Goal: Entertainment & Leisure: Consume media (video, audio)

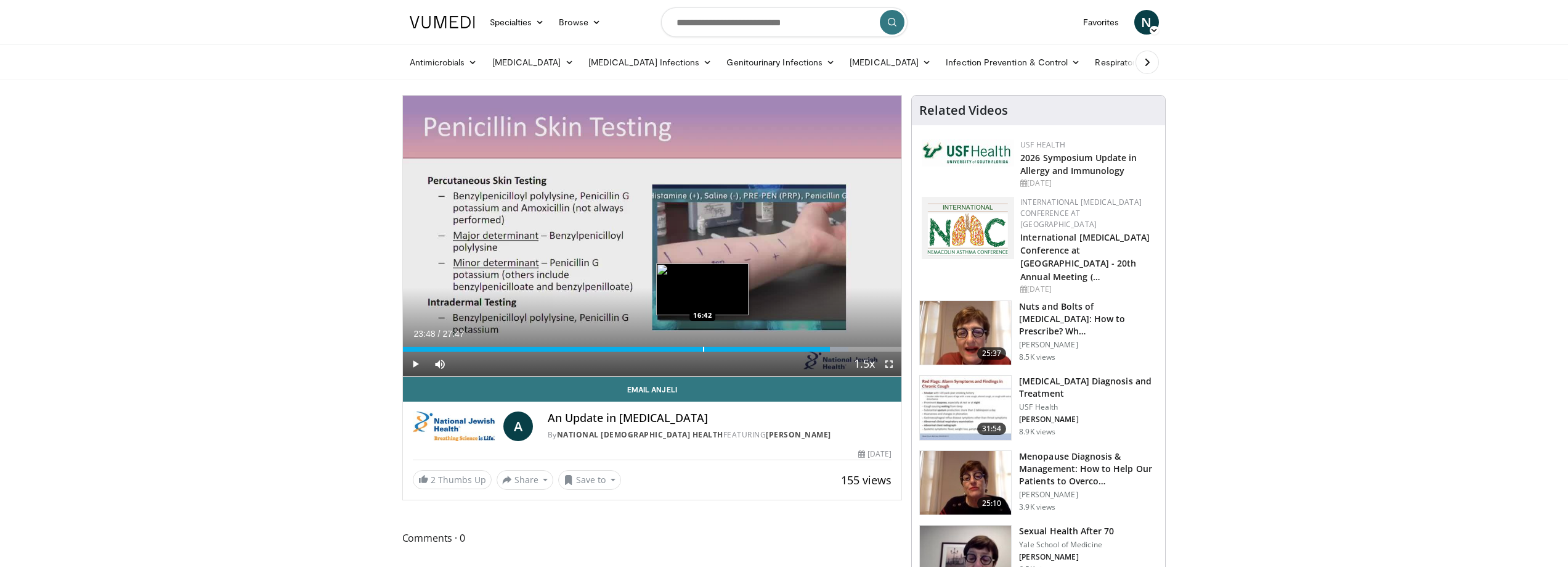
click at [702, 344] on div "Loaded : 89.38% 23:48 16:42" at bounding box center [652, 345] width 499 height 12
click at [696, 348] on div "16:40" at bounding box center [553, 349] width 300 height 5
click at [686, 349] on div "16:21" at bounding box center [550, 349] width 294 height 5
click at [679, 349] on div "15:48" at bounding box center [545, 349] width 284 height 5
click at [666, 349] on div "Progress Bar" at bounding box center [667, 349] width 1 height 5
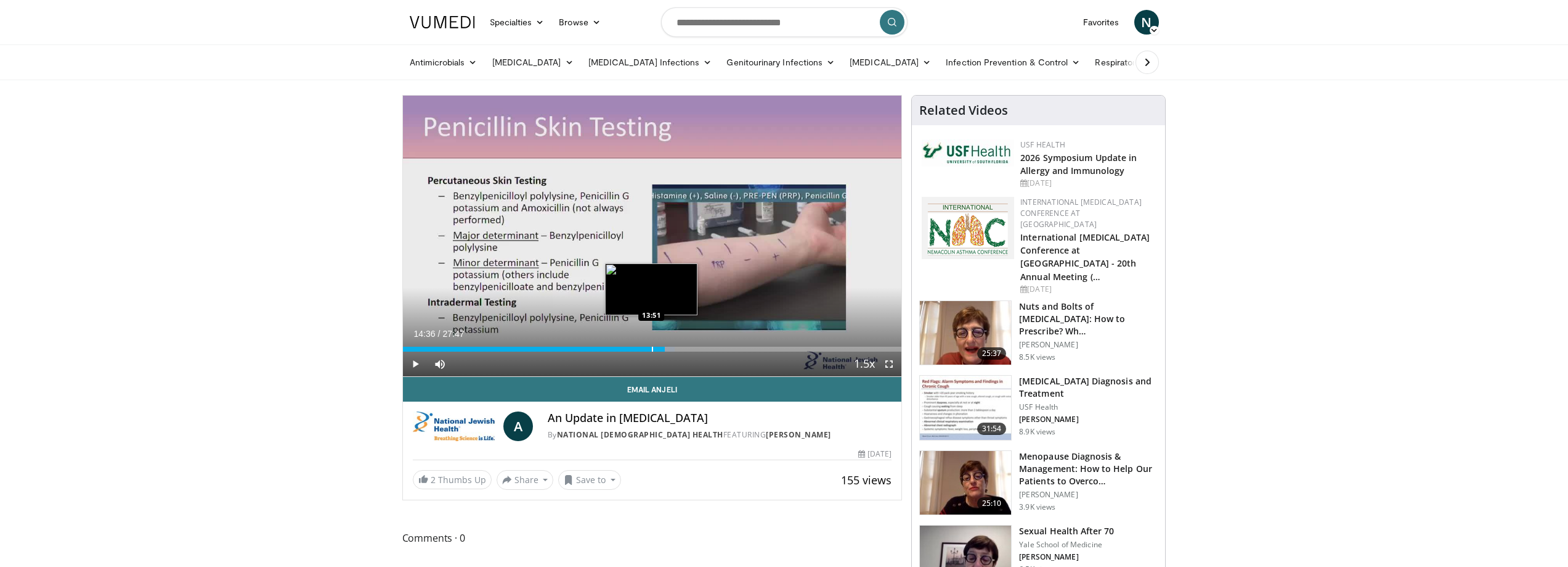
click at [651, 349] on div "14:36" at bounding box center [534, 349] width 263 height 5
click at [633, 349] on div "Progress Bar" at bounding box center [633, 349] width 1 height 5
click at [613, 349] on div "Progress Bar" at bounding box center [614, 349] width 1 height 5
click at [630, 351] on div "Current Time 11:39 / Duration 27:47 Play Skip Backward Skip Forward Mute 0% Loa…" at bounding box center [652, 363] width 499 height 24
click at [642, 352] on div "Current Time 11:39 / Duration 27:47 Play Skip Backward Skip Forward Mute 0% Loa…" at bounding box center [652, 363] width 499 height 24
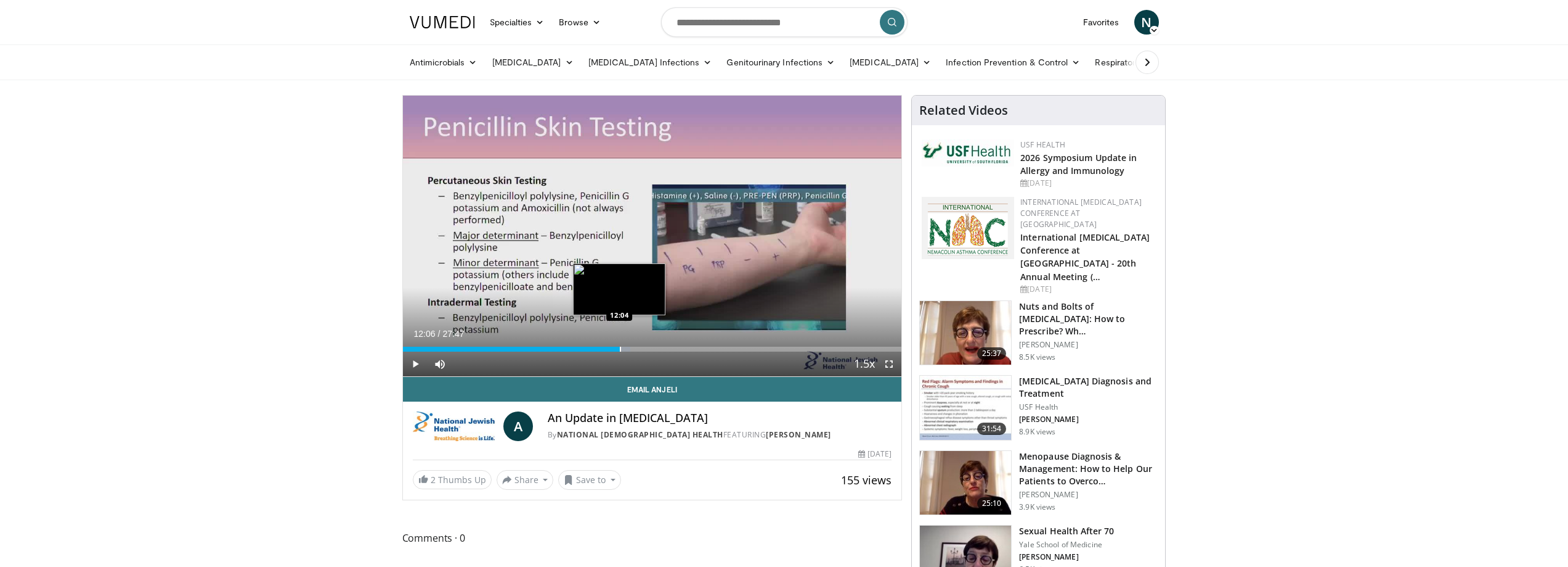
click at [620, 347] on div "Progress Bar" at bounding box center [621, 349] width 1 height 5
click at [620, 349] on div "Progress Bar" at bounding box center [621, 349] width 1 height 5
click at [626, 349] on div "Progress Bar" at bounding box center [626, 349] width 1 height 5
click at [628, 349] on div "Progress Bar" at bounding box center [627, 349] width 1 height 5
click at [636, 351] on div "Progress Bar" at bounding box center [637, 349] width 1 height 5
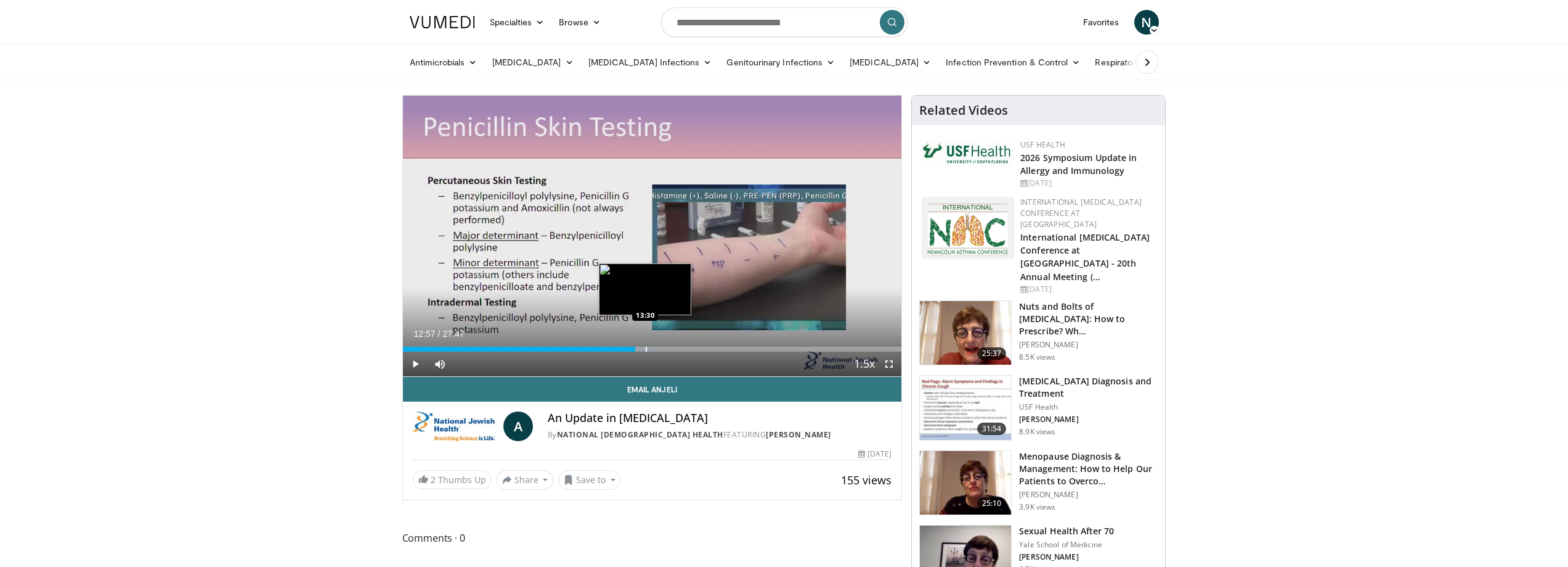
click at [646, 351] on div "Progress Bar" at bounding box center [647, 349] width 1 height 5
click at [655, 351] on div "Progress Bar" at bounding box center [656, 349] width 1 height 5
click at [664, 345] on div "Loaded : 54.50% 14:34 14:30" at bounding box center [652, 345] width 499 height 12
click at [578, 343] on div "Loaded : 54.59% 14:34 09:50" at bounding box center [652, 345] width 499 height 12
click at [571, 349] on div "Progress Bar" at bounding box center [572, 349] width 1 height 5
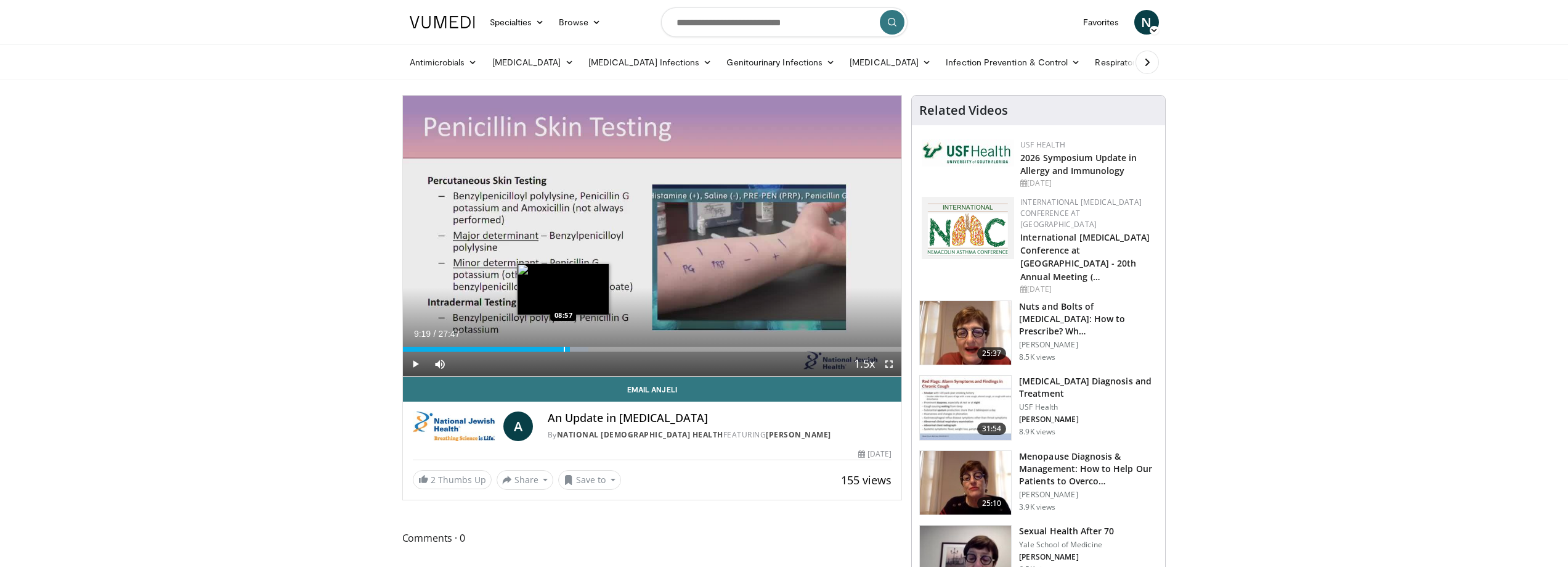
click at [562, 347] on div "09:19" at bounding box center [486, 349] width 168 height 5
click at [562, 347] on div "08:55" at bounding box center [483, 349] width 160 height 5
click at [559, 347] on div "Loaded : 0.00% 08:50 08:46" at bounding box center [652, 349] width 499 height 5
click at [558, 347] on div "Progress Bar" at bounding box center [558, 349] width 1 height 5
click at [555, 347] on div "Progress Bar" at bounding box center [555, 349] width 1 height 5
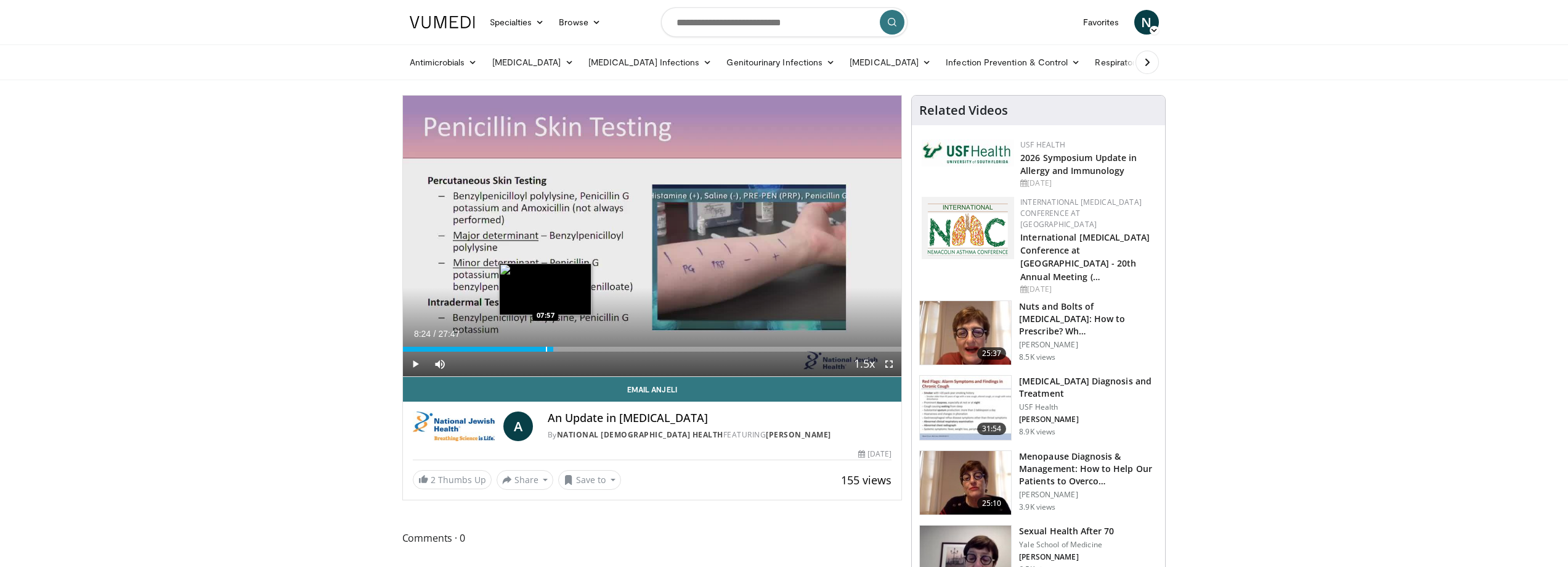
click at [546, 345] on div "Loaded : 31.14% 08:24 07:57" at bounding box center [652, 345] width 499 height 12
click at [535, 345] on div "Loaded : 31.14% 07:57 07:47" at bounding box center [652, 345] width 499 height 12
click at [525, 345] on div "Loaded : 25.75% 07:20 06:51" at bounding box center [652, 345] width 499 height 12
click at [536, 345] on div "Loaded : 25.75% 06:51 07:24" at bounding box center [652, 345] width 499 height 12
click at [534, 344] on div "Loaded : 30.54% 07:26 07:18" at bounding box center [652, 345] width 499 height 12
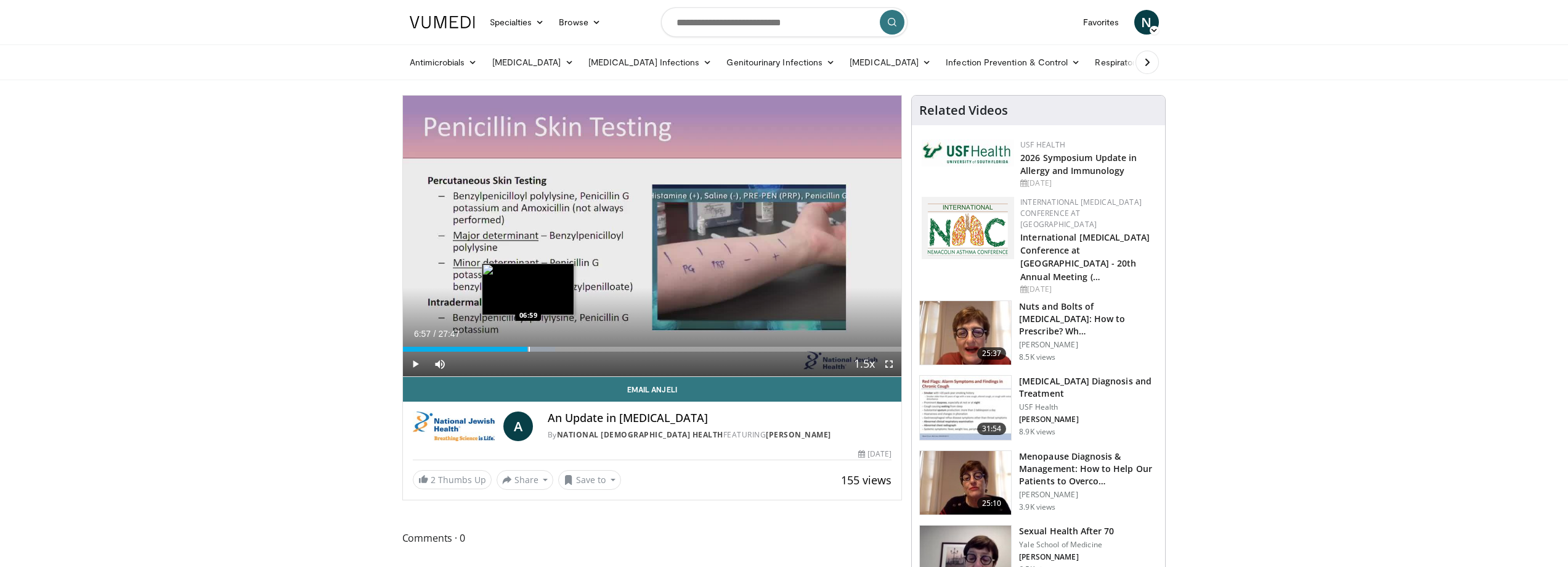
click at [529, 347] on div "Progress Bar" at bounding box center [530, 349] width 1 height 5
click at [523, 347] on div "Progress Bar" at bounding box center [524, 349] width 1 height 5
click at [521, 347] on div "06:39" at bounding box center [463, 349] width 120 height 5
click at [514, 345] on div "Loaded : 27.55% 06:37 06:10" at bounding box center [652, 345] width 499 height 12
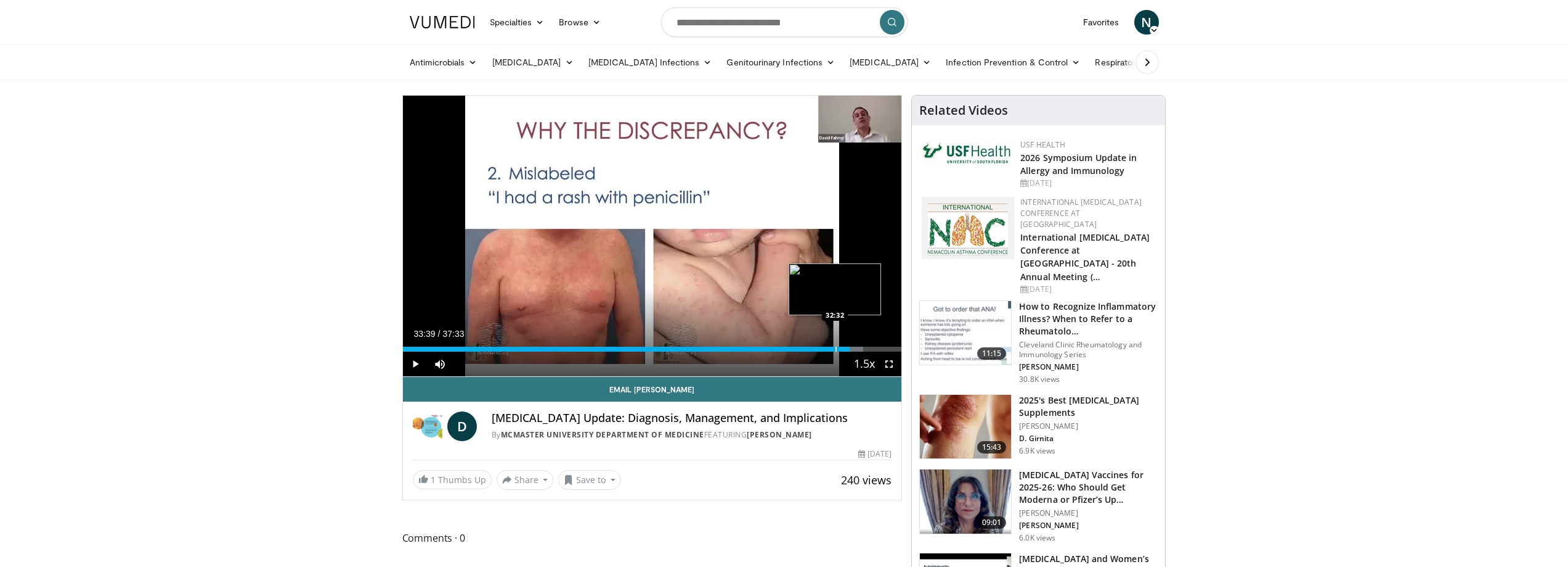
click at [780, 349] on div "33:39" at bounding box center [627, 349] width 447 height 5
click at [732, 349] on div "Progress Bar" at bounding box center [733, 349] width 1 height 5
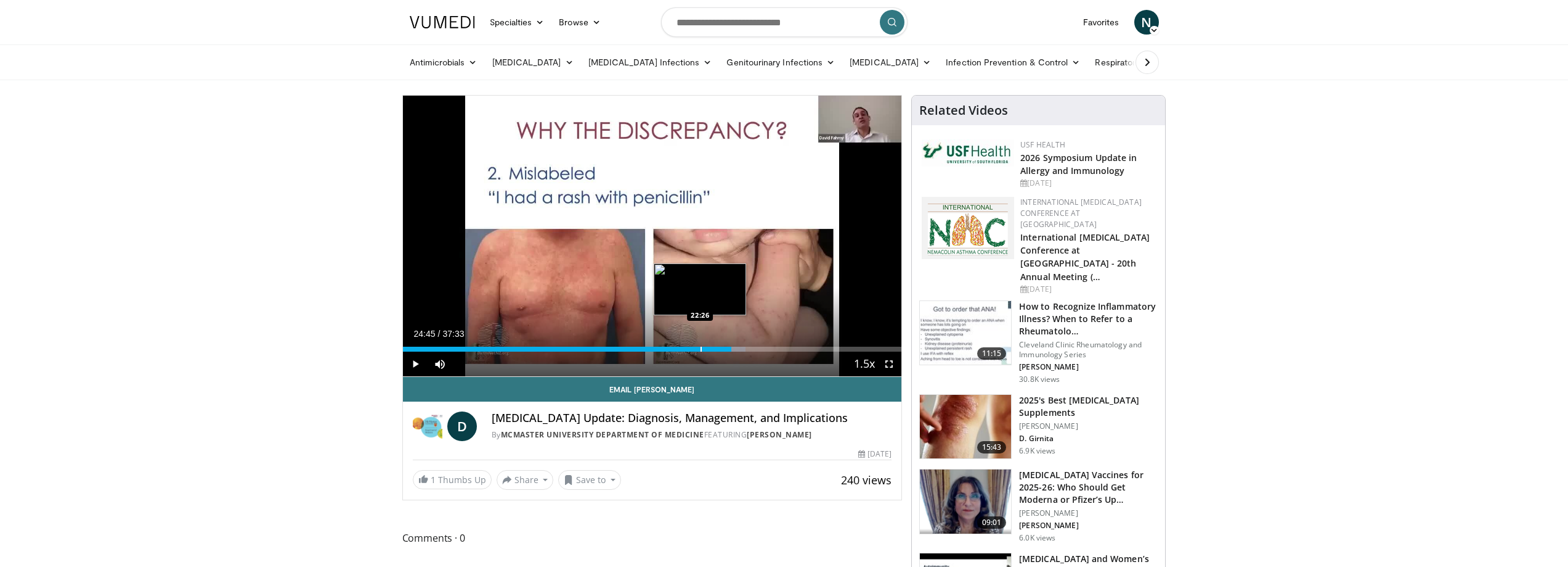
click at [700, 349] on div "Progress Bar" at bounding box center [701, 349] width 1 height 5
click at [684, 347] on div "22:26" at bounding box center [552, 349] width 298 height 5
click at [663, 349] on div "21:13" at bounding box center [544, 349] width 282 height 5
click at [660, 347] on div "Progress Bar" at bounding box center [661, 349] width 1 height 5
click at [657, 347] on div "19:08" at bounding box center [530, 349] width 254 height 5
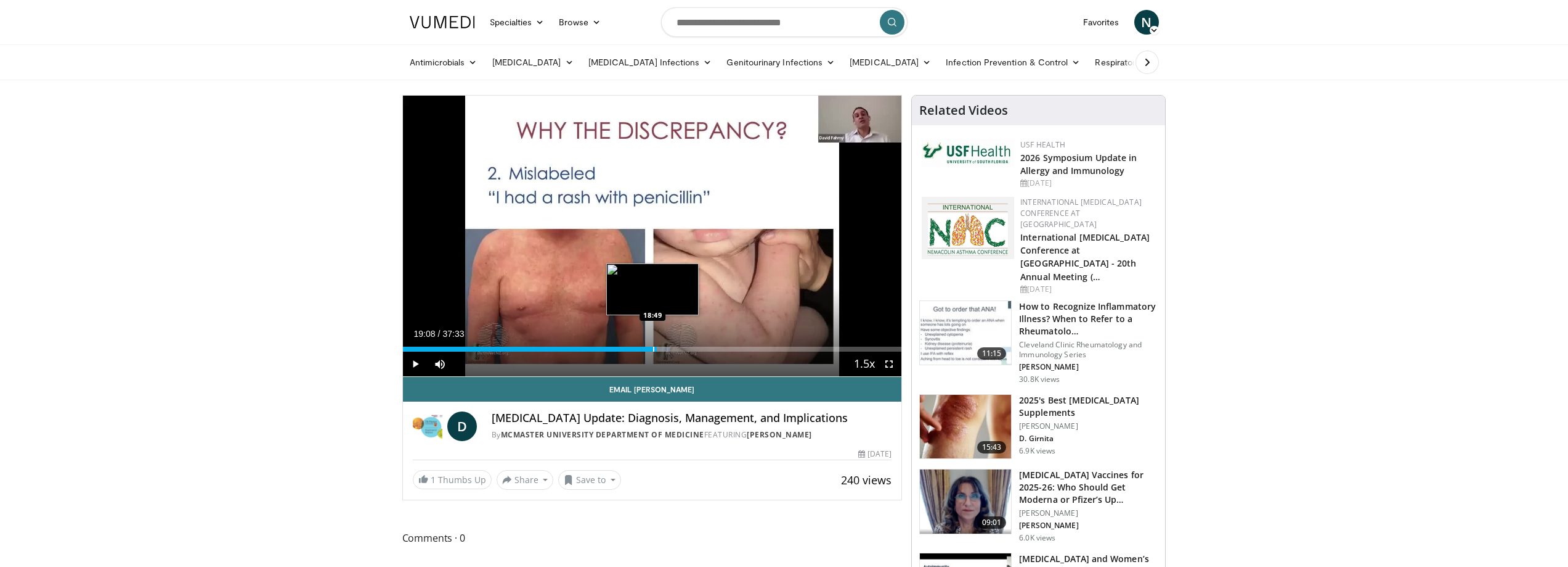
click at [653, 347] on div "Progress Bar" at bounding box center [654, 349] width 1 height 5
click at [644, 348] on div "18:46" at bounding box center [523, 349] width 242 height 5
click at [632, 349] on div "Progress Bar" at bounding box center [633, 349] width 1 height 5
click at [620, 351] on div "Progress Bar" at bounding box center [620, 349] width 1 height 5
click at [608, 347] on div "Progress Bar" at bounding box center [609, 349] width 1 height 5
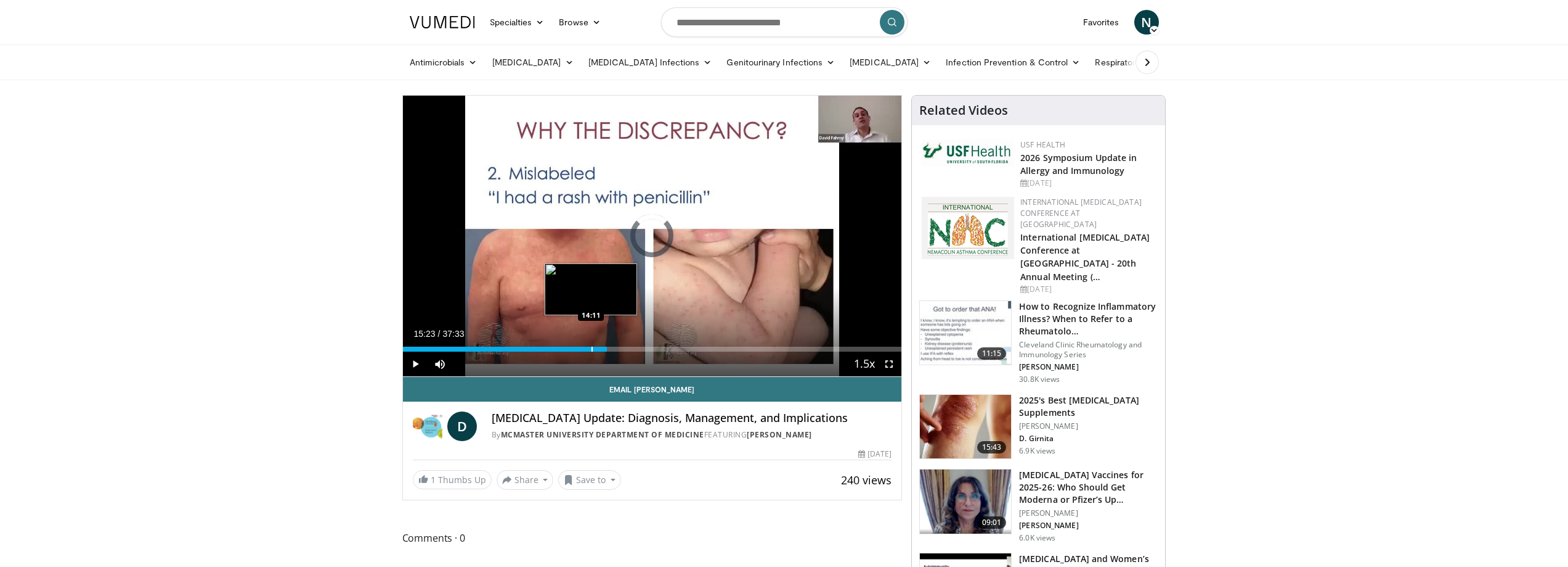
click at [590, 347] on div "15:23" at bounding box center [505, 349] width 205 height 5
click at [582, 347] on div "Progress Bar" at bounding box center [583, 349] width 1 height 5
click at [569, 347] on div "Progress Bar" at bounding box center [569, 349] width 1 height 5
click at [559, 347] on div "12:25" at bounding box center [485, 349] width 165 height 5
click at [545, 347] on div "Progress Bar" at bounding box center [546, 349] width 1 height 5
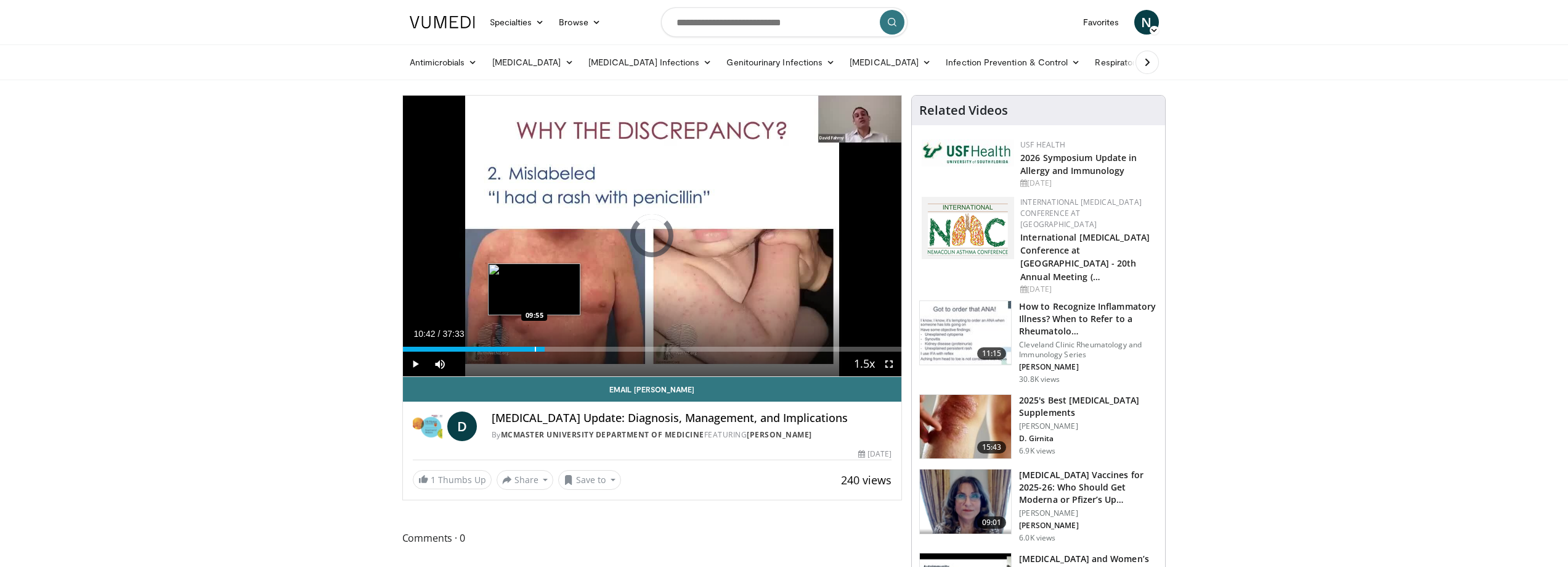
click at [533, 348] on div "10:42" at bounding box center [474, 349] width 142 height 5
click at [410, 360] on span "Video Player" at bounding box center [415, 363] width 24 height 24
click at [544, 347] on div "Progress Bar" at bounding box center [545, 349] width 1 height 5
click at [551, 347] on div "Progress Bar" at bounding box center [552, 349] width 1 height 5
click at [562, 347] on div "Progress Bar" at bounding box center [563, 349] width 1 height 5
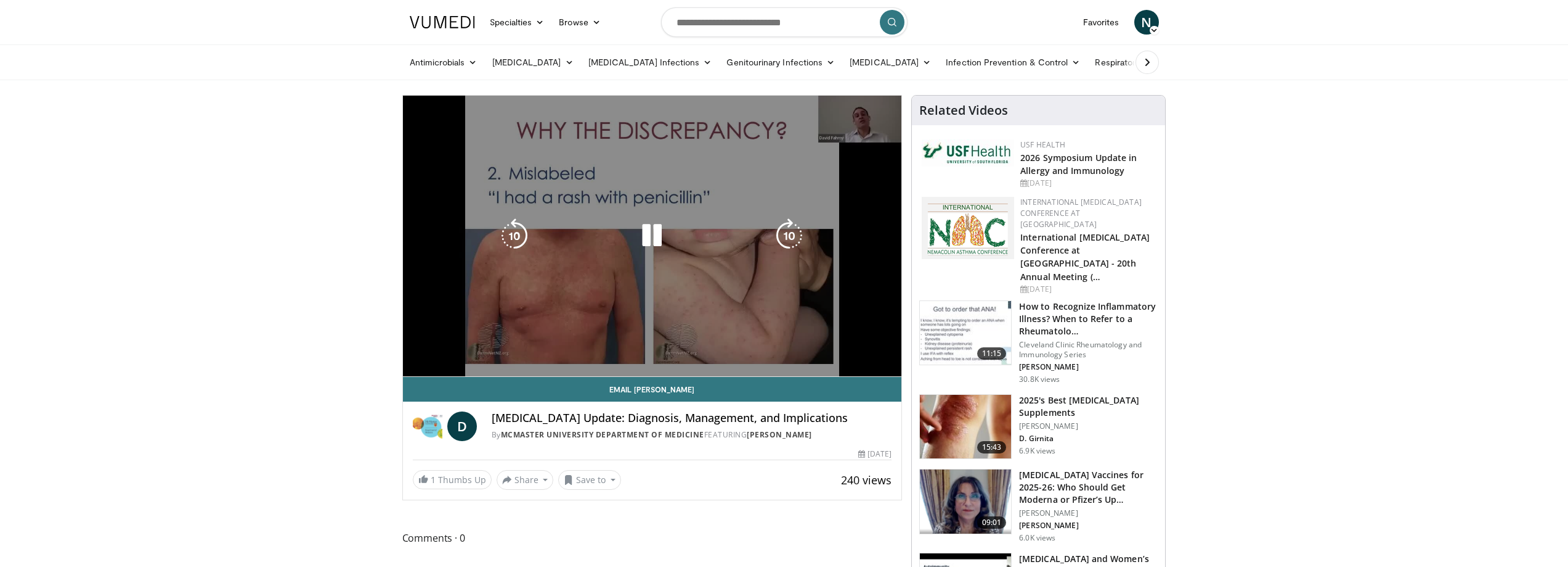
click at [569, 347] on div "120 seconds Tap to unmute" at bounding box center [652, 236] width 499 height 280
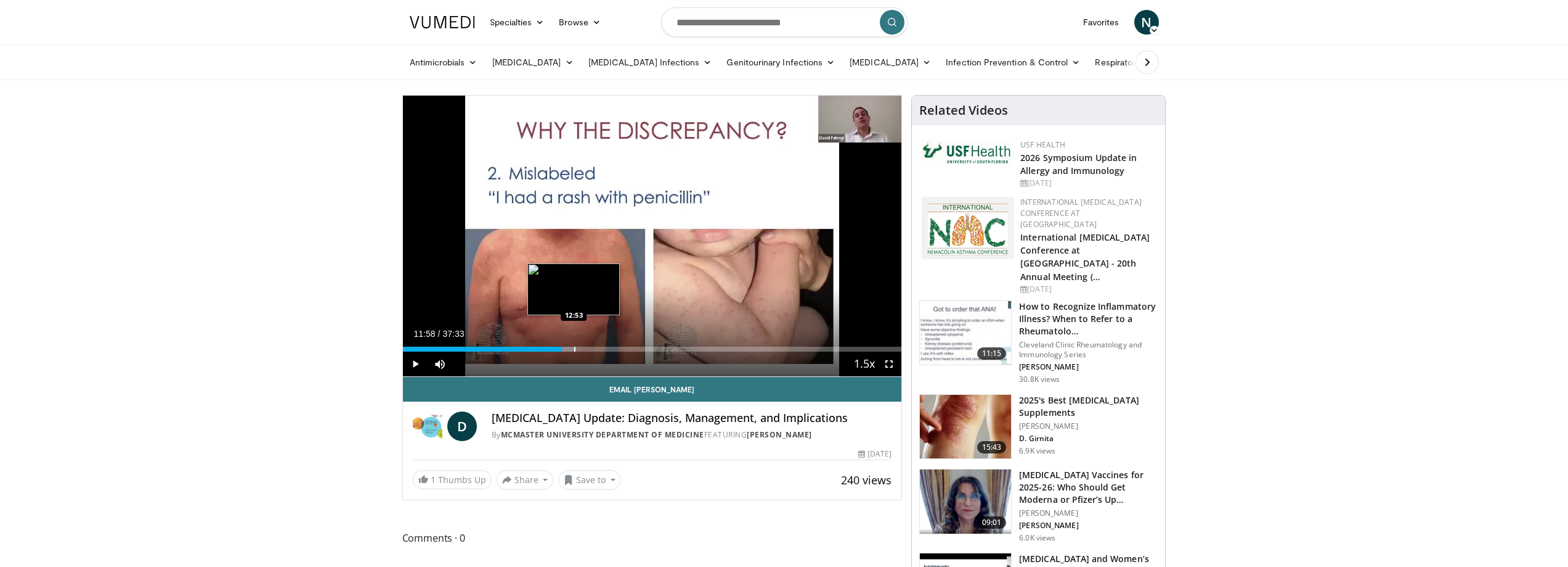
click at [574, 347] on div "Progress Bar" at bounding box center [575, 349] width 1 height 5
click at [588, 349] on div "Progress Bar" at bounding box center [589, 349] width 1 height 5
click at [597, 349] on div "Progress Bar" at bounding box center [597, 349] width 1 height 5
click at [606, 347] on div "Progress Bar" at bounding box center [606, 349] width 1 height 5
click at [615, 345] on div "Loaded : 43.43% 15:12 15:56" at bounding box center [652, 345] width 499 height 12
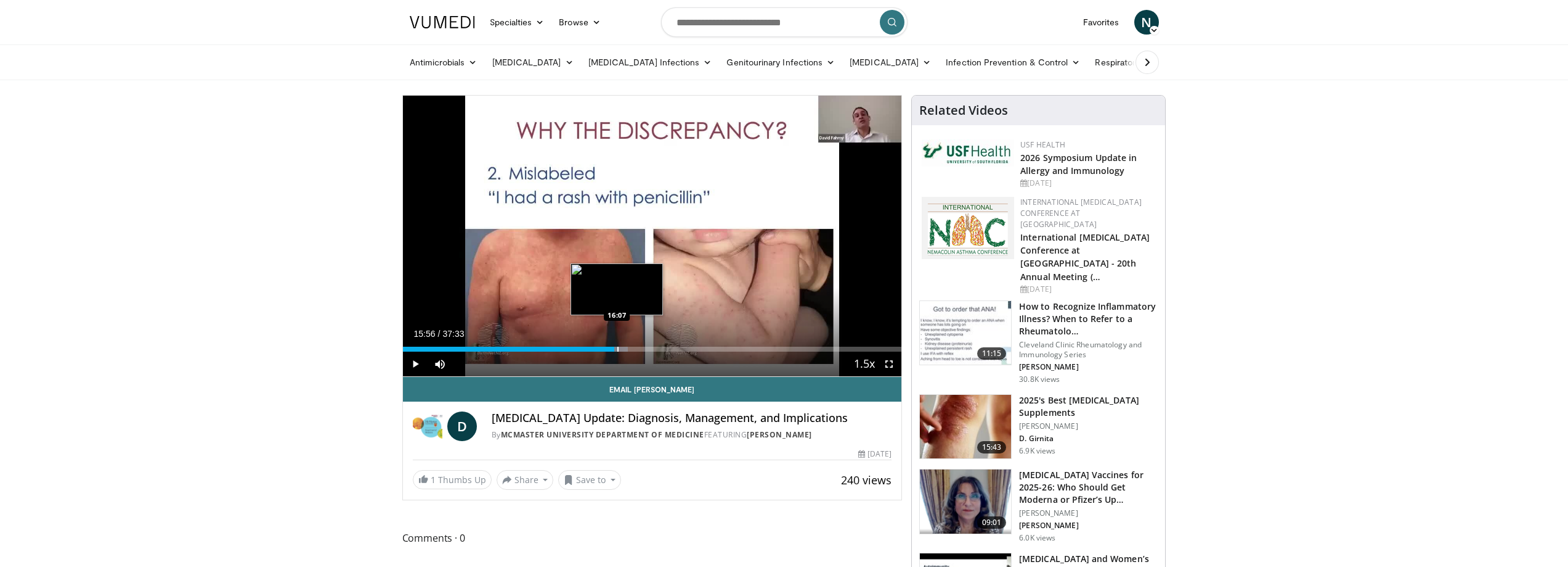
click at [617, 345] on div "Loaded : 45.20% 15:56 16:07" at bounding box center [652, 345] width 499 height 12
click at [628, 345] on div "Loaded : 45.20% 16:10 16:30" at bounding box center [652, 345] width 499 height 12
click at [633, 344] on div "Loaded : 47.86% 16:58 17:20" at bounding box center [652, 345] width 499 height 12
click at [638, 343] on div "Loaded : 49.19% 17:42 17:39" at bounding box center [652, 345] width 499 height 12
click at [641, 343] on div "Loaded : 50.08% 17:42 17:45" at bounding box center [652, 345] width 499 height 12
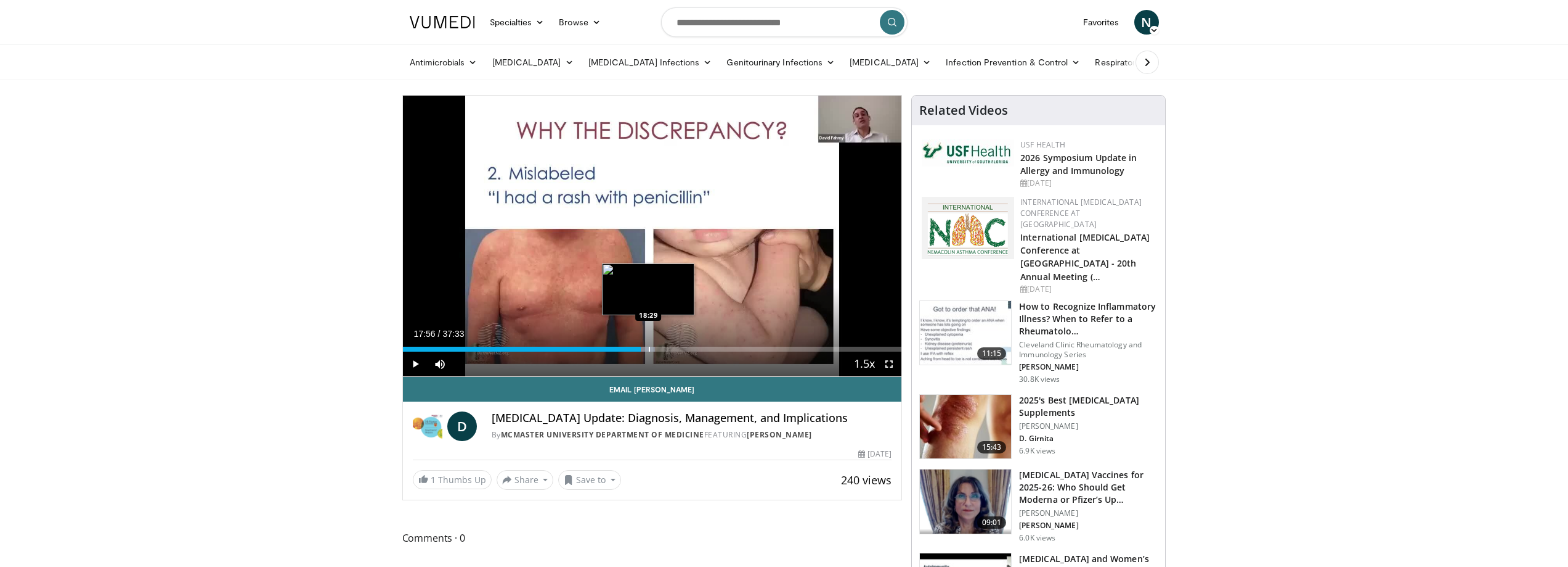
click at [648, 344] on div "Loaded : 50.52% 17:56 18:29" at bounding box center [652, 345] width 499 height 12
click at [654, 345] on div "Loaded : 51.93% 18:57 18:57" at bounding box center [652, 345] width 499 height 12
click at [650, 347] on div "Progress Bar" at bounding box center [650, 349] width 1 height 5
click at [658, 347] on div "Progress Bar" at bounding box center [659, 349] width 1 height 5
click at [662, 347] on div "Progress Bar" at bounding box center [663, 349] width 1 height 5
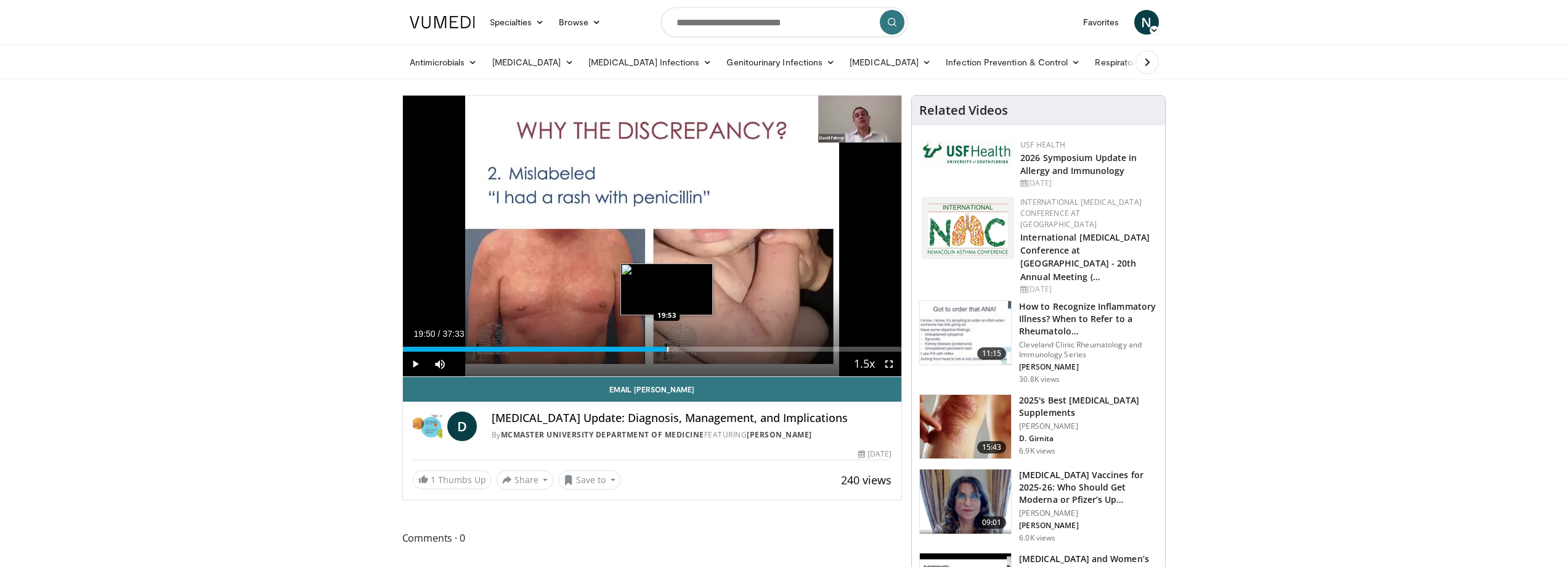
click at [668, 347] on div "Progress Bar" at bounding box center [668, 349] width 1 height 5
click at [675, 347] on div "Progress Bar" at bounding box center [675, 349] width 1 height 5
click at [680, 347] on div "Progress Bar" at bounding box center [681, 349] width 1 height 5
click at [686, 347] on div "Progress Bar" at bounding box center [686, 349] width 1 height 5
click at [696, 347] on div "Progress Bar" at bounding box center [697, 349] width 1 height 5
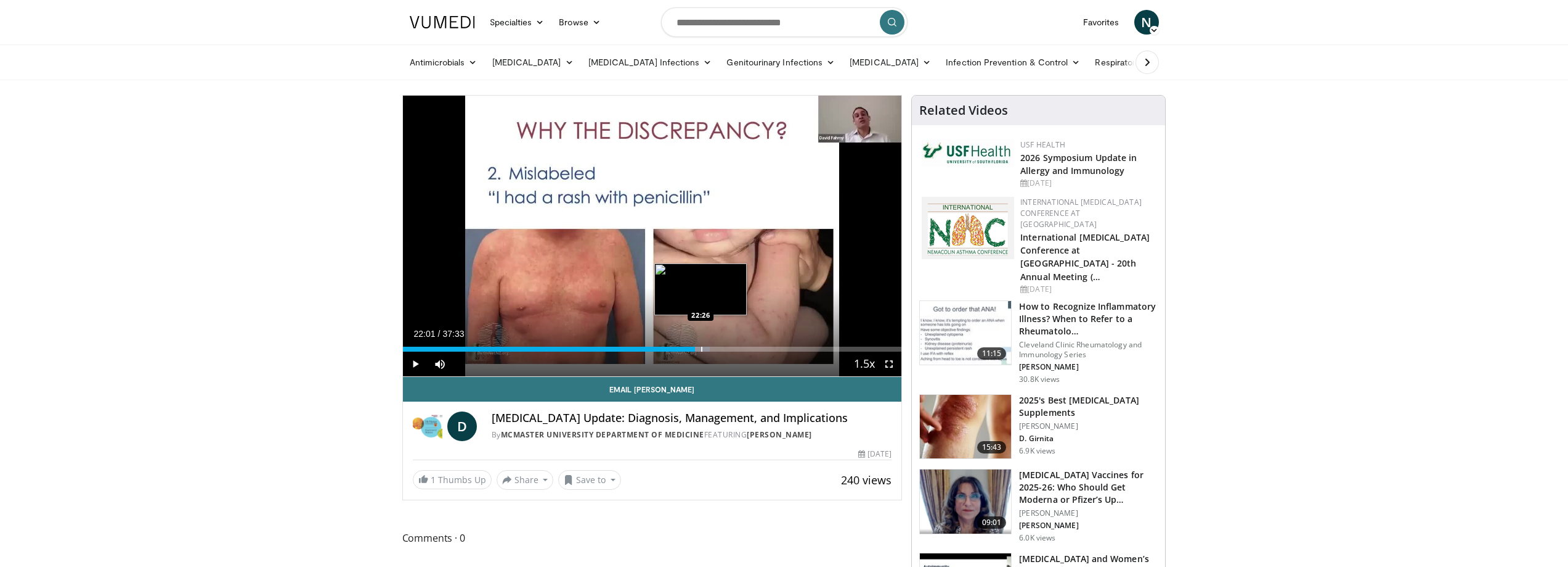
click at [702, 347] on div "Progress Bar" at bounding box center [702, 349] width 1 height 5
click at [707, 347] on div "Progress Bar" at bounding box center [707, 349] width 1 height 5
click at [716, 347] on div "Progress Bar" at bounding box center [711, 349] width 20 height 5
click at [725, 347] on div "Progress Bar" at bounding box center [726, 349] width 1 height 5
click at [732, 347] on div "Progress Bar" at bounding box center [732, 349] width 1 height 5
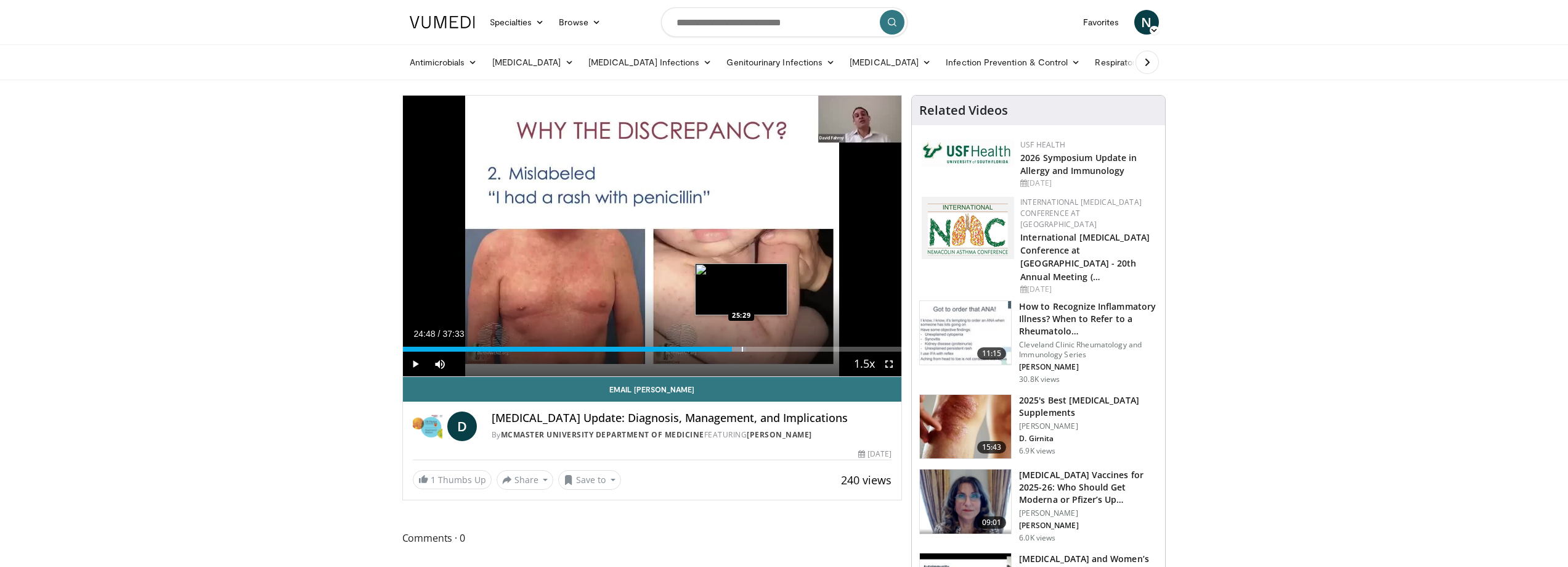
click at [742, 347] on div "Progress Bar" at bounding box center [743, 349] width 1 height 5
click at [571, 347] on div "25:27" at bounding box center [571, 349] width 338 height 5
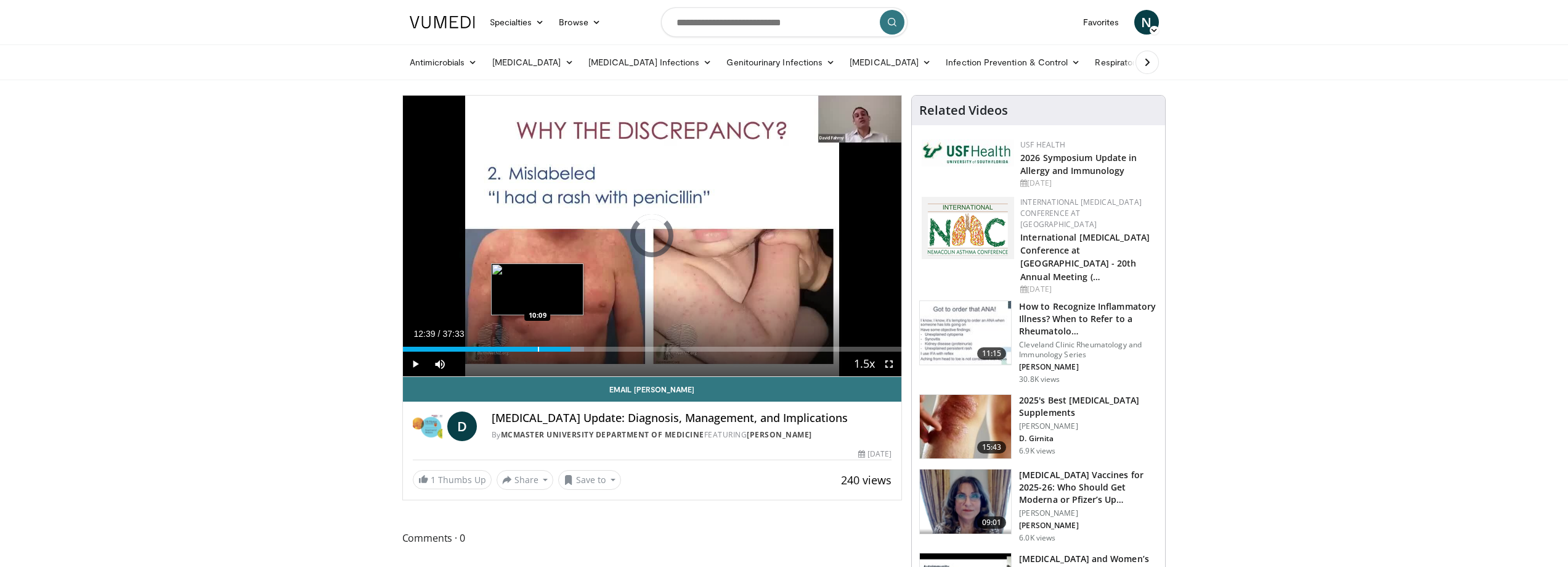
click at [537, 347] on div "12:39" at bounding box center [486, 349] width 168 height 5
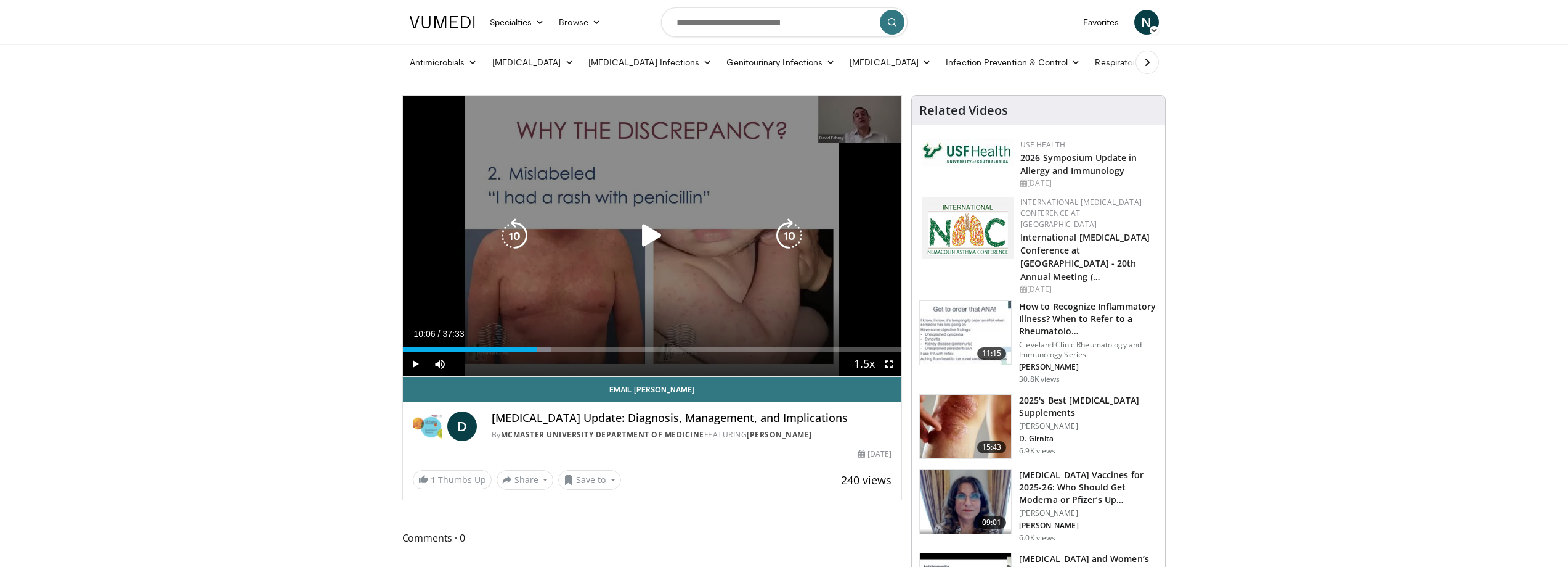
click at [520, 233] on icon "Video Player" at bounding box center [515, 236] width 35 height 35
click at [785, 234] on icon "Video Player" at bounding box center [790, 236] width 35 height 35
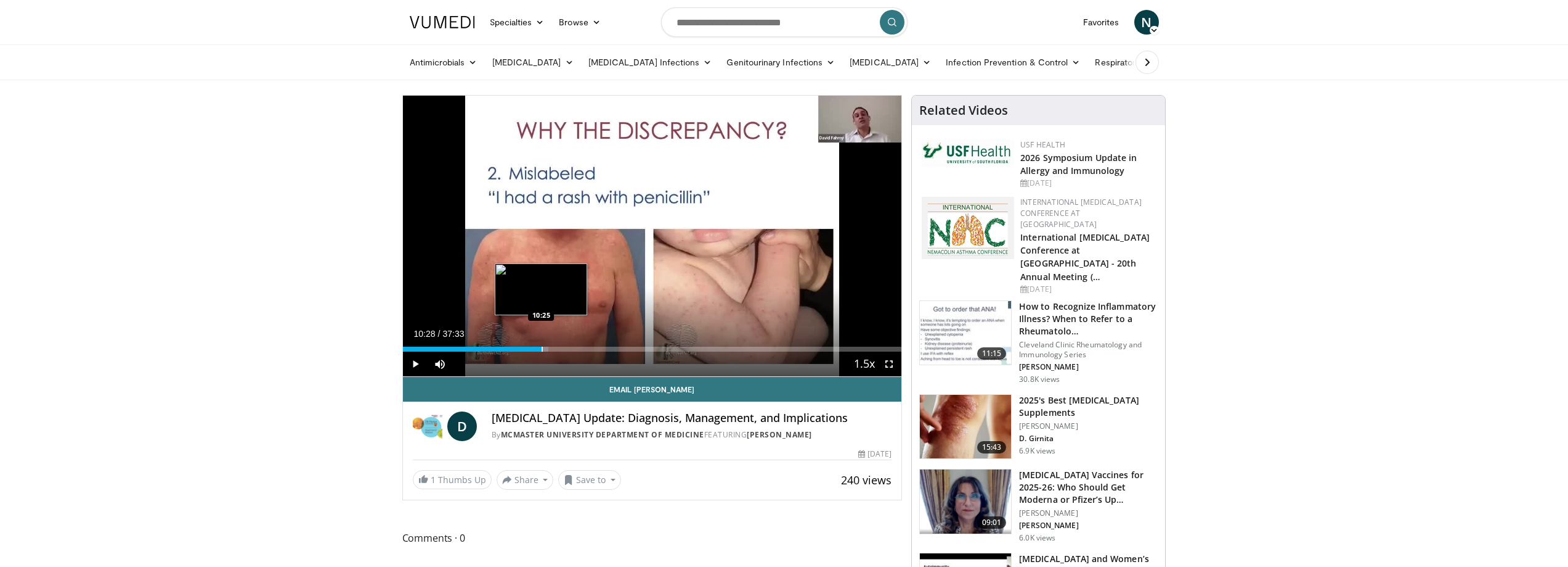
click at [541, 349] on div "Progress Bar" at bounding box center [542, 349] width 1 height 5
click at [533, 350] on div "Progress Bar" at bounding box center [534, 349] width 1 height 5
click at [530, 350] on div "Progress Bar" at bounding box center [530, 349] width 1 height 5
click at [530, 347] on div "Progress Bar" at bounding box center [531, 349] width 1 height 5
click at [532, 348] on div "Progress Bar" at bounding box center [533, 349] width 1 height 5
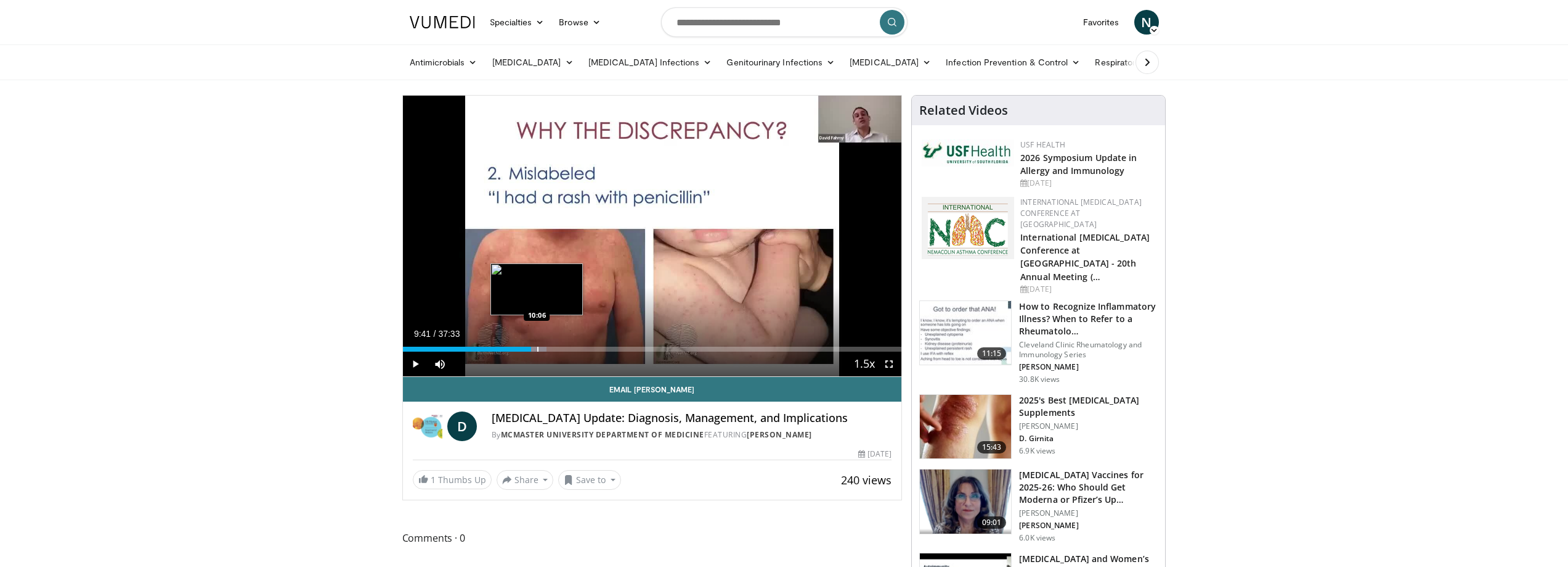
click at [537, 348] on div "Progress Bar" at bounding box center [538, 349] width 1 height 5
click at [544, 348] on div "Progress Bar" at bounding box center [545, 349] width 1 height 5
click at [553, 347] on div "Progress Bar" at bounding box center [554, 349] width 1 height 5
click at [562, 347] on div "Progress Bar" at bounding box center [562, 349] width 1 height 5
click at [565, 349] on div "Progress Bar" at bounding box center [566, 349] width 1 height 5
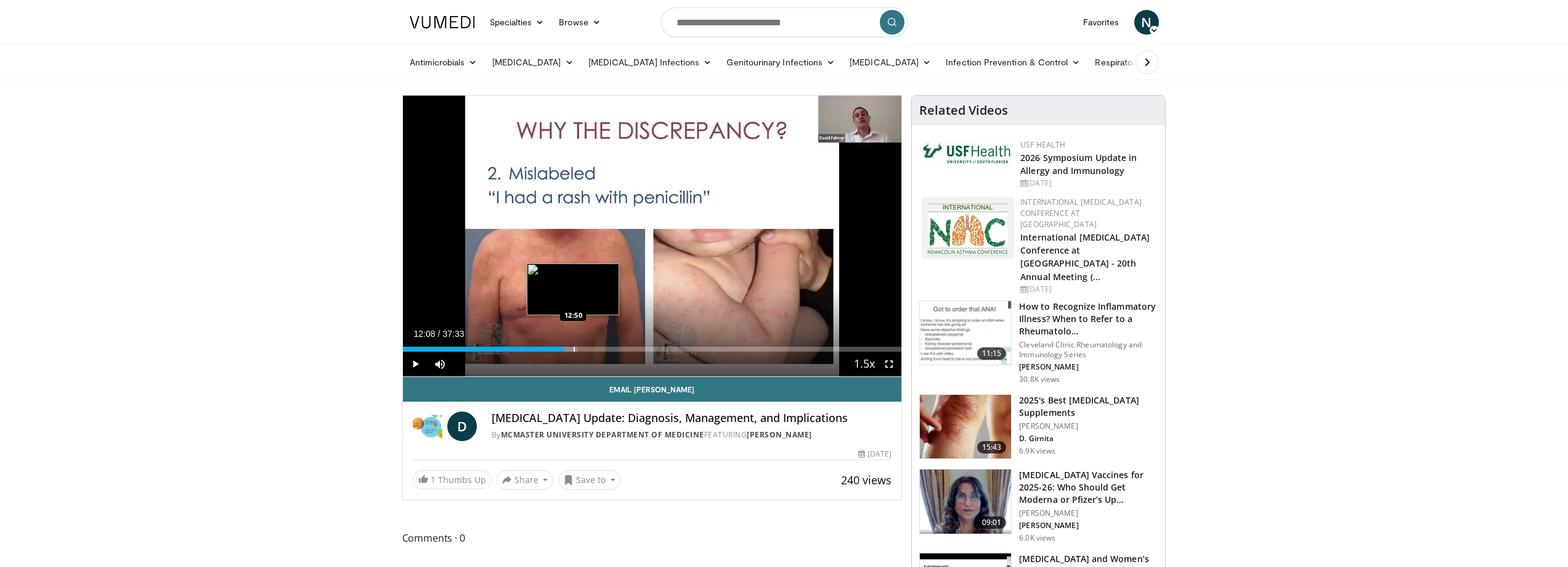
click at [574, 349] on div "Progress Bar" at bounding box center [574, 349] width 1 height 5
click at [582, 349] on div "Loaded : 37.23% 12:53 13:26" at bounding box center [652, 349] width 499 height 5
click at [590, 349] on div "Progress Bar" at bounding box center [591, 349] width 1 height 5
click at [597, 349] on div "Progress Bar" at bounding box center [597, 349] width 1 height 5
click at [600, 347] on div "Progress Bar" at bounding box center [601, 349] width 1 height 5
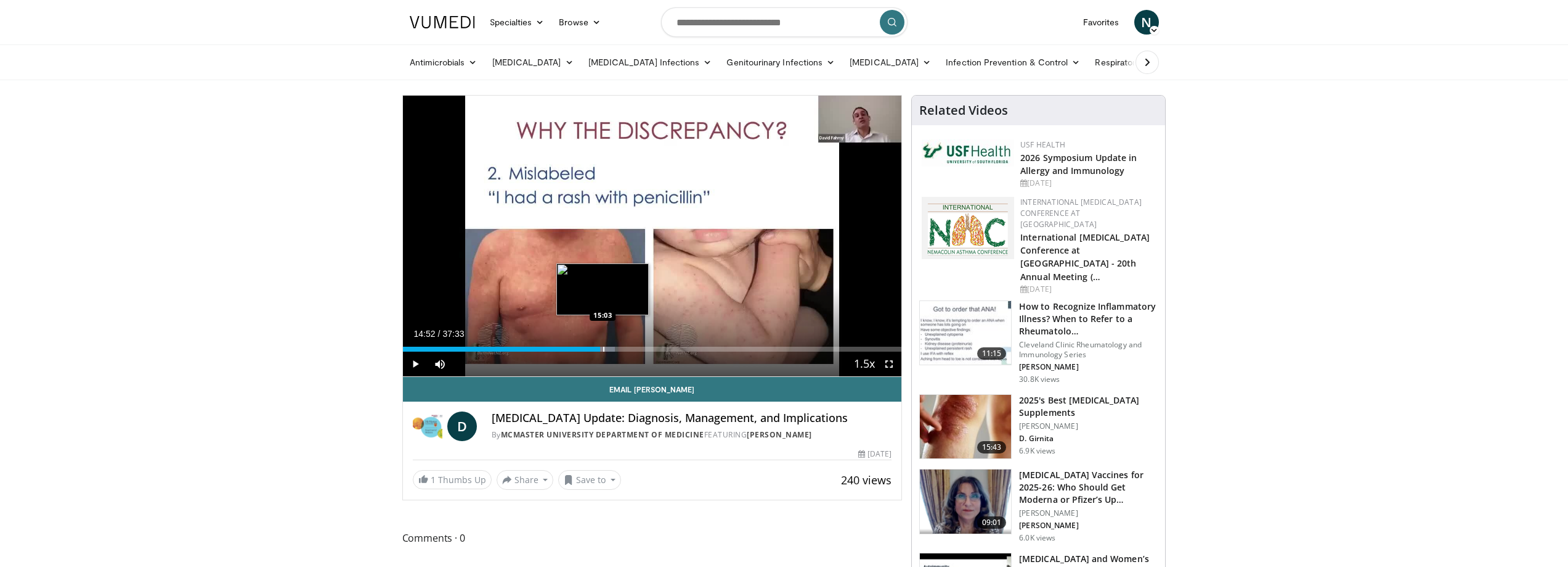
click at [604, 348] on div "Progress Bar" at bounding box center [604, 349] width 1 height 5
click at [608, 348] on div "Progress Bar" at bounding box center [607, 349] width 1 height 5
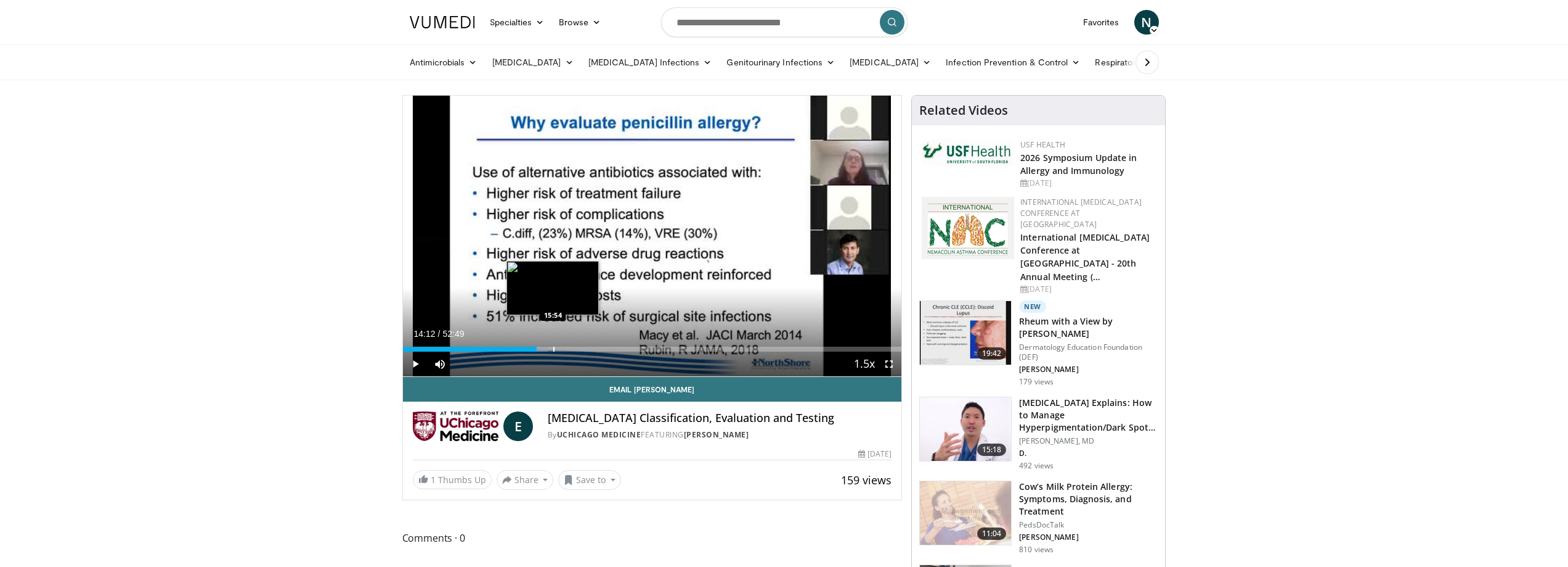
click at [553, 345] on div "Loaded : 29.03% 14:12 15:54" at bounding box center [652, 345] width 499 height 12
click at [565, 347] on div "Progress Bar" at bounding box center [564, 349] width 1 height 5
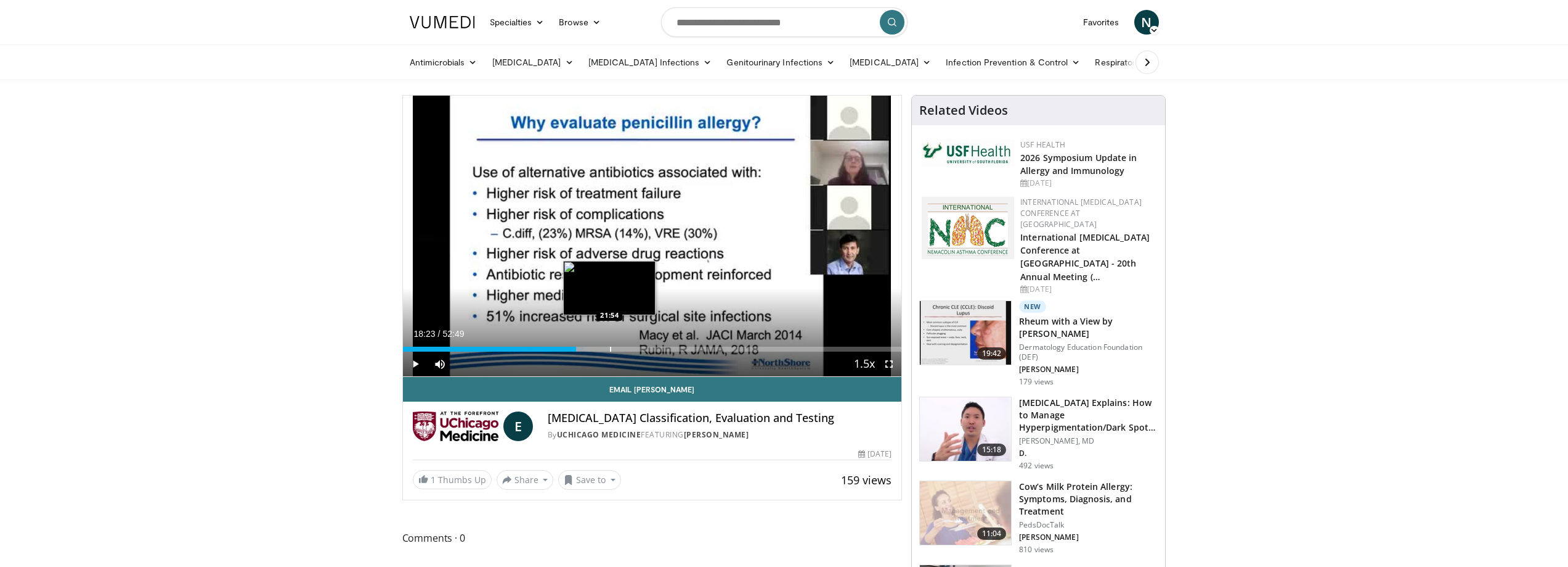
click at [611, 349] on div "Progress Bar" at bounding box center [610, 349] width 1 height 5
click at [617, 345] on div "Loaded : 43.82% 22:02 22:41" at bounding box center [652, 345] width 499 height 12
click at [630, 348] on div "Progress Bar" at bounding box center [631, 349] width 1 height 5
click at [651, 348] on div "Progress Bar" at bounding box center [652, 349] width 1 height 5
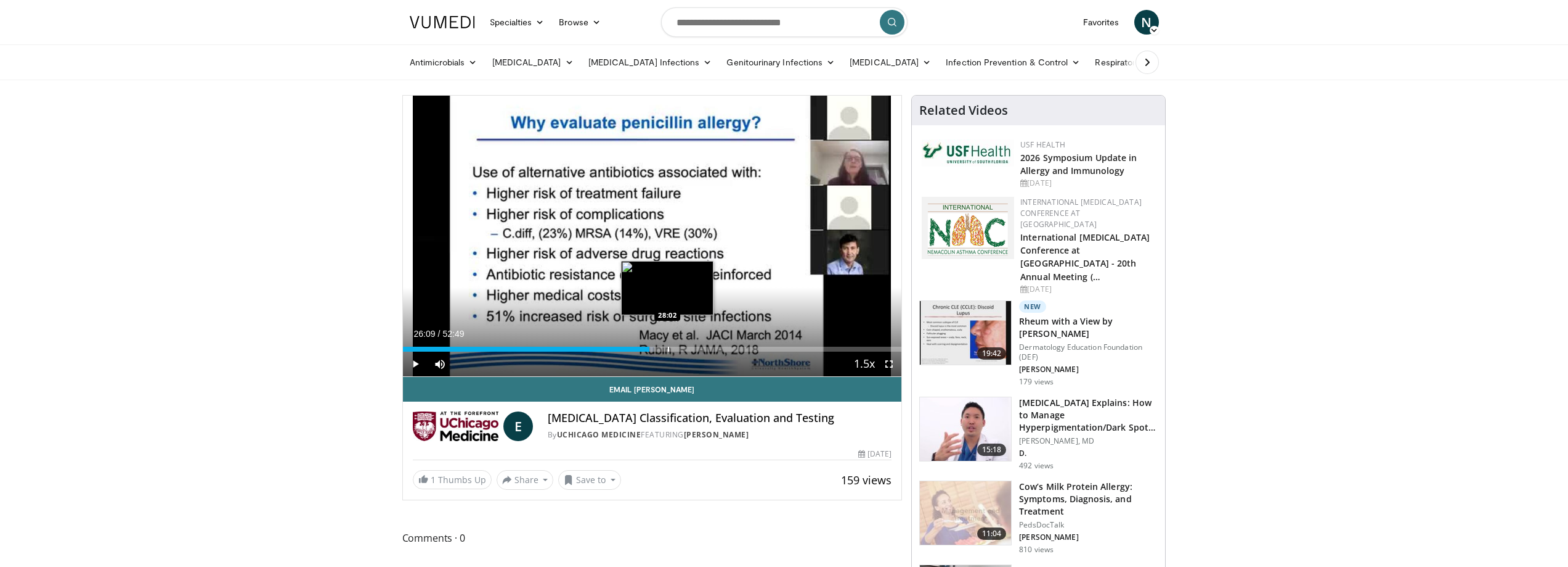
click at [668, 348] on div "Progress Bar" at bounding box center [669, 349] width 1 height 5
click at [652, 349] on div "27:58" at bounding box center [535, 349] width 264 height 5
click at [670, 348] on div "Progress Bar" at bounding box center [670, 349] width 1 height 5
click at [680, 349] on div "Progress Bar" at bounding box center [680, 349] width 1 height 5
click at [690, 350] on div "Progress Bar" at bounding box center [691, 349] width 1 height 5
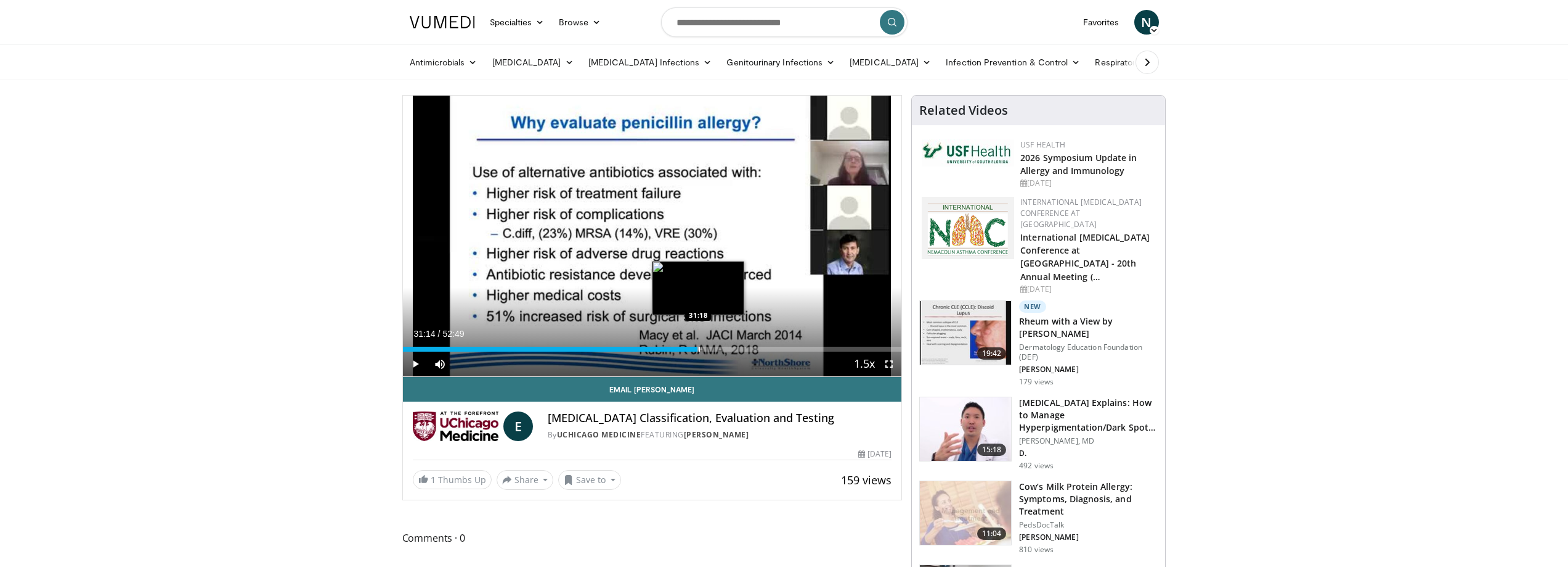
click at [699, 350] on div "Progress Bar" at bounding box center [700, 349] width 1 height 5
click at [710, 351] on div "Current Time 31:14 / Duration 52:49 Play Skip Backward Skip Forward Mute 100% L…" at bounding box center [652, 363] width 499 height 24
click at [705, 349] on div "Progress Bar" at bounding box center [706, 349] width 1 height 5
click at [712, 349] on div "Progress Bar" at bounding box center [713, 349] width 1 height 5
click at [723, 349] on div "Progress Bar" at bounding box center [723, 349] width 1 height 5
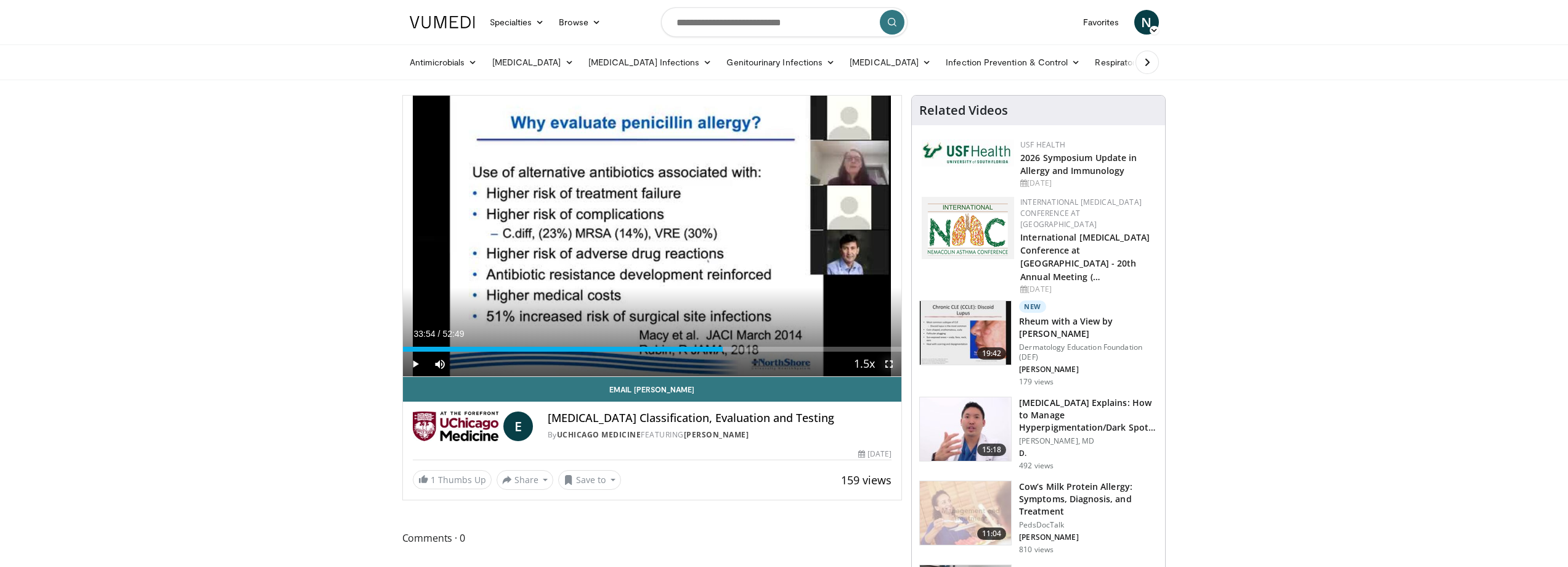
click at [891, 358] on span "Video Player" at bounding box center [889, 363] width 24 height 24
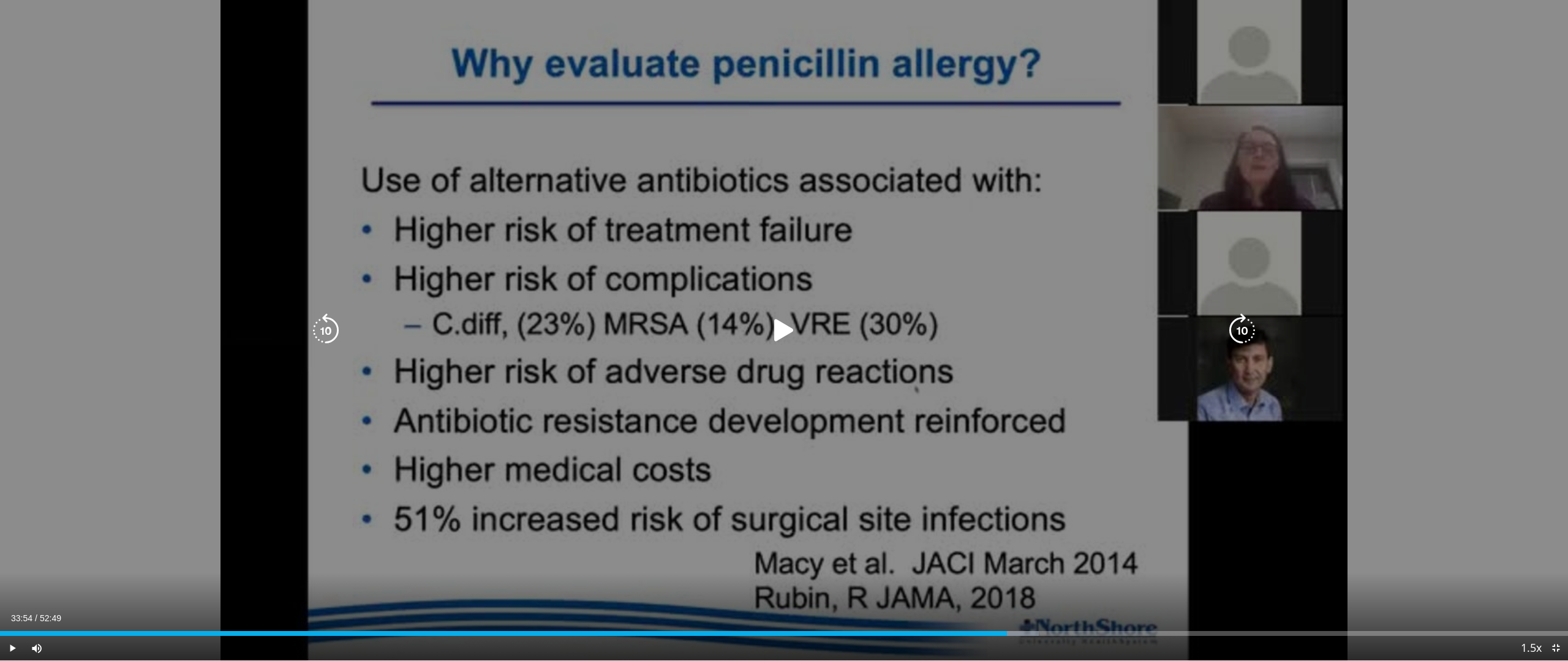
click at [64, 322] on div "40 seconds Tap to unmute" at bounding box center [784, 330] width 1568 height 660
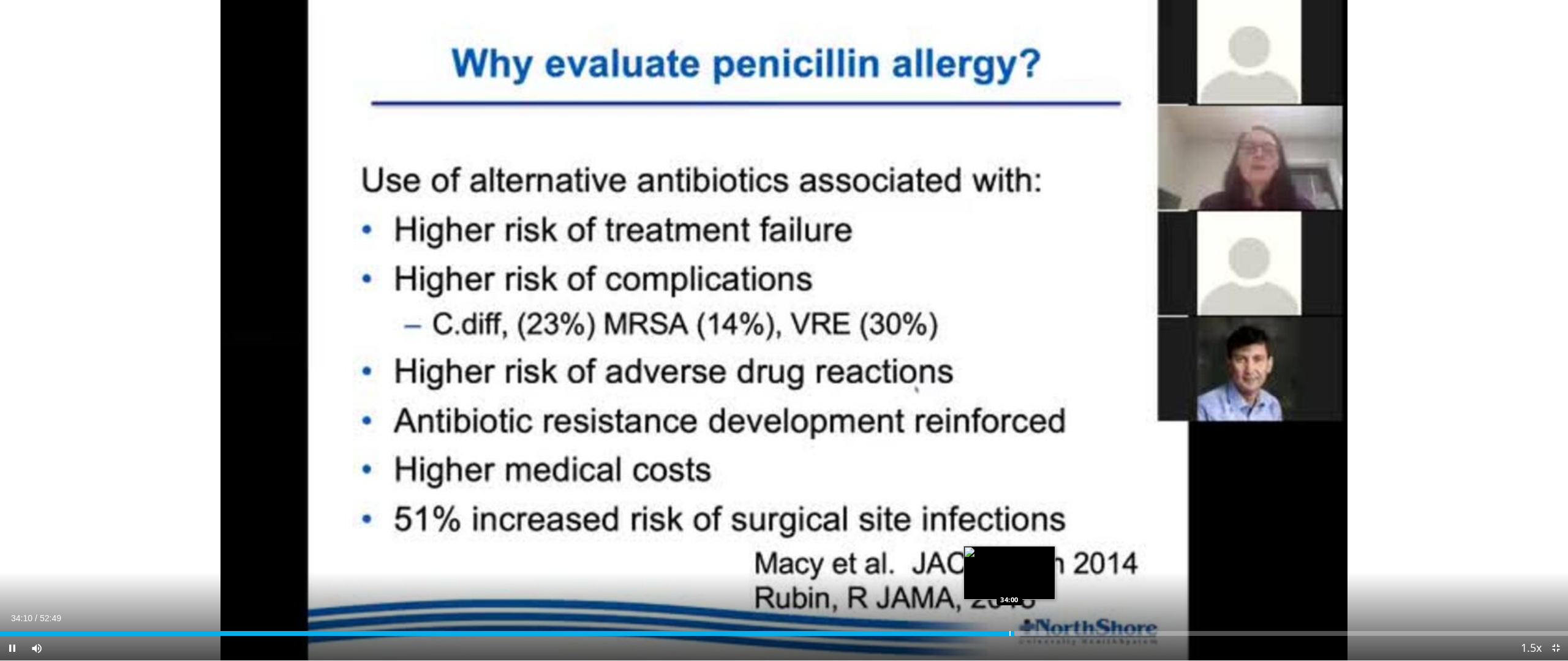
click at [1009, 562] on div "Progress Bar" at bounding box center [1010, 633] width 1 height 5
click at [1003, 562] on div "Loaded : 64.16% 33:47 33:49" at bounding box center [784, 633] width 1568 height 5
click at [1001, 562] on div "Progress Bar" at bounding box center [1001, 633] width 1 height 5
click at [981, 562] on div "Current Time 33:31 / Duration 52:49 Pause Skip Backward Skip Forward Mute 100% …" at bounding box center [784, 648] width 1568 height 24
click at [1003, 562] on div "Progress Bar" at bounding box center [1004, 633] width 1 height 5
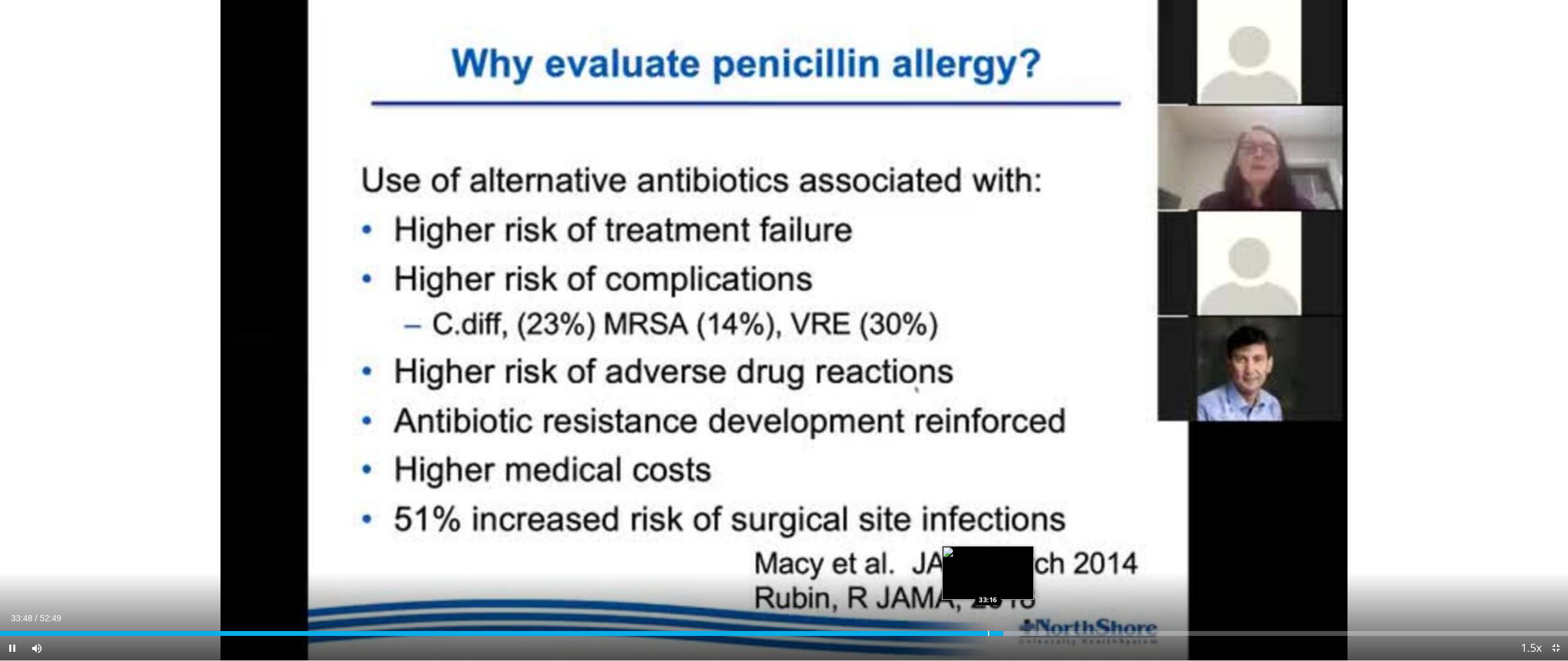
click at [988, 562] on div "Progress Bar" at bounding box center [988, 633] width 1 height 5
click at [977, 562] on div "Progress Bar" at bounding box center [977, 633] width 1 height 5
click at [966, 562] on div "Progress Bar" at bounding box center [967, 633] width 1 height 5
click at [964, 562] on div "Progress Bar" at bounding box center [964, 633] width 1 height 5
click at [972, 562] on div "Progress Bar" at bounding box center [972, 633] width 1 height 5
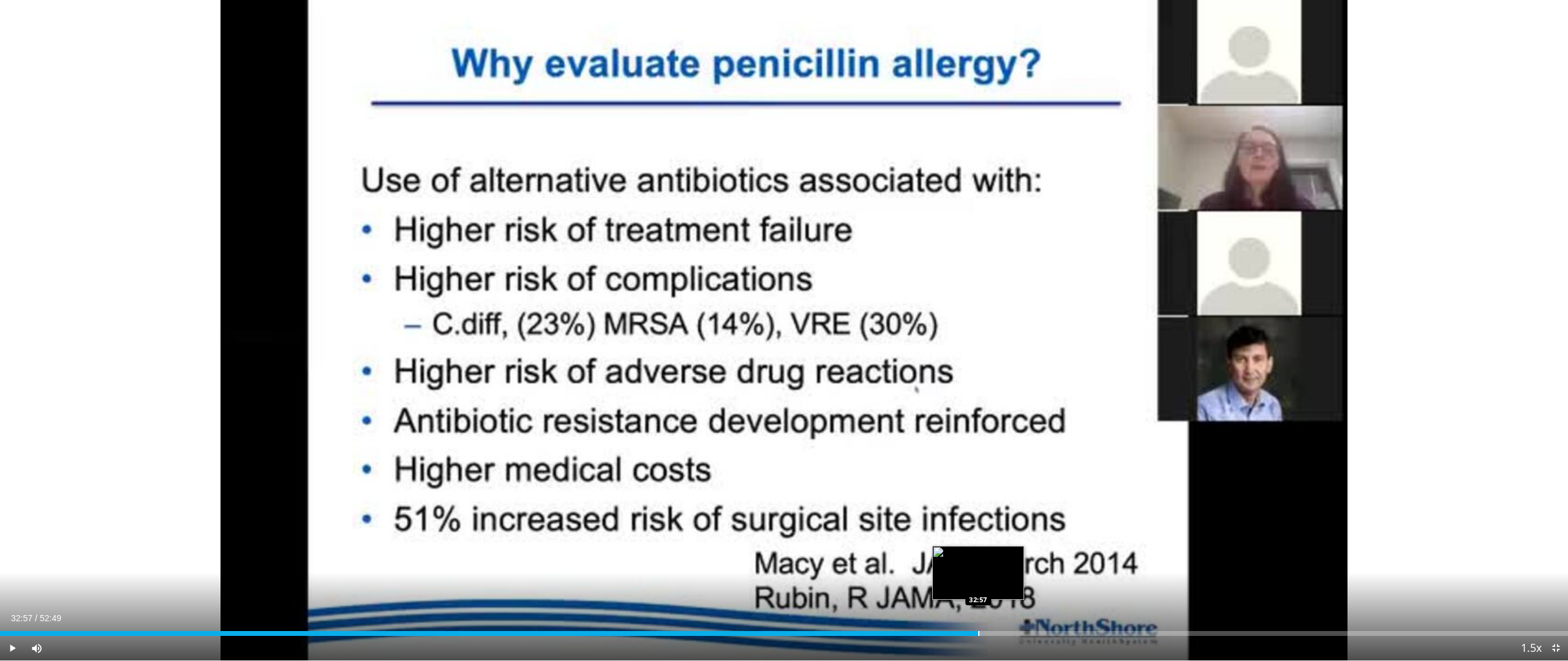
click at [978, 562] on div "Progress Bar" at bounding box center [979, 633] width 1 height 5
click at [868, 562] on div "Current Time 33:04 / Duration 52:49 Pause Skip Backward Skip Forward Mute 100% …" at bounding box center [784, 648] width 1568 height 24
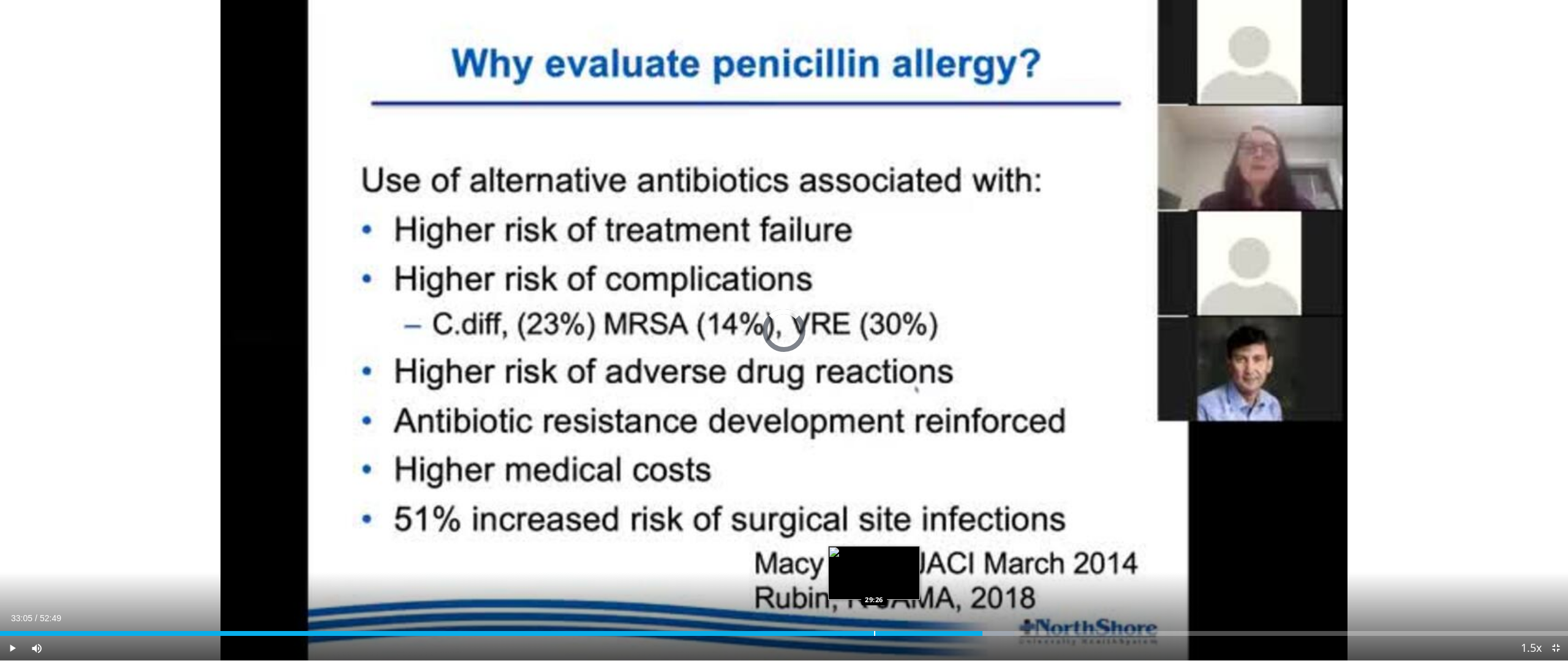
click at [874, 562] on div "Loaded : 64.68% 33:05 29:26" at bounding box center [784, 630] width 1568 height 12
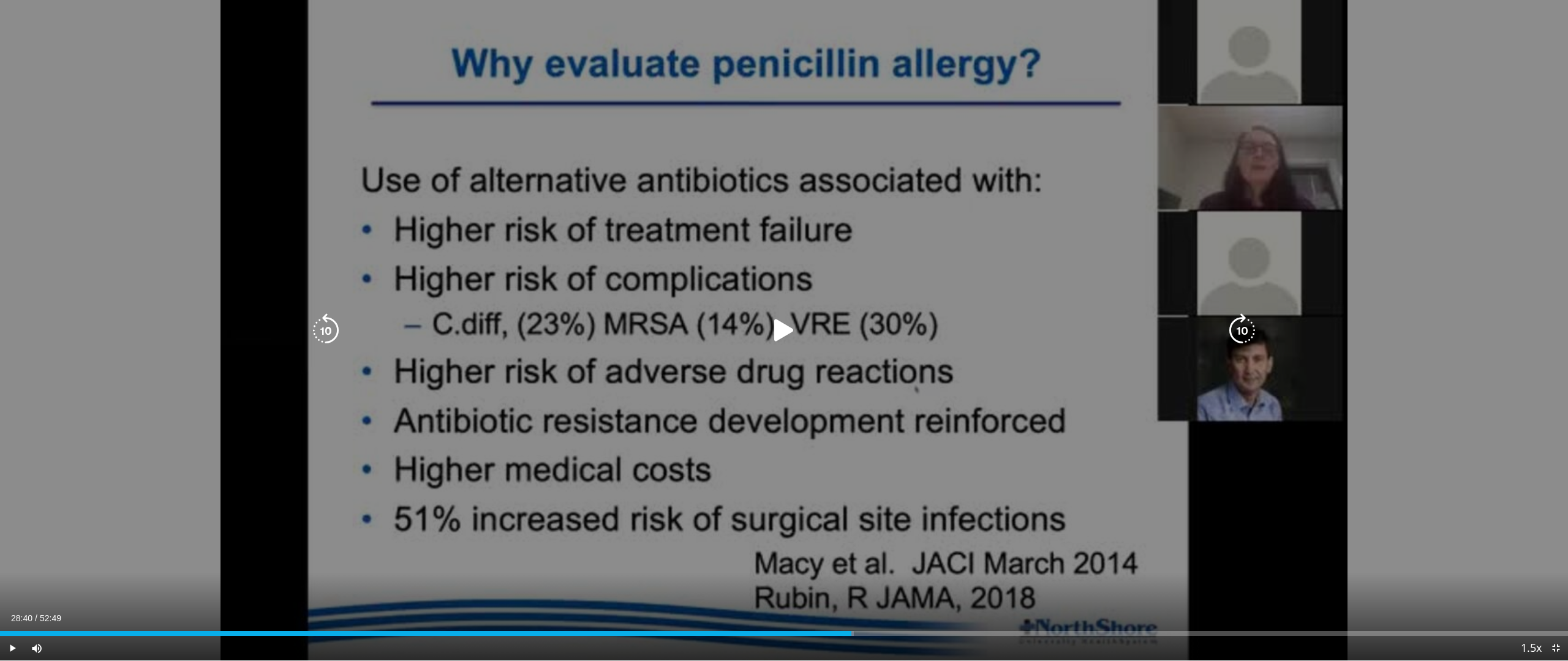
click at [851, 562] on div "28:40" at bounding box center [425, 633] width 851 height 5
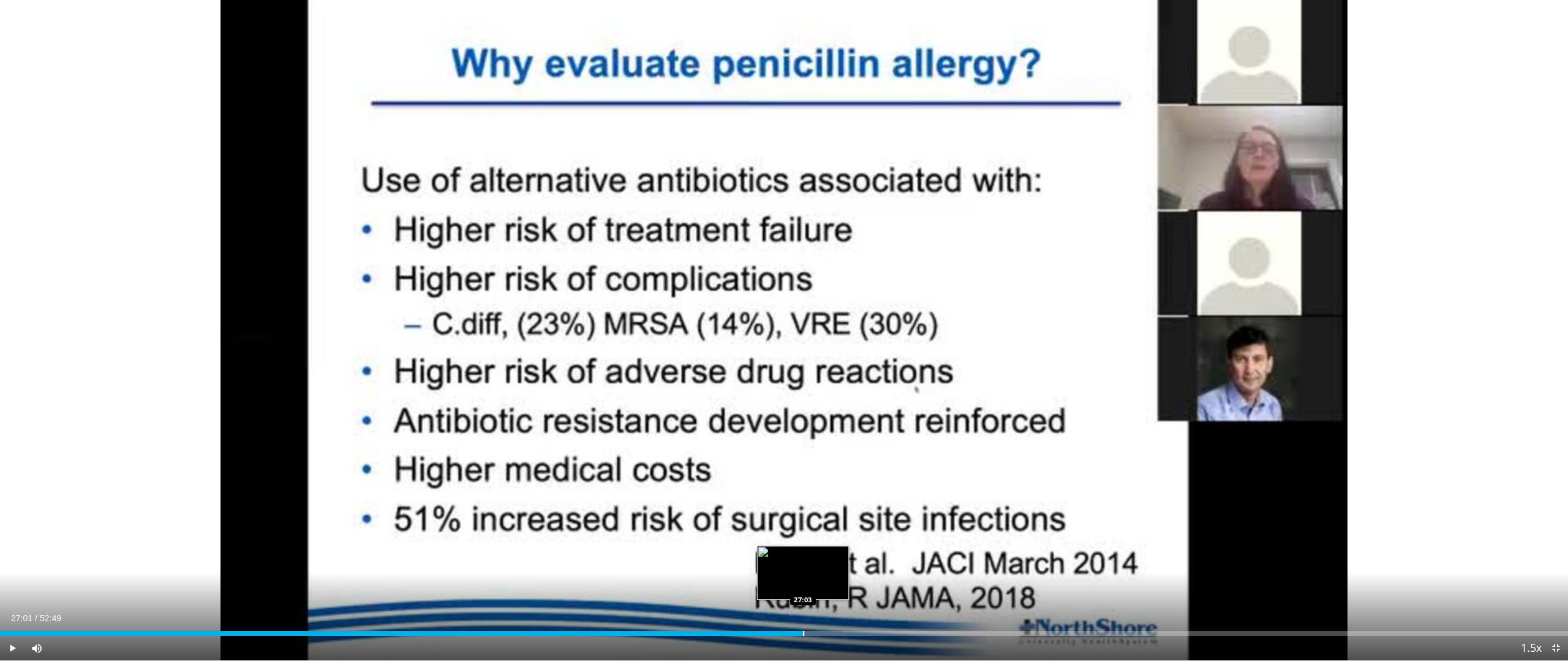
click at [802, 562] on div "Loaded : 51.33% 27:01 27:03" at bounding box center [784, 633] width 1568 height 5
click at [781, 562] on div "Progress Bar" at bounding box center [782, 633] width 1 height 5
click at [744, 562] on div "Progress Bar" at bounding box center [745, 633] width 1 height 5
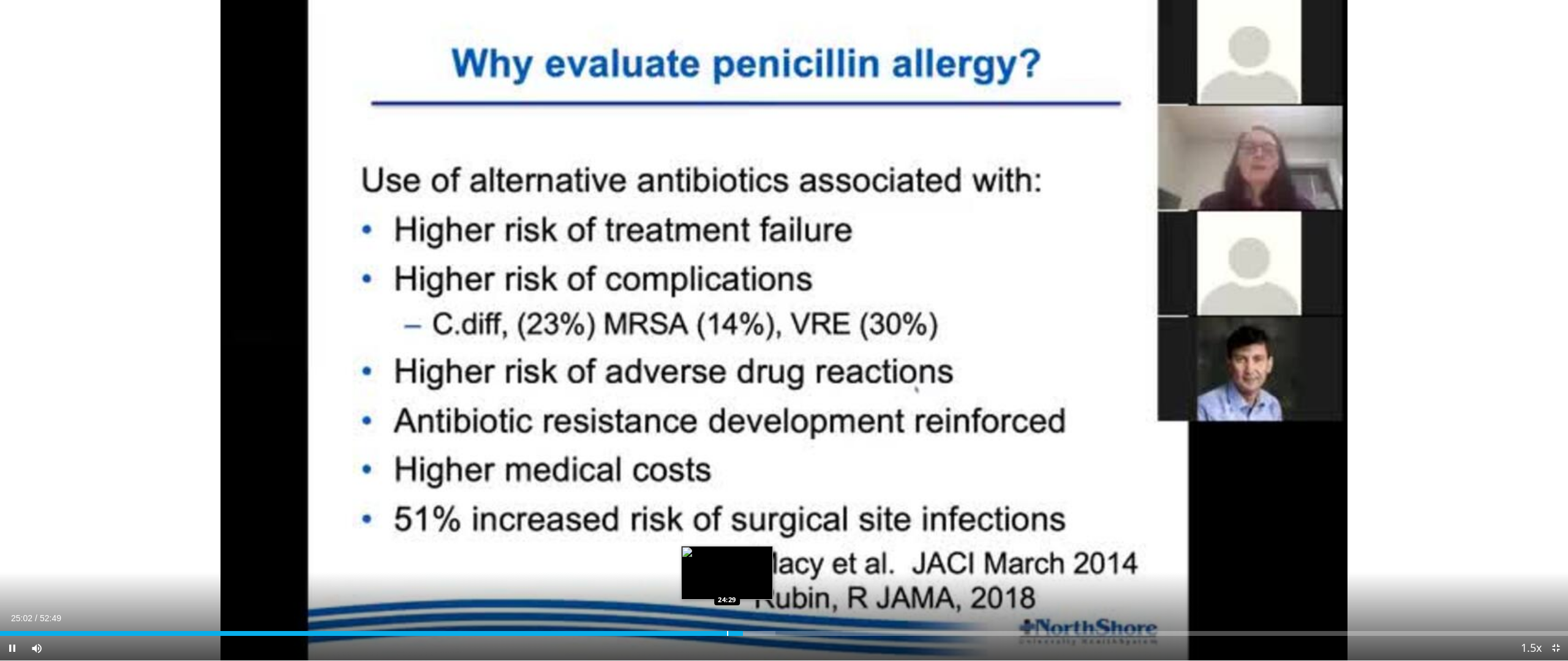
click at [727, 562] on div "25:02" at bounding box center [371, 633] width 743 height 5
click at [685, 562] on div "Loaded : 48.27% 24:29 23:00" at bounding box center [784, 630] width 1568 height 12
click at [654, 562] on div "23:06" at bounding box center [343, 633] width 686 height 5
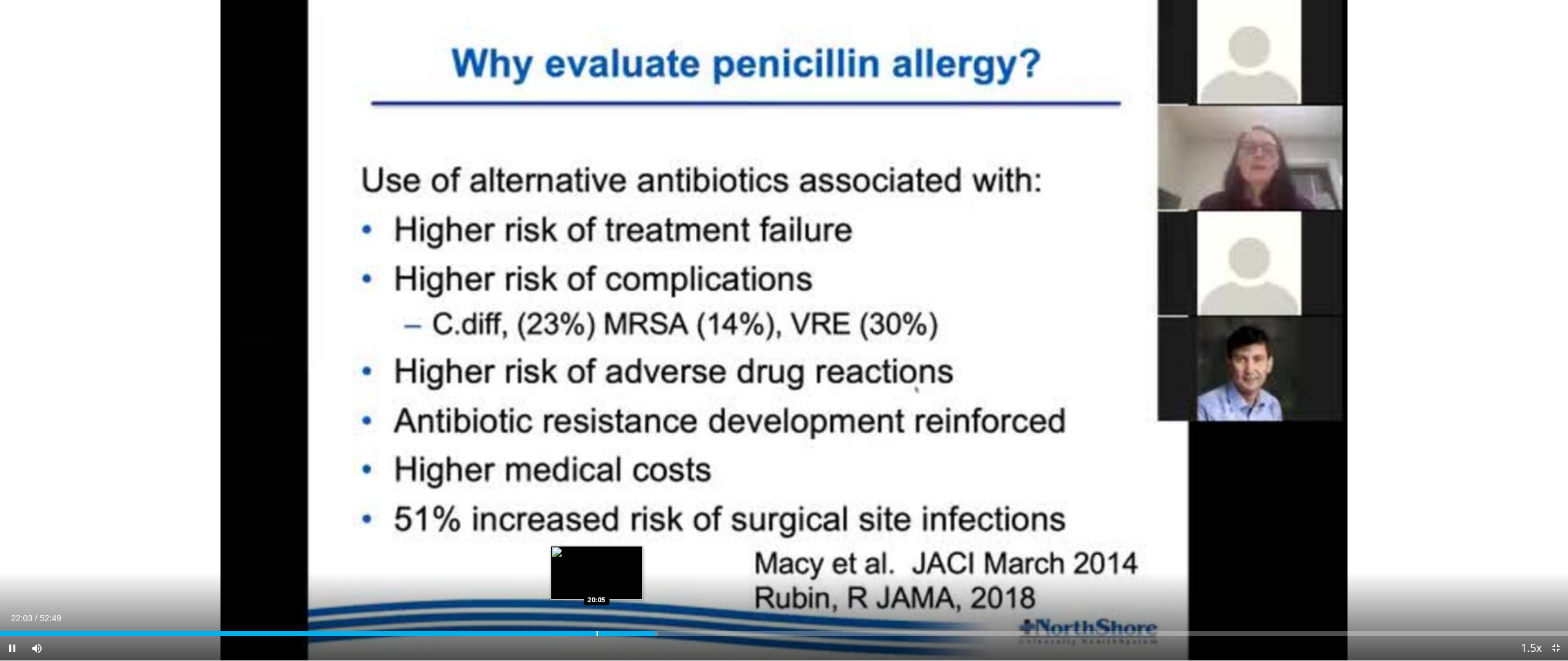
click at [596, 562] on div "Progress Bar" at bounding box center [597, 633] width 1 height 5
click at [559, 562] on div "Loaded : 40.06% 20:01 18:54" at bounding box center [784, 630] width 1568 height 12
click at [532, 562] on div "Loaded : 35.99% 18:50 17:55" at bounding box center [784, 630] width 1568 height 12
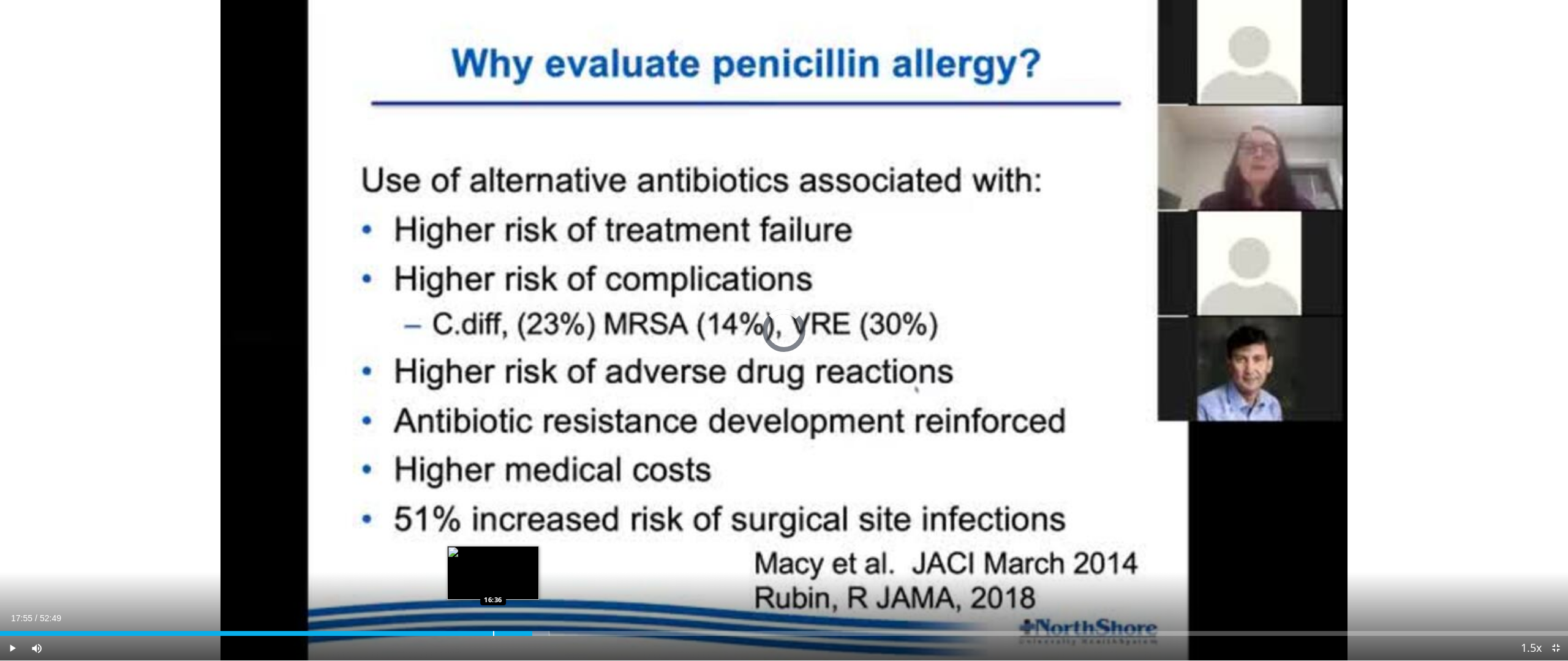
click at [492, 562] on div "Loaded : 35.02% 17:55 16:36" at bounding box center [784, 633] width 1568 height 5
click at [465, 562] on div "Progress Bar" at bounding box center [466, 633] width 1 height 5
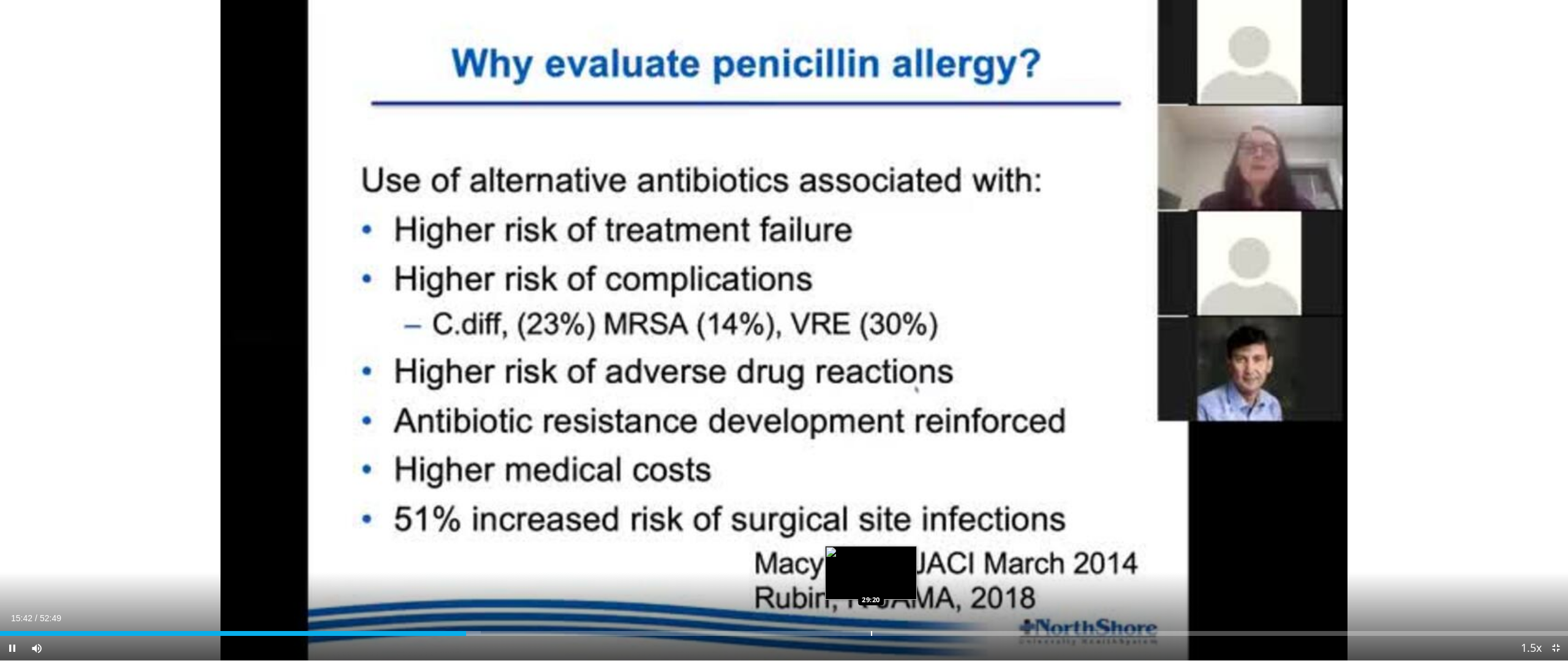
click at [872, 562] on div "Progress Bar" at bounding box center [871, 633] width 1 height 5
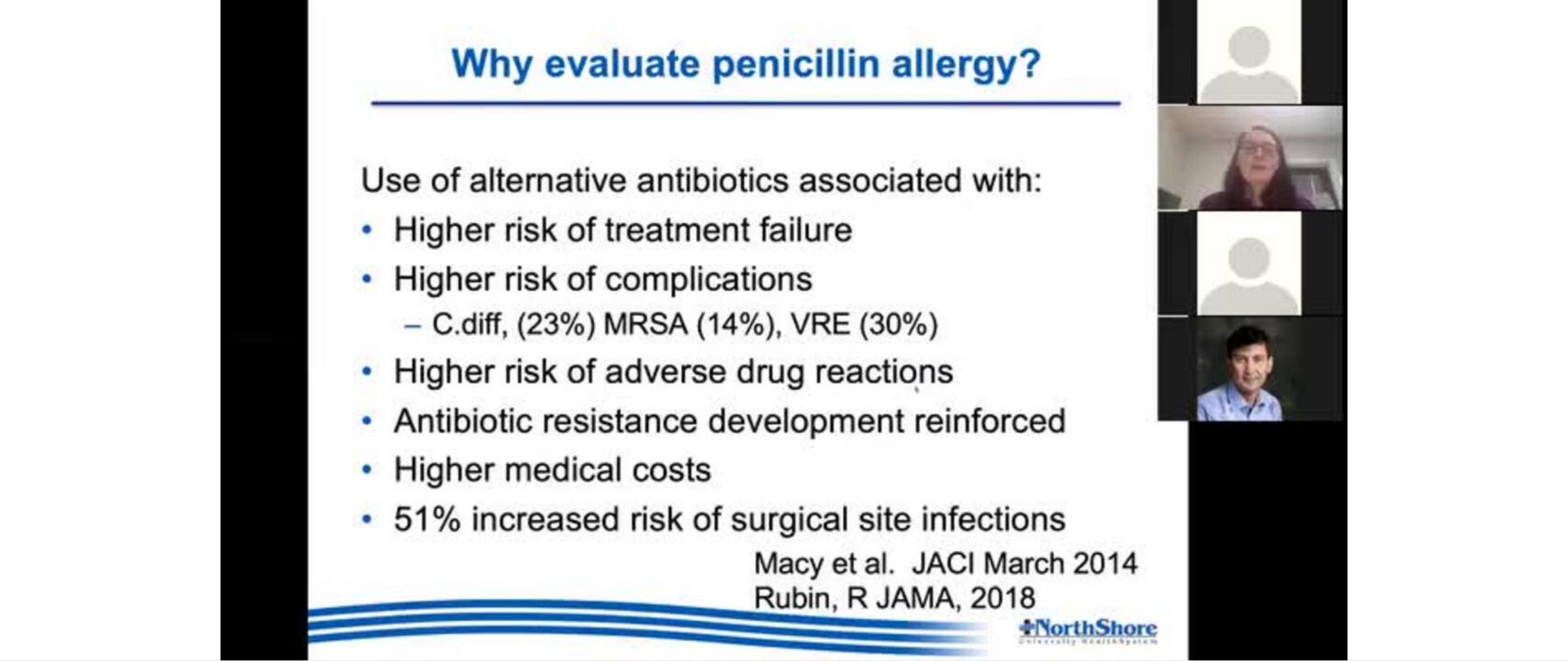
click at [937, 562] on div "40 seconds Tap to unmute" at bounding box center [784, 330] width 1568 height 660
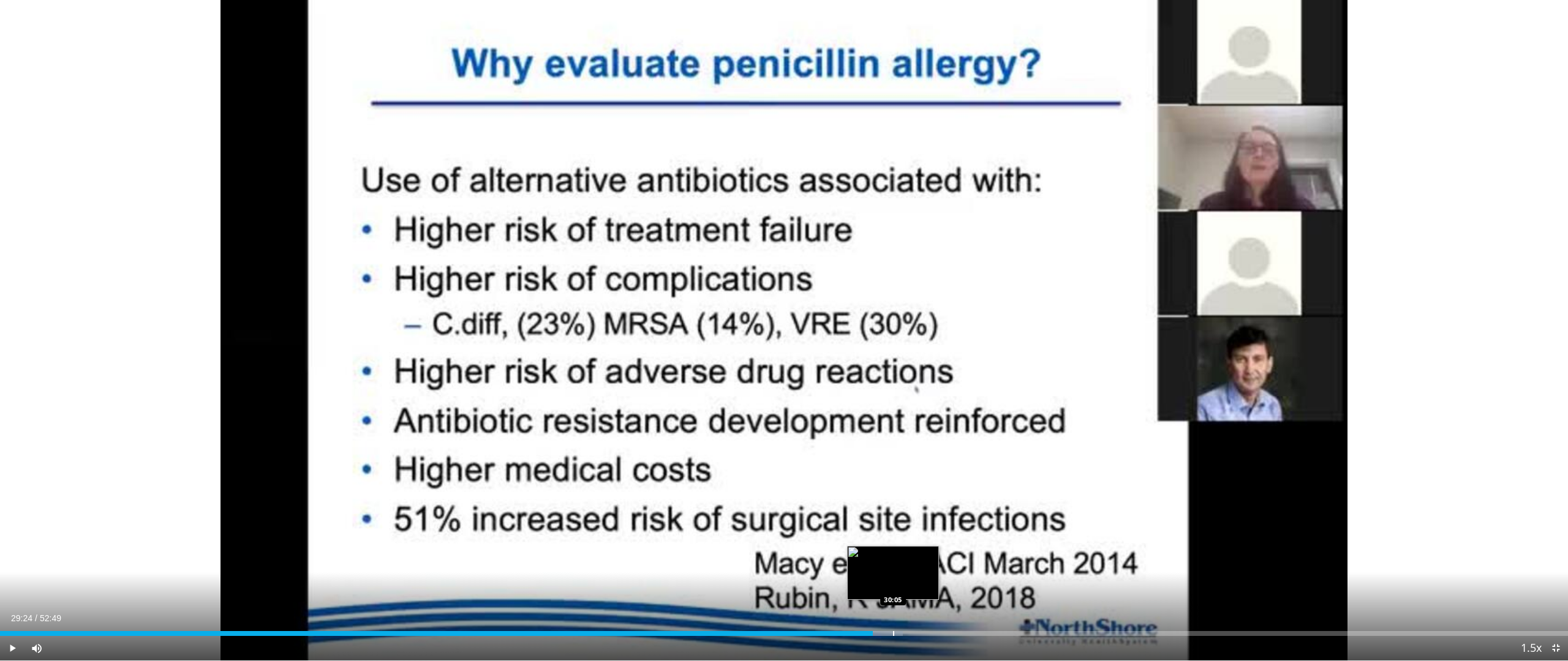
click at [893, 562] on div "Loaded : 57.59% 29:24 30:05" at bounding box center [784, 630] width 1568 height 12
click at [915, 562] on div "Loaded : 59.00% 30:06 30:42" at bounding box center [784, 630] width 1568 height 12
click at [924, 562] on div "Progress Bar" at bounding box center [924, 633] width 1 height 5
click at [950, 562] on div "Progress Bar" at bounding box center [945, 633] width 44 height 5
click at [961, 562] on div "Progress Bar" at bounding box center [946, 633] width 46 height 5
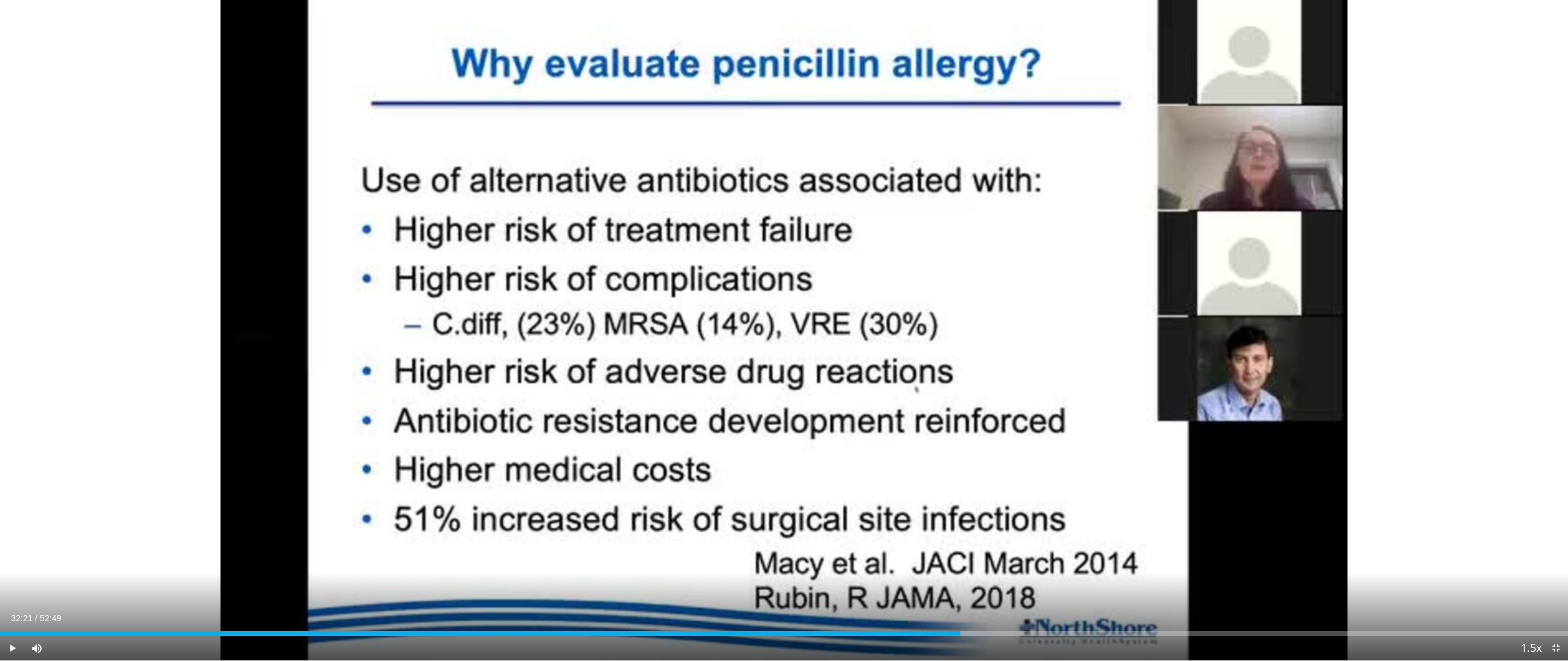
click at [986, 562] on div "Current Time 32:21 / Duration 52:49 Play Skip Backward Skip Forward Mute 100% L…" at bounding box center [784, 648] width 1568 height 24
click at [971, 562] on div "Progress Bar" at bounding box center [972, 633] width 1 height 5
click at [988, 562] on div "Progress Bar" at bounding box center [988, 633] width 1 height 5
click at [994, 562] on div "Loaded : 65.00% 33:16 33:30" at bounding box center [784, 633] width 1568 height 5
click at [1006, 562] on div "Progress Bar" at bounding box center [1007, 633] width 1 height 5
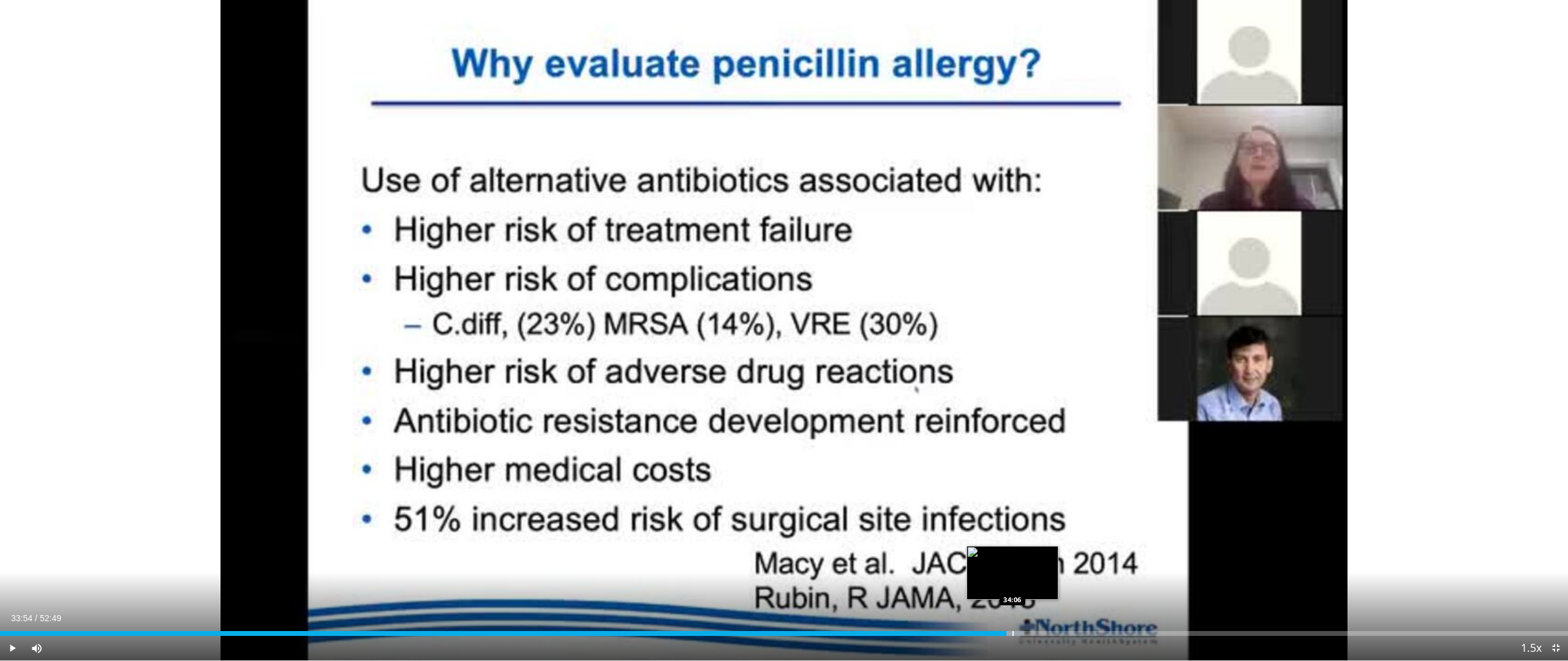
click at [1015, 562] on div "Loaded : 65.31% 33:54 34:06" at bounding box center [784, 633] width 1568 height 5
click at [1015, 562] on div "Progress Bar" at bounding box center [1015, 633] width 1 height 5
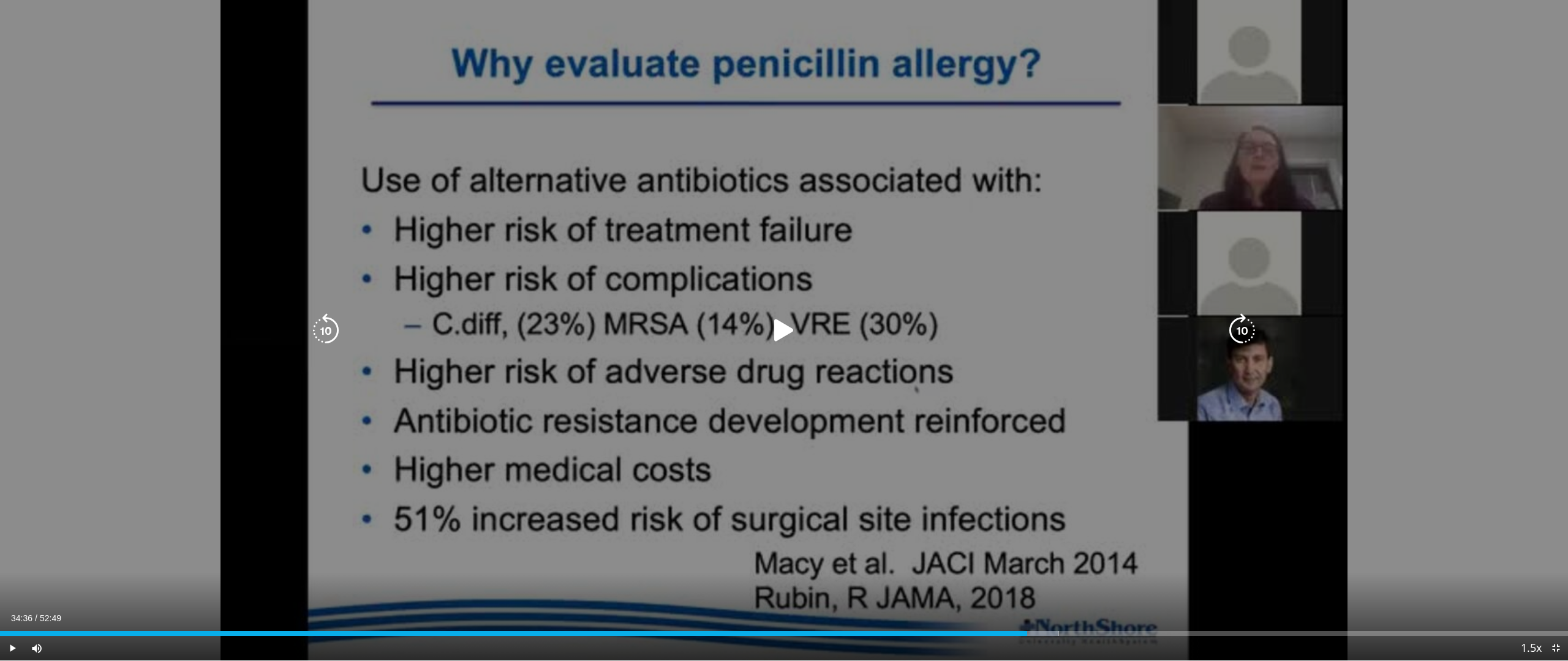
click at [1557, 236] on div "40 seconds Tap to unmute" at bounding box center [784, 330] width 1568 height 660
click at [167, 148] on div "40 seconds Tap to unmute" at bounding box center [784, 330] width 1568 height 660
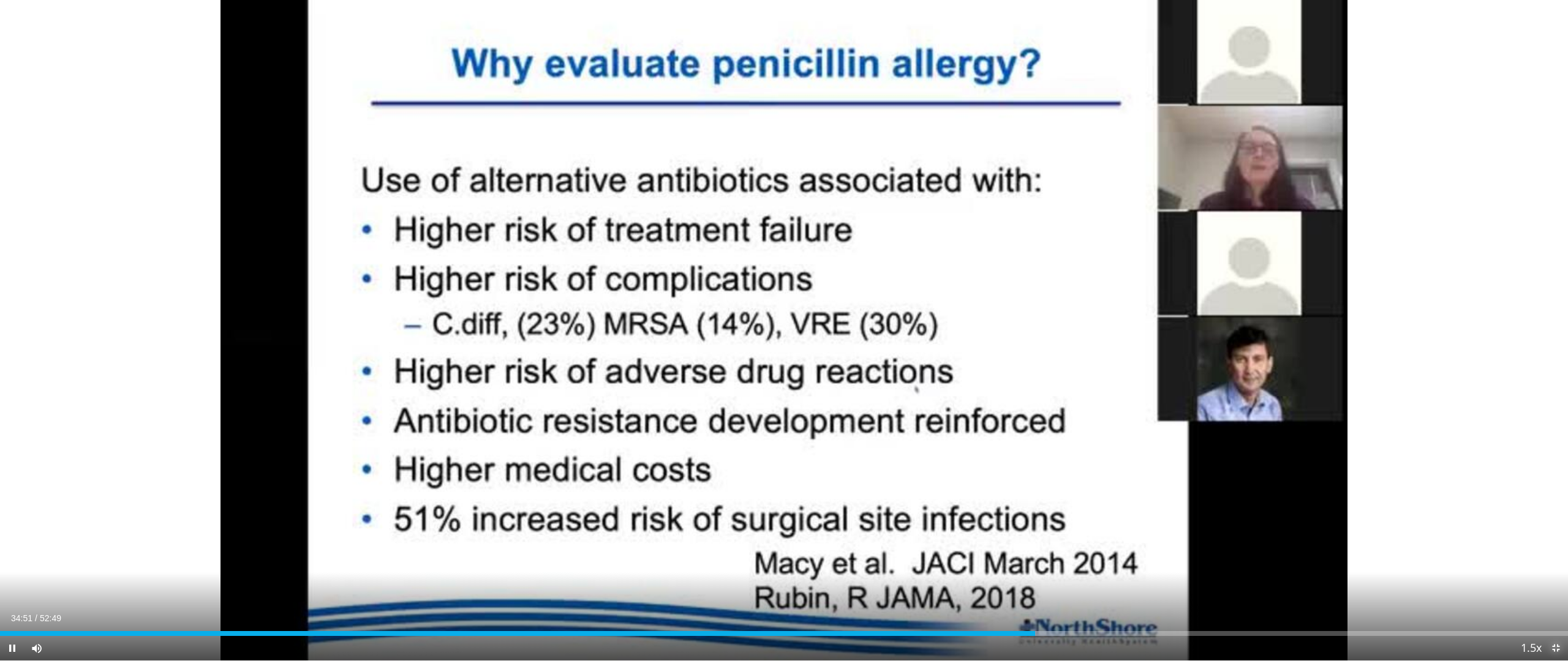
click at [1558, 562] on span "Video Player" at bounding box center [1555, 648] width 24 height 24
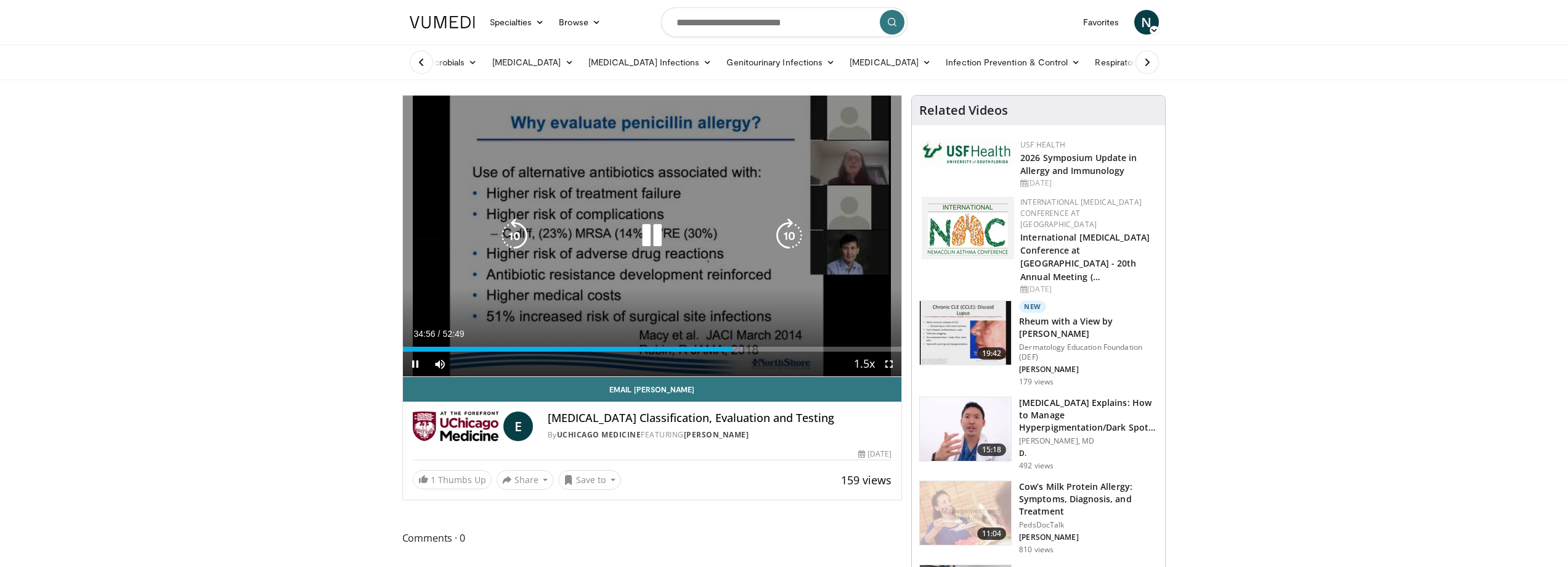
click at [654, 225] on icon "Video Player" at bounding box center [652, 236] width 35 height 35
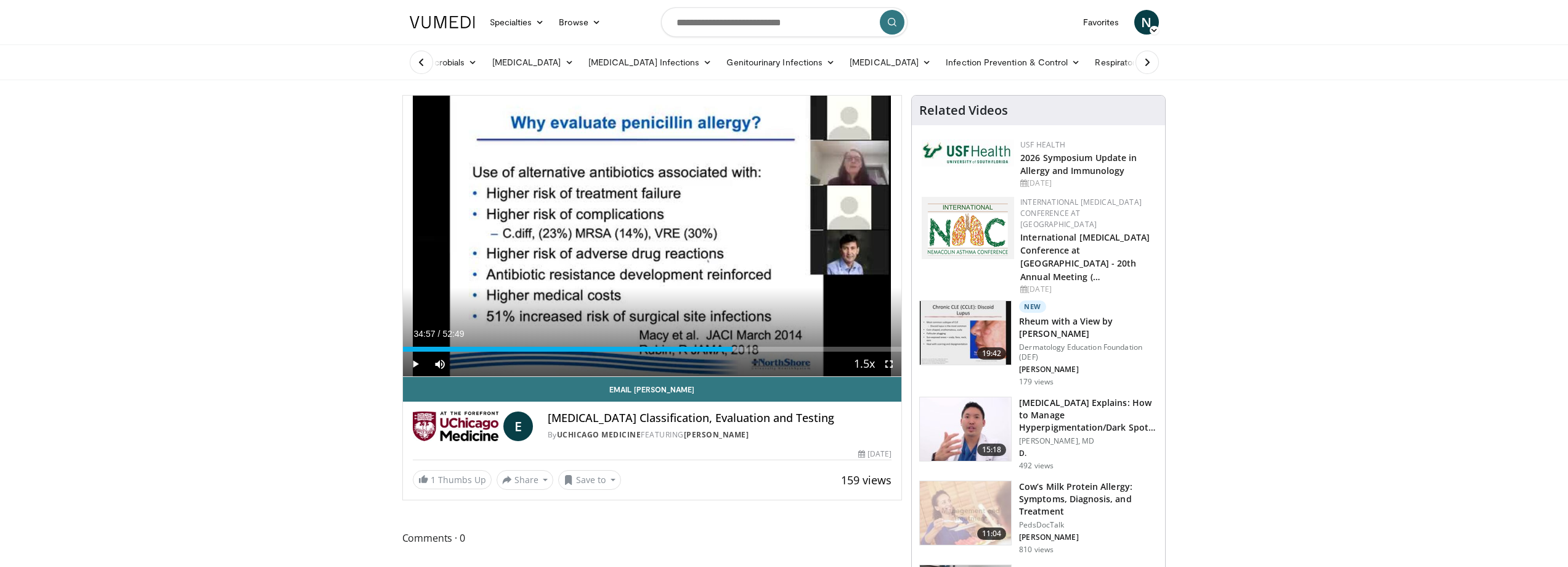
click at [600, 349] on div "34:57" at bounding box center [568, 349] width 330 height 5
click at [585, 349] on div "Progress Bar" at bounding box center [585, 349] width 1 height 5
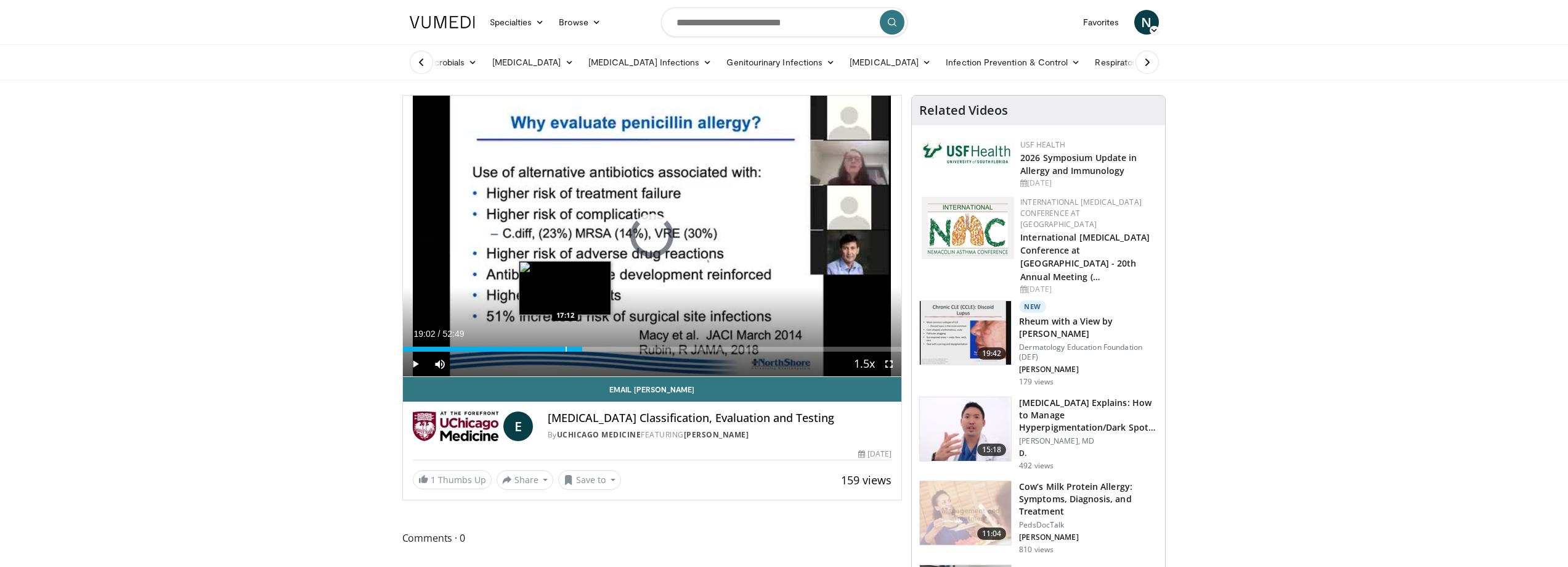
click at [564, 349] on div "19:02" at bounding box center [493, 349] width 180 height 5
click at [555, 351] on div "Progress Bar" at bounding box center [556, 349] width 1 height 5
click at [540, 351] on div "16:02" at bounding box center [479, 349] width 152 height 5
click at [535, 349] on div "14:32" at bounding box center [471, 349] width 137 height 5
click at [534, 349] on div "Progress Bar" at bounding box center [535, 349] width 1 height 5
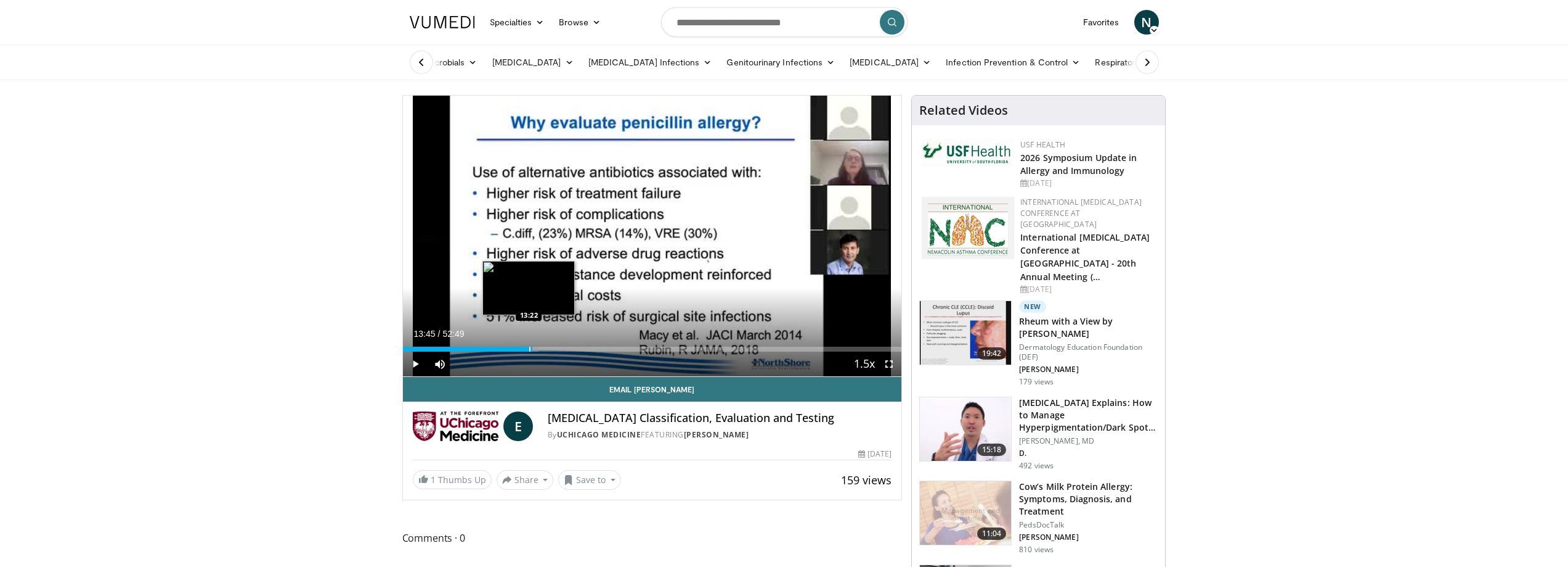
click at [530, 349] on div "Progress Bar" at bounding box center [530, 349] width 1 height 5
click at [524, 349] on div "Progress Bar" at bounding box center [525, 349] width 1 height 5
click at [518, 347] on div "Progress Bar" at bounding box center [519, 349] width 1 height 5
click at [514, 349] on div "Progress Bar" at bounding box center [514, 349] width 1 height 5
click at [509, 350] on div "Progress Bar" at bounding box center [509, 349] width 1 height 5
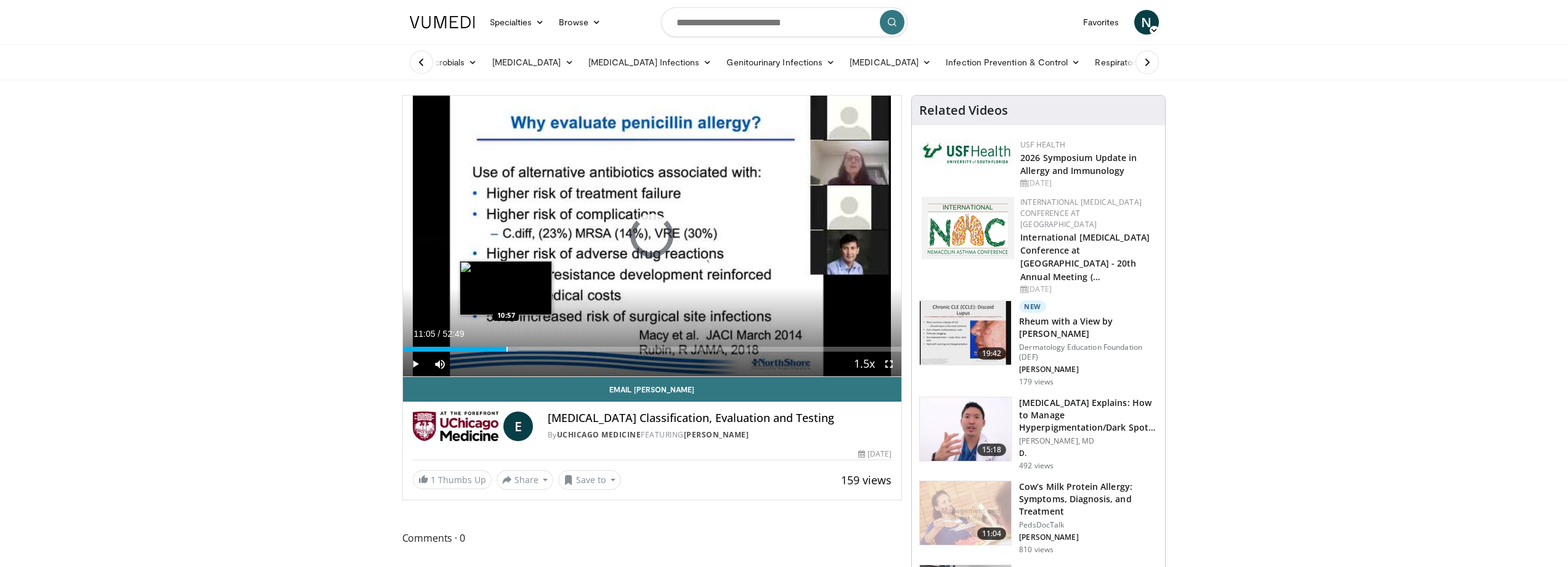
click at [505, 350] on div "11:05" at bounding box center [455, 349] width 105 height 5
click at [507, 350] on div "Progress Bar" at bounding box center [507, 349] width 1 height 5
click at [500, 350] on div "Progress Bar" at bounding box center [500, 349] width 1 height 5
click at [493, 350] on div "Progress Bar" at bounding box center [493, 349] width 1 height 5
click at [489, 350] on div "Progress Bar" at bounding box center [489, 349] width 1 height 5
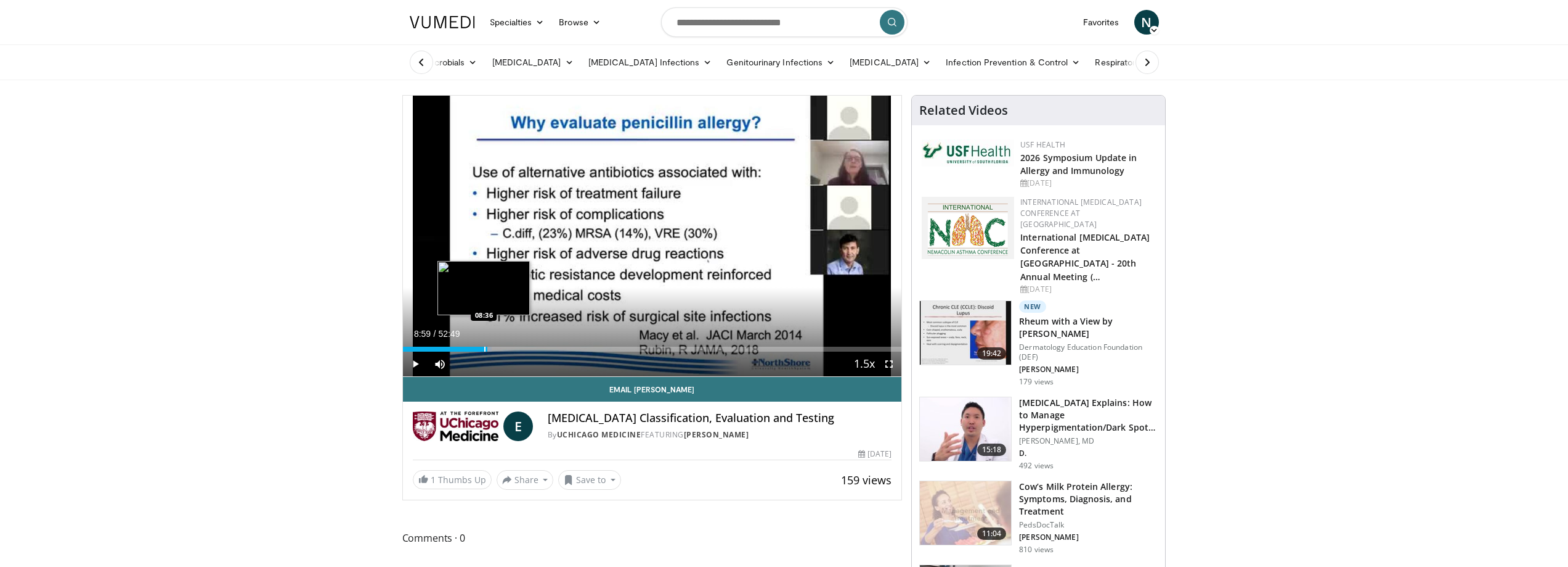
click at [484, 350] on div "Progress Bar" at bounding box center [485, 349] width 1 height 5
click at [479, 350] on div "Progress Bar" at bounding box center [480, 349] width 1 height 5
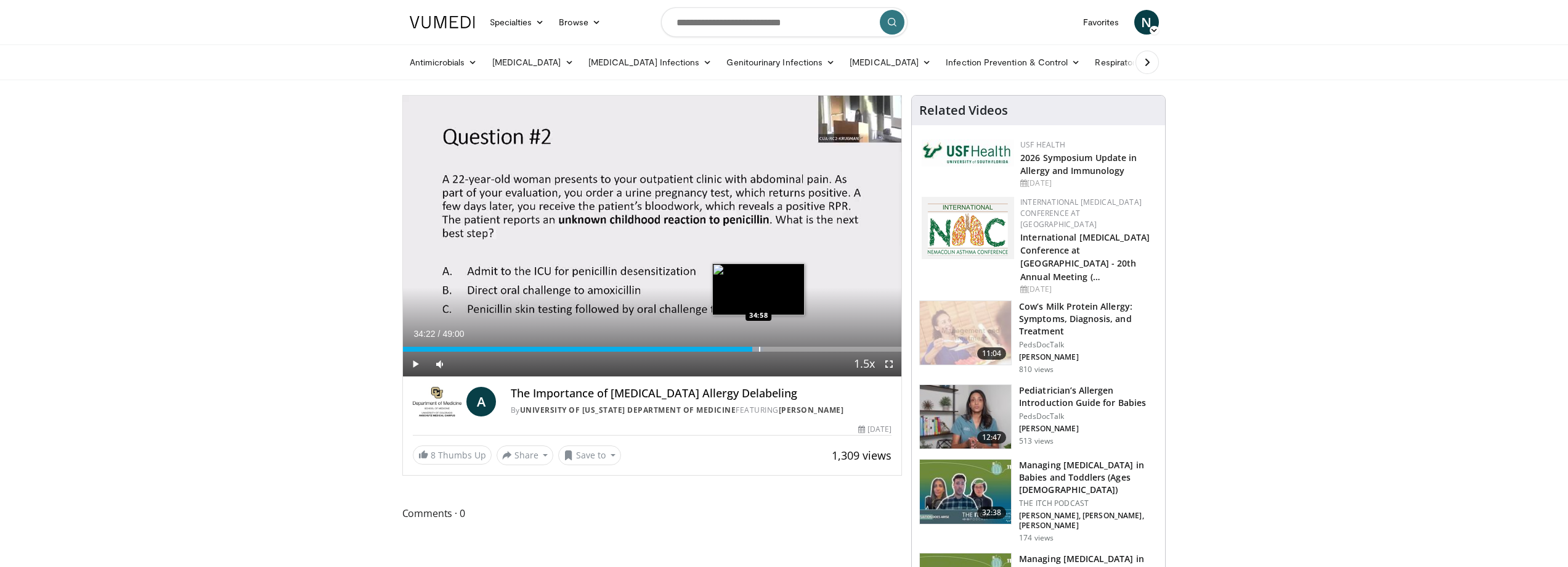
click at [759, 347] on div "Progress Bar" at bounding box center [760, 349] width 1 height 5
click at [764, 347] on div "Progress Bar" at bounding box center [764, 349] width 1 height 5
click at [776, 347] on div "Progress Bar" at bounding box center [776, 349] width 1 height 5
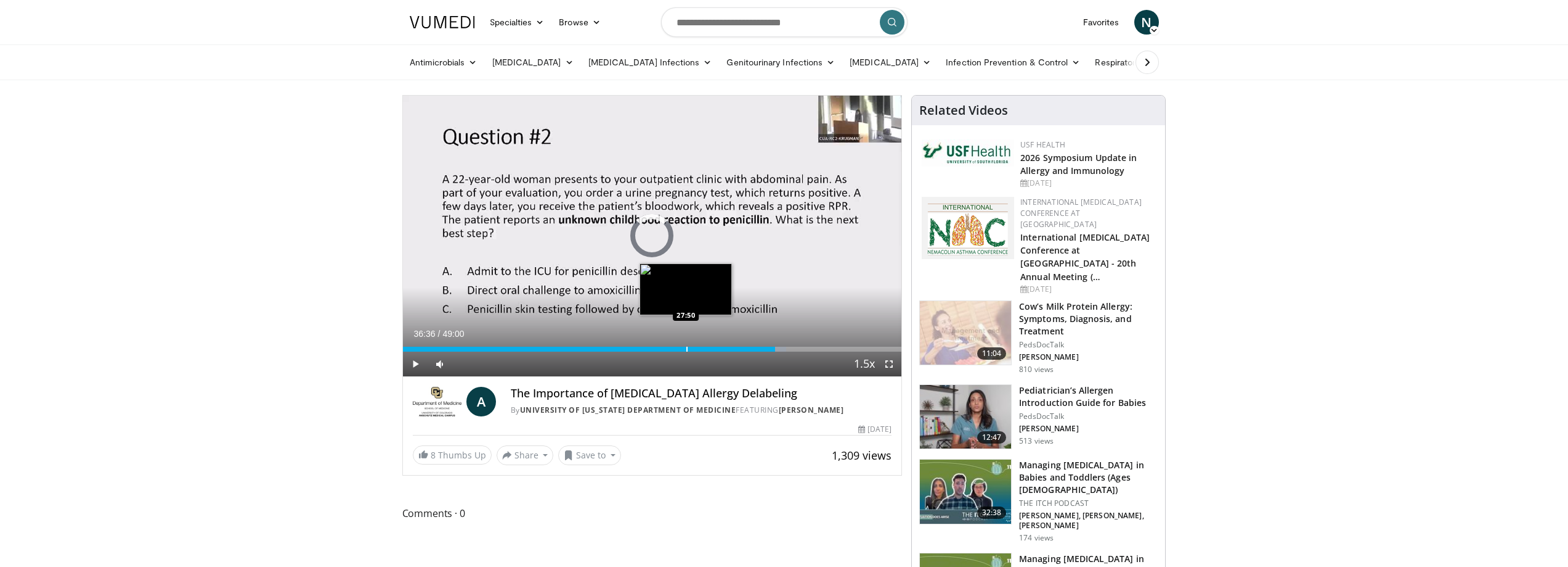
drag, startPoint x: 684, startPoint y: 347, endPoint x: 668, endPoint y: 342, distance: 16.8
click at [684, 347] on div "36:36" at bounding box center [589, 349] width 373 height 5
click at [644, 344] on div "Loaded : 58.39% 27:35 26:33" at bounding box center [652, 345] width 499 height 12
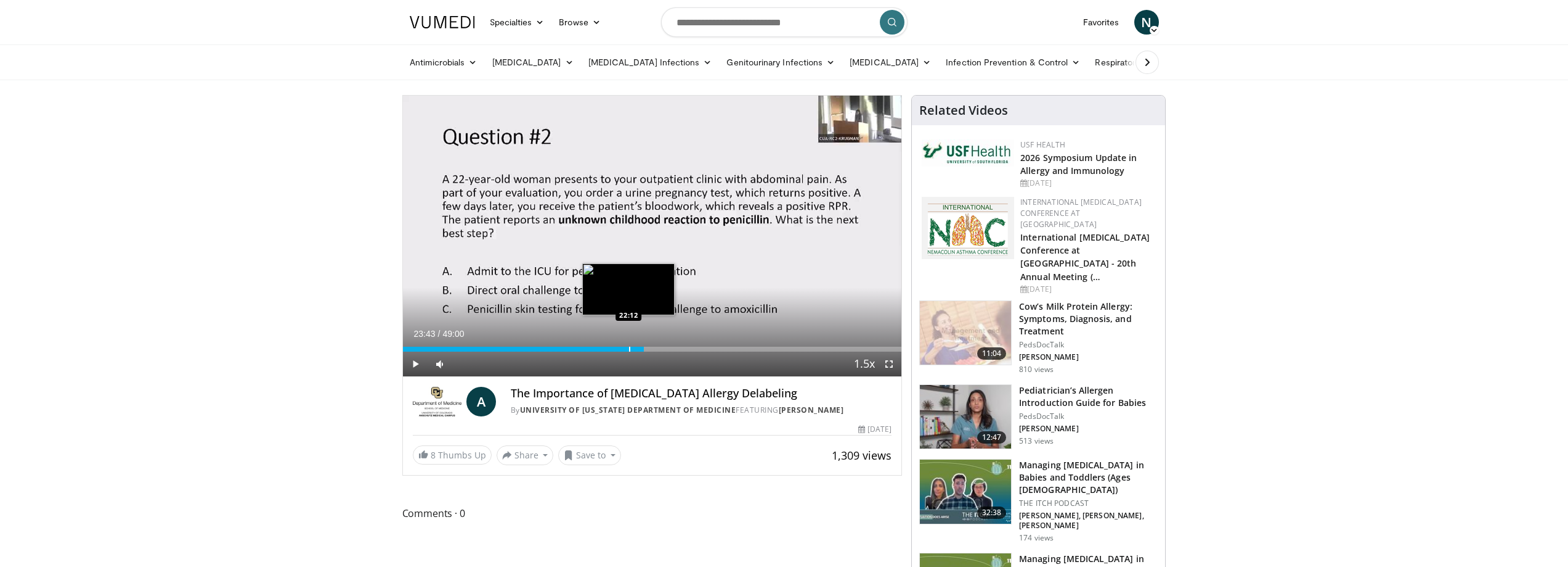
click at [629, 344] on div "Loaded : 45.83% 23:43 22:12" at bounding box center [652, 345] width 499 height 12
click at [626, 349] on div "Progress Bar" at bounding box center [627, 349] width 1 height 5
click at [620, 349] on div "Progress Bar" at bounding box center [620, 349] width 1 height 5
click at [617, 349] on div "21:10" at bounding box center [510, 349] width 215 height 5
click at [607, 349] on div "Progress Bar" at bounding box center [608, 349] width 1 height 5
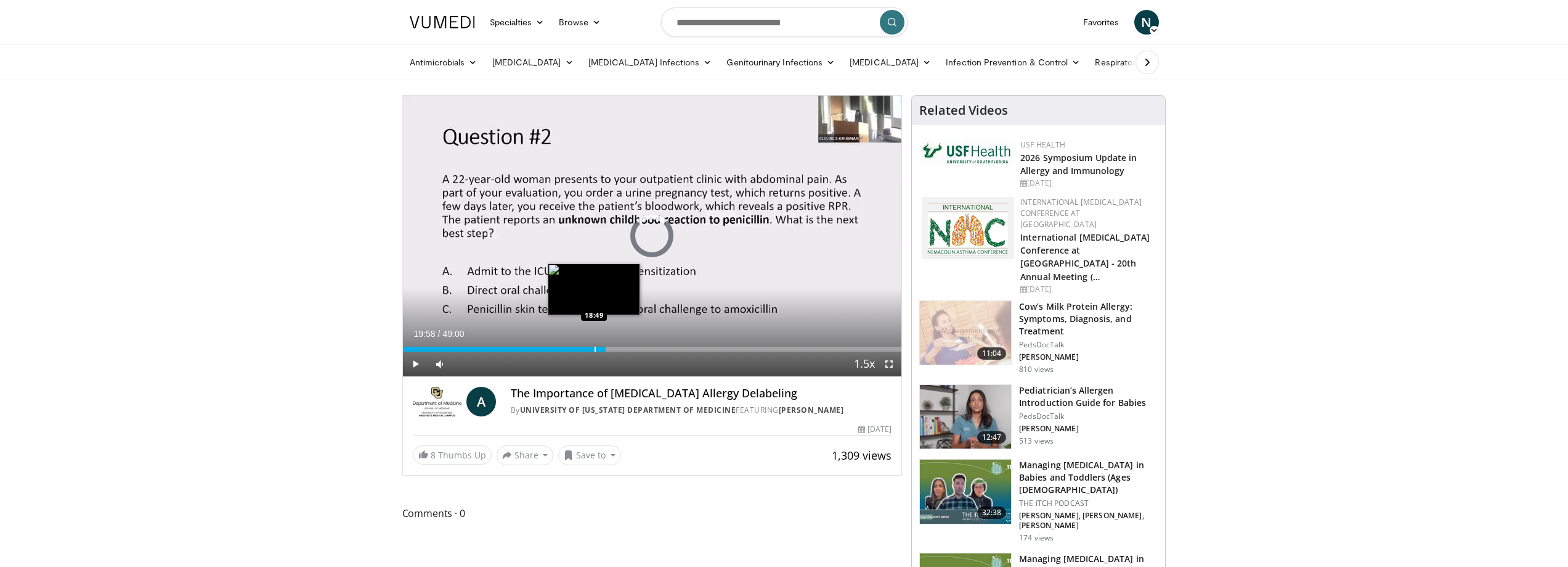
click at [594, 349] on div "Progress Bar" at bounding box center [595, 349] width 1 height 5
click at [572, 348] on div "Progress Bar" at bounding box center [573, 349] width 1 height 5
click at [557, 347] on div "Progress Bar" at bounding box center [558, 349] width 1 height 5
click at [562, 345] on div "Loaded : 31.96% 15:04 15:04" at bounding box center [652, 345] width 499 height 12
click at [574, 345] on div "Loaded : 34.29% 15:44 16:52" at bounding box center [652, 345] width 499 height 12
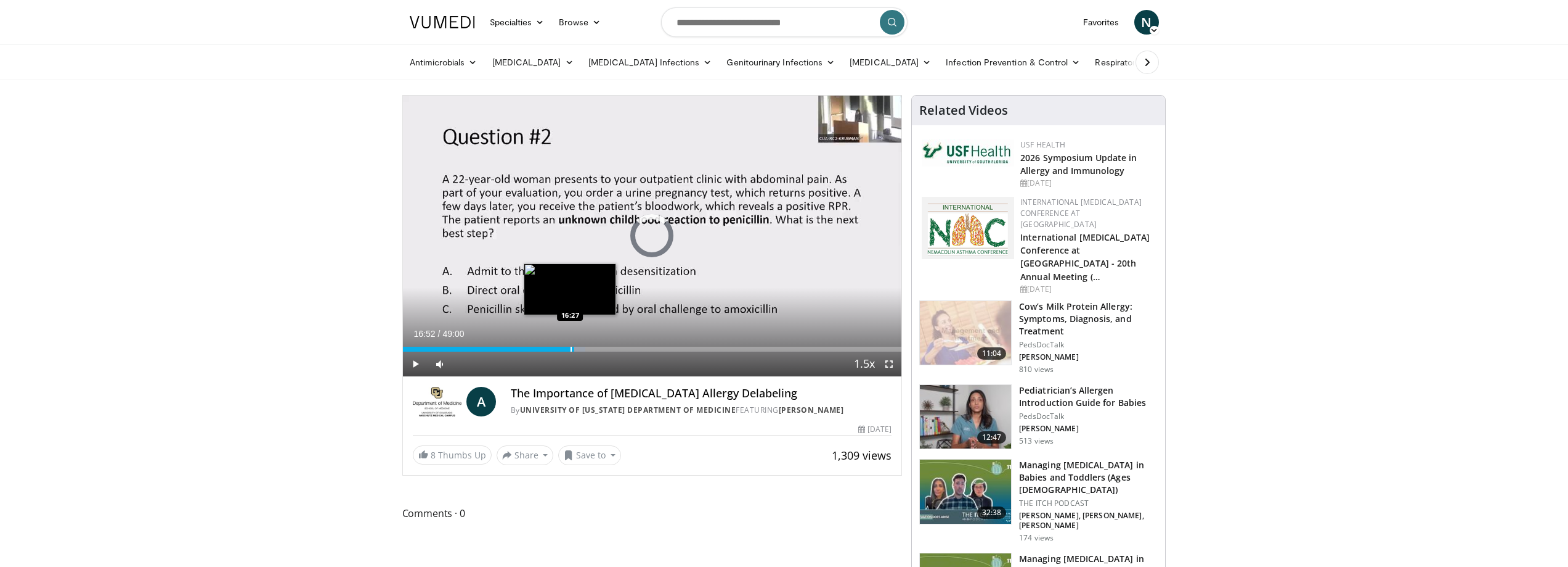
click at [570, 345] on div "Loaded : 36.66% 16:52 16:27" at bounding box center [652, 345] width 499 height 12
click at [567, 347] on div "16:27" at bounding box center [486, 349] width 168 height 5
click at [417, 367] on span "Video Player" at bounding box center [415, 363] width 24 height 24
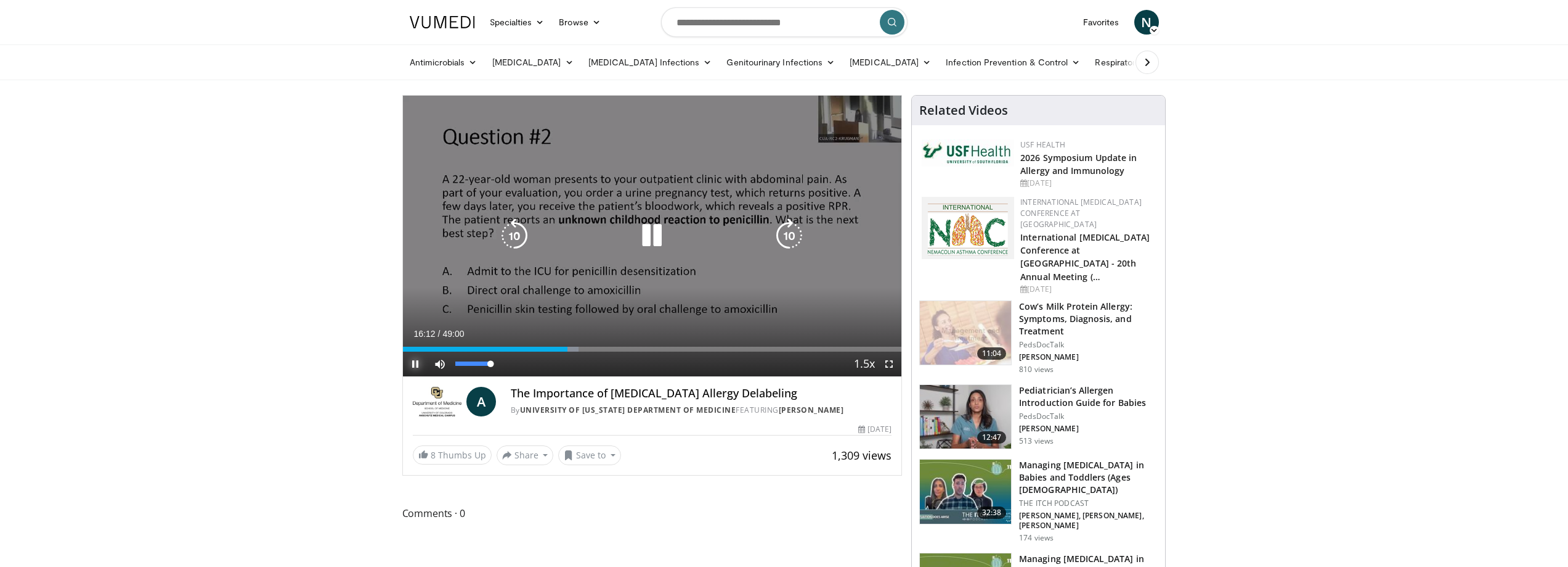
drag, startPoint x: 471, startPoint y: 365, endPoint x: 517, endPoint y: 365, distance: 46.0
click at [517, 365] on div "Current Time 16:12 / Duration 49:00 Pause Skip Backward Skip Forward Mute 100% …" at bounding box center [652, 363] width 499 height 24
click at [502, 243] on icon "Video Player" at bounding box center [515, 236] width 35 height 35
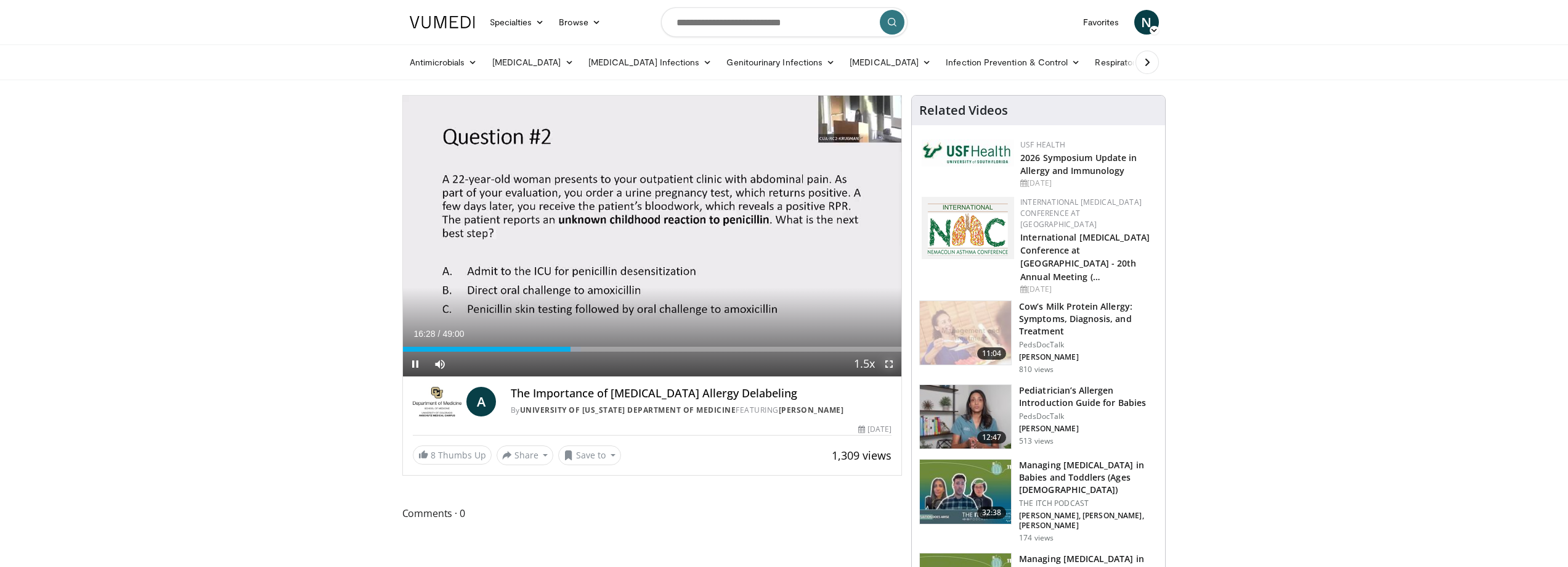
click at [894, 363] on span "Video Player" at bounding box center [889, 363] width 24 height 24
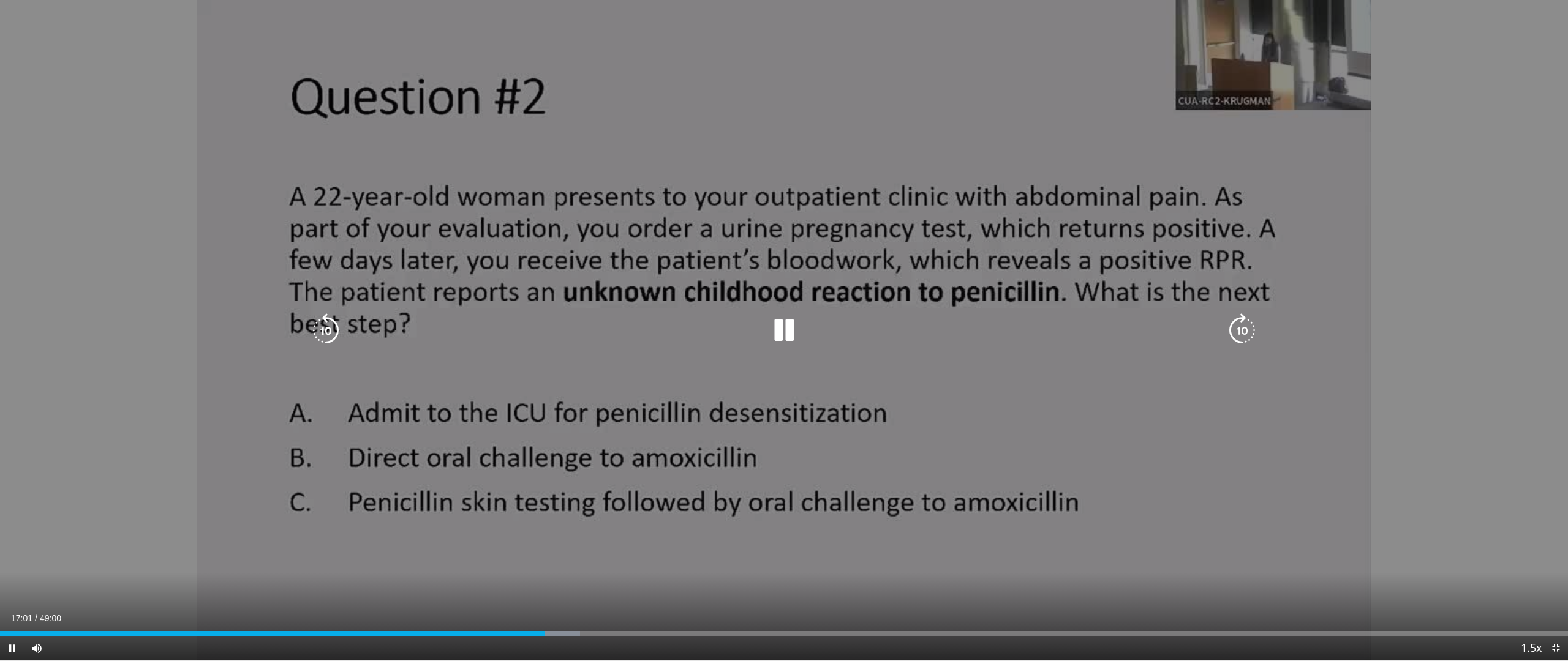
click at [1246, 333] on icon "Video Player" at bounding box center [1242, 331] width 35 height 35
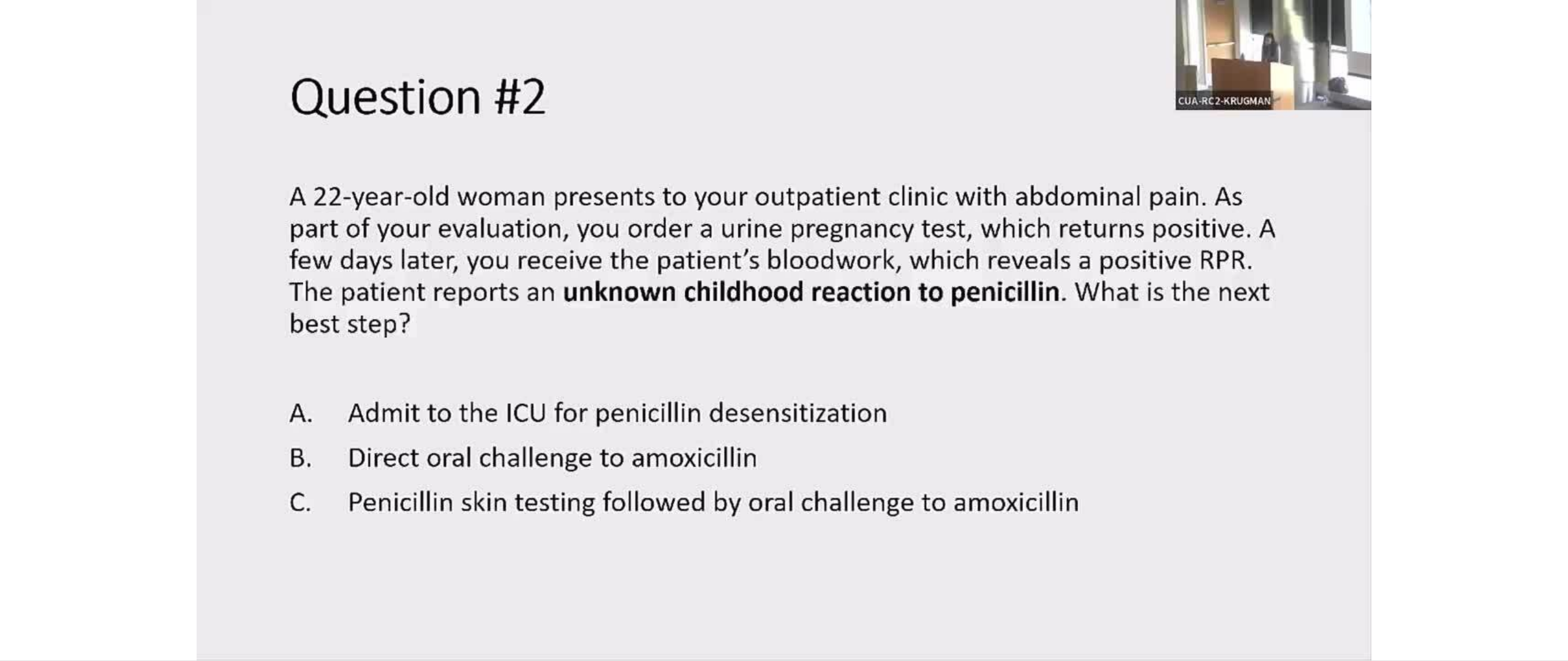
click at [1246, 333] on div "10 seconds Tap to unmute" at bounding box center [784, 330] width 1568 height 660
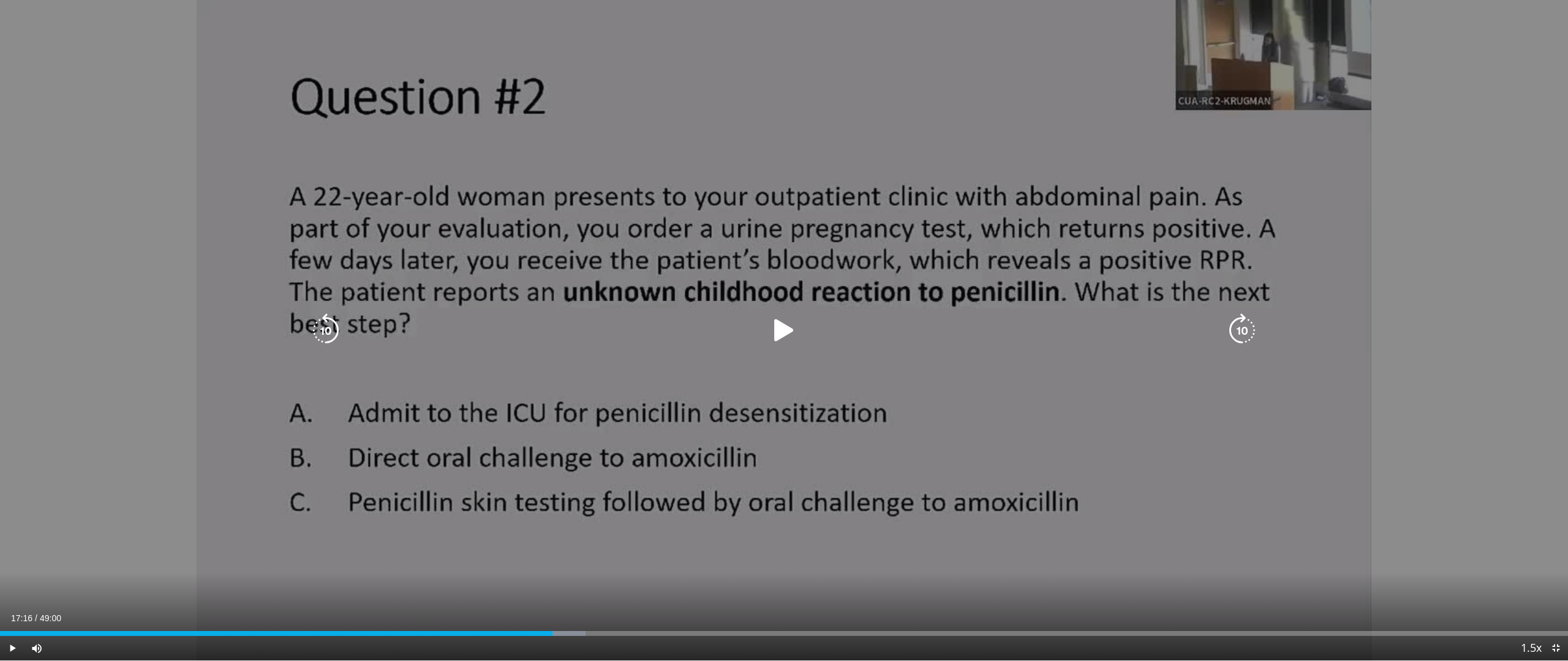
click at [1249, 329] on icon "Video Player" at bounding box center [1242, 331] width 35 height 35
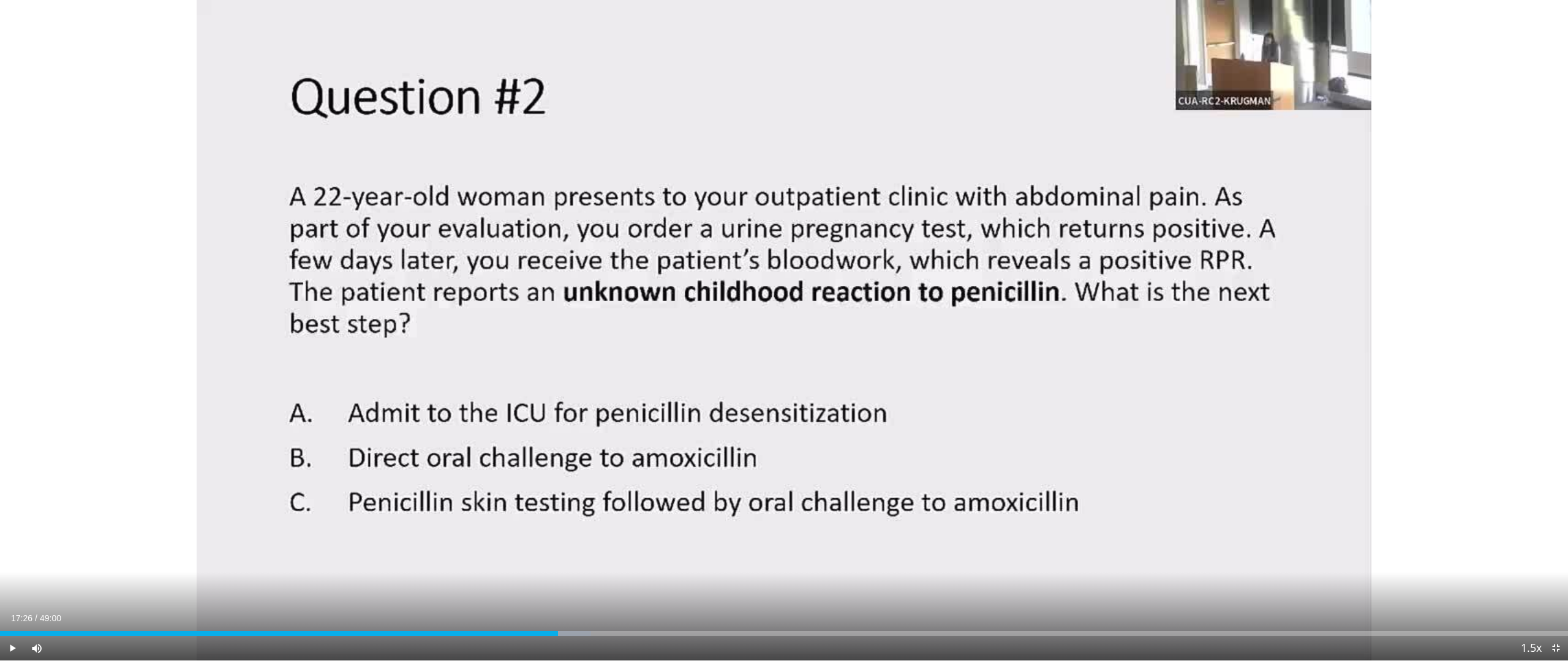
click at [1246, 330] on div "10 seconds Tap to unmute" at bounding box center [784, 330] width 1568 height 660
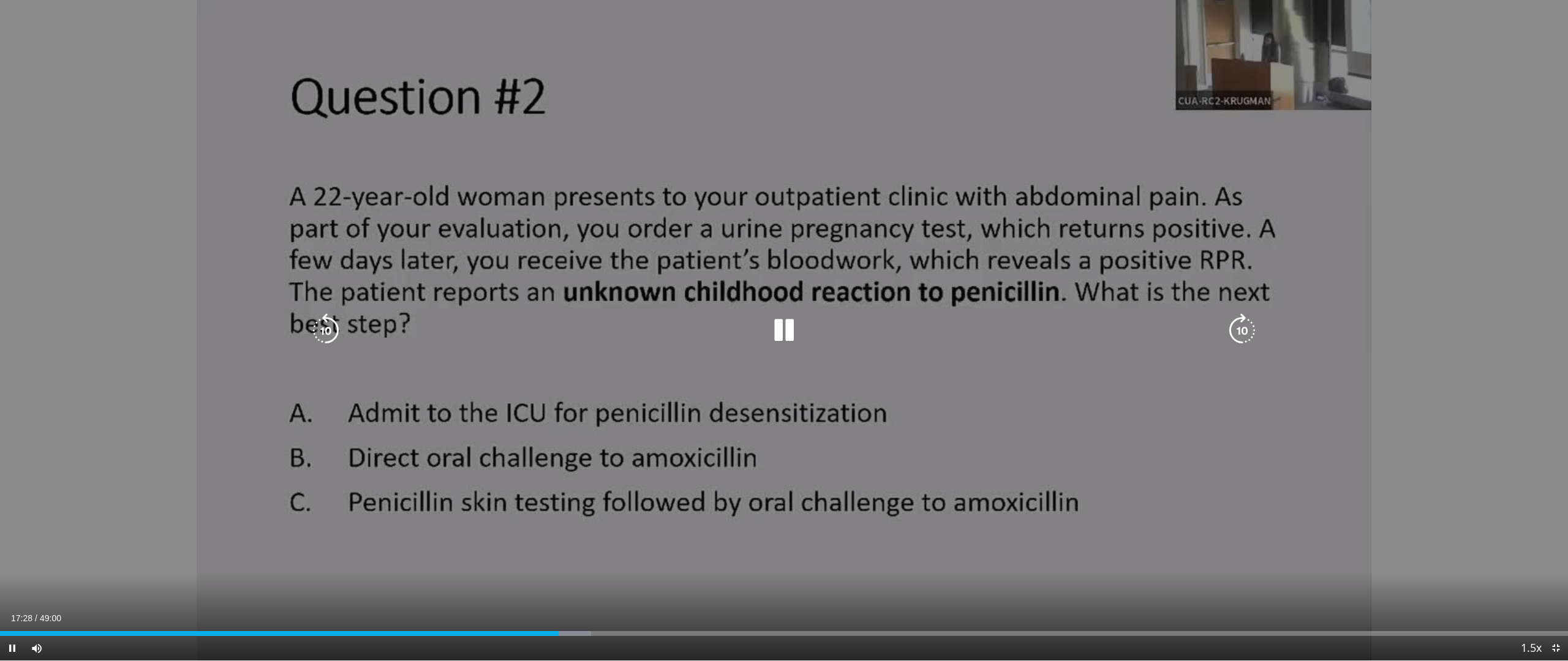
click at [1247, 335] on icon "Video Player" at bounding box center [1242, 331] width 35 height 35
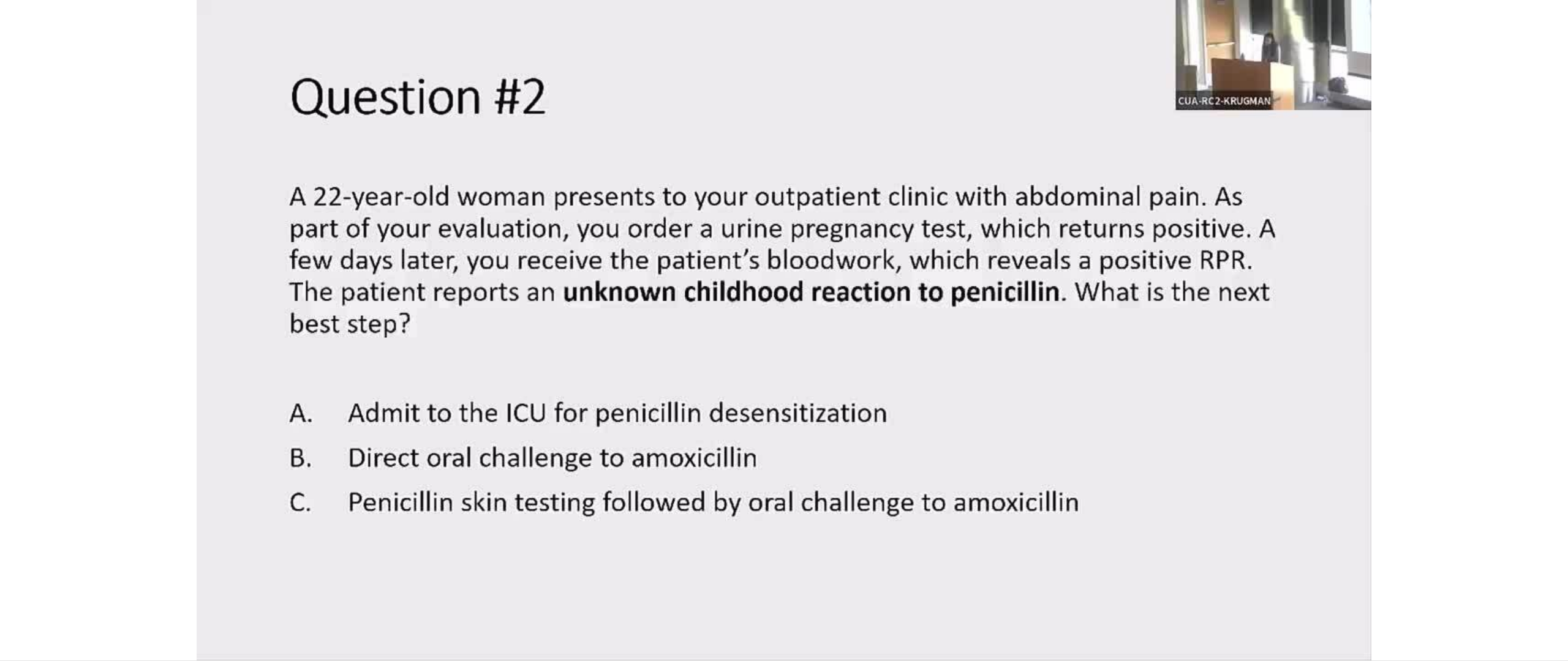
click at [791, 332] on div "40 seconds Tap to unmute" at bounding box center [784, 330] width 1568 height 660
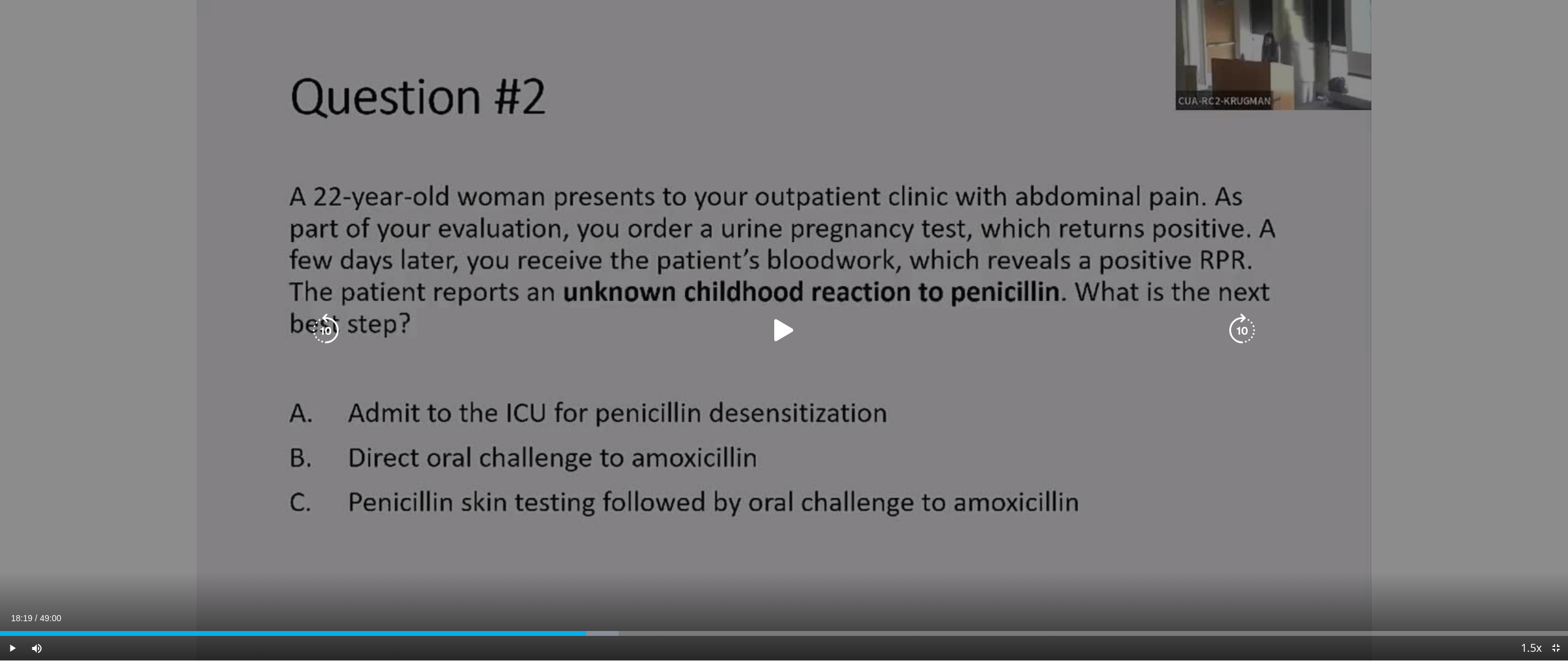
click at [783, 329] on icon "Video Player" at bounding box center [784, 331] width 35 height 35
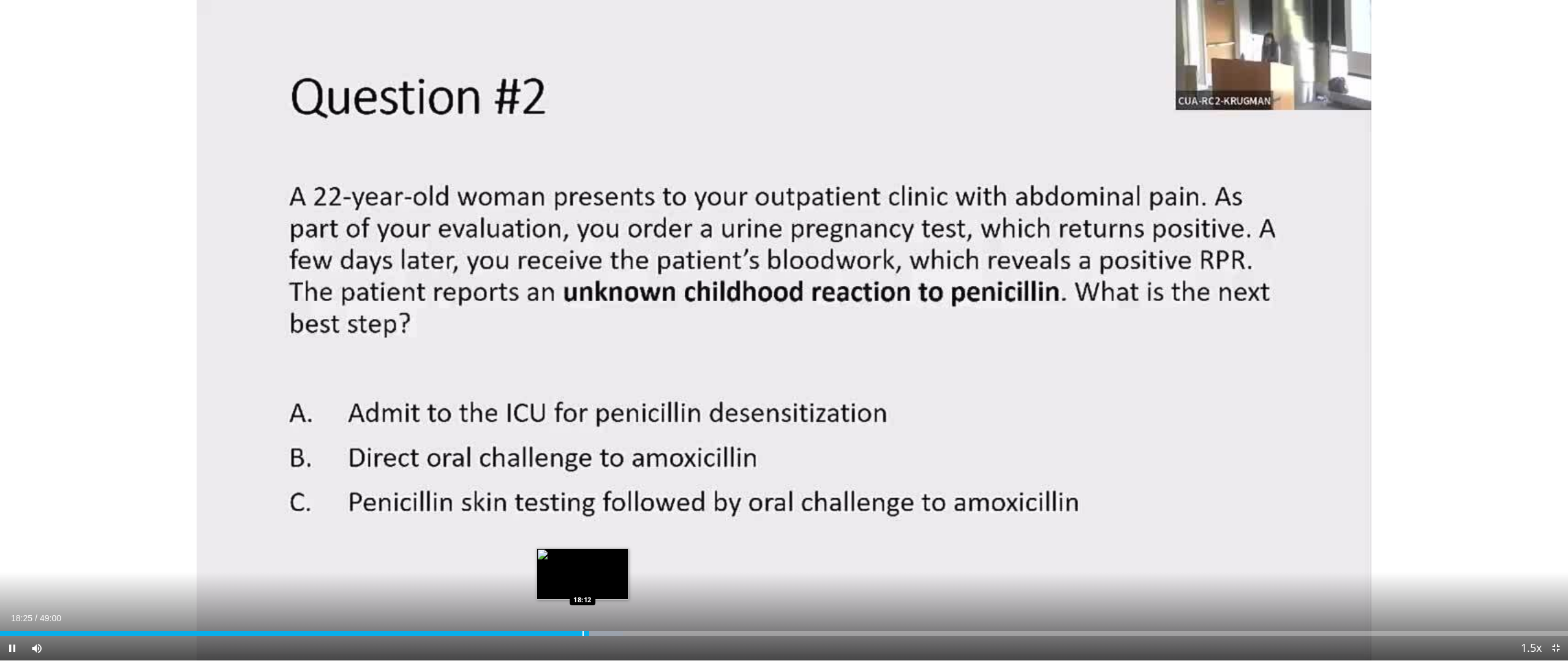
click at [581, 562] on div "18:25" at bounding box center [294, 633] width 589 height 5
click at [592, 562] on div "Progress Bar" at bounding box center [593, 633] width 1 height 5
click at [600, 562] on div "Progress Bar" at bounding box center [600, 633] width 1 height 5
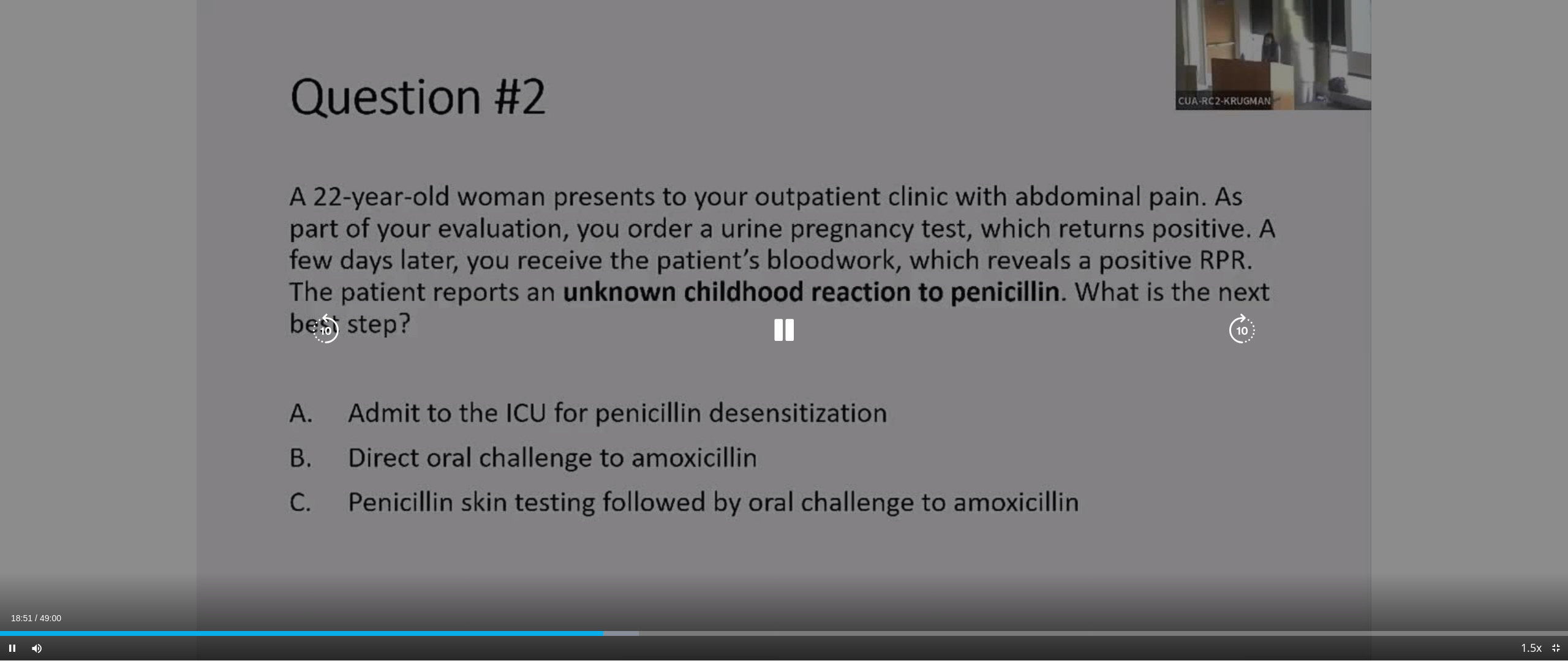
click at [789, 331] on icon "Video Player" at bounding box center [784, 331] width 35 height 35
